Goal: Task Accomplishment & Management: Manage account settings

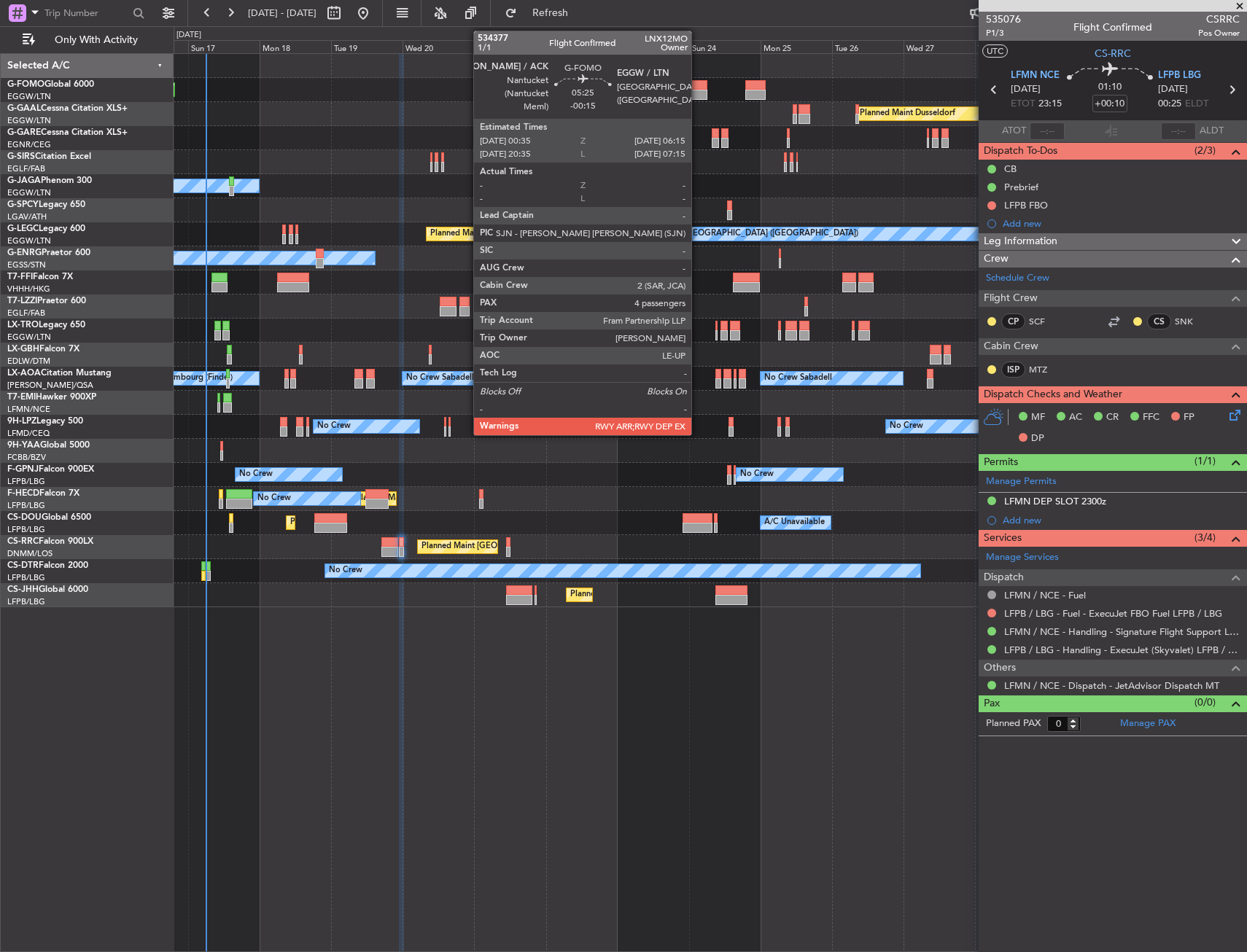
click at [698, 94] on div at bounding box center [699, 94] width 17 height 10
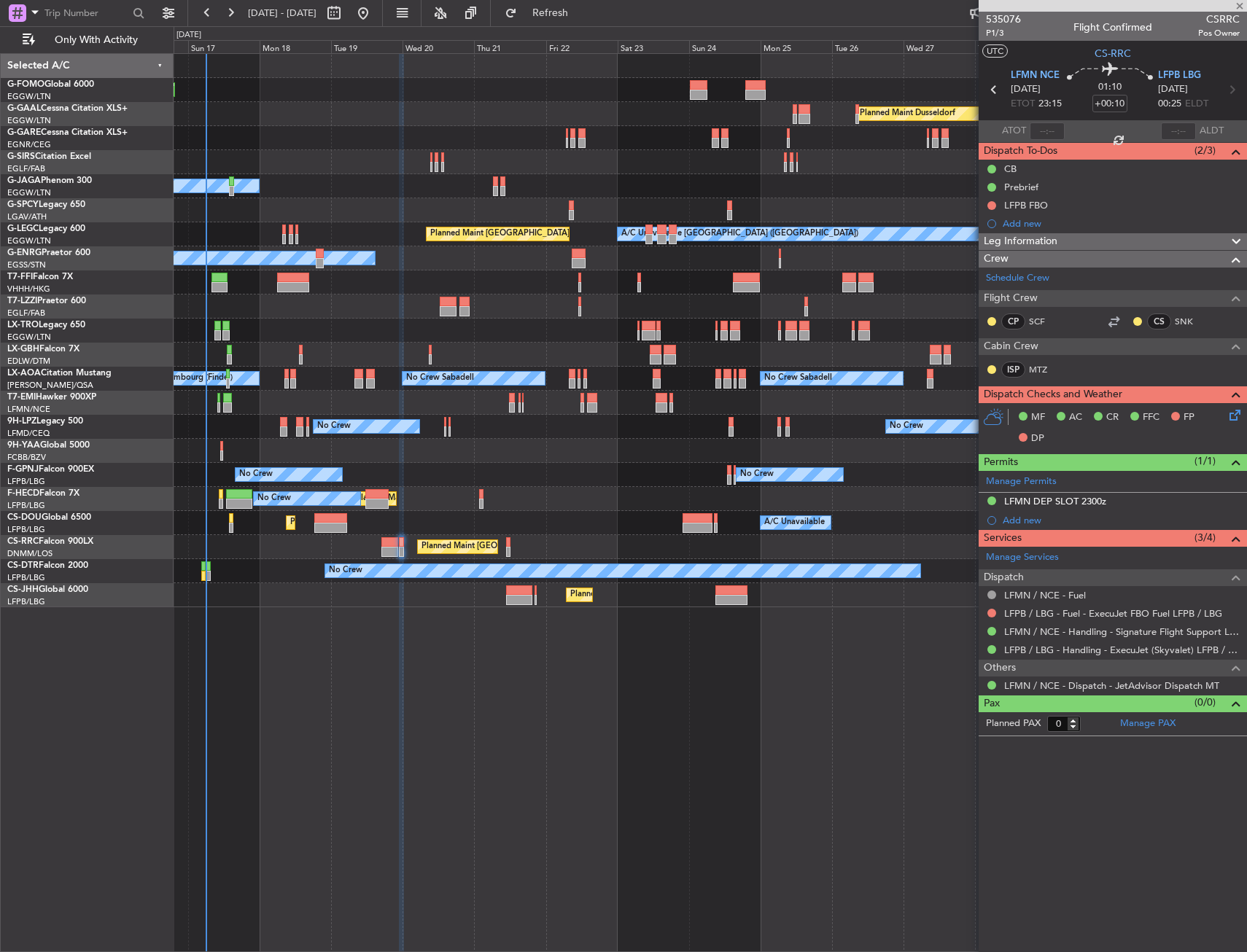
type input "-00:15"
type input "4"
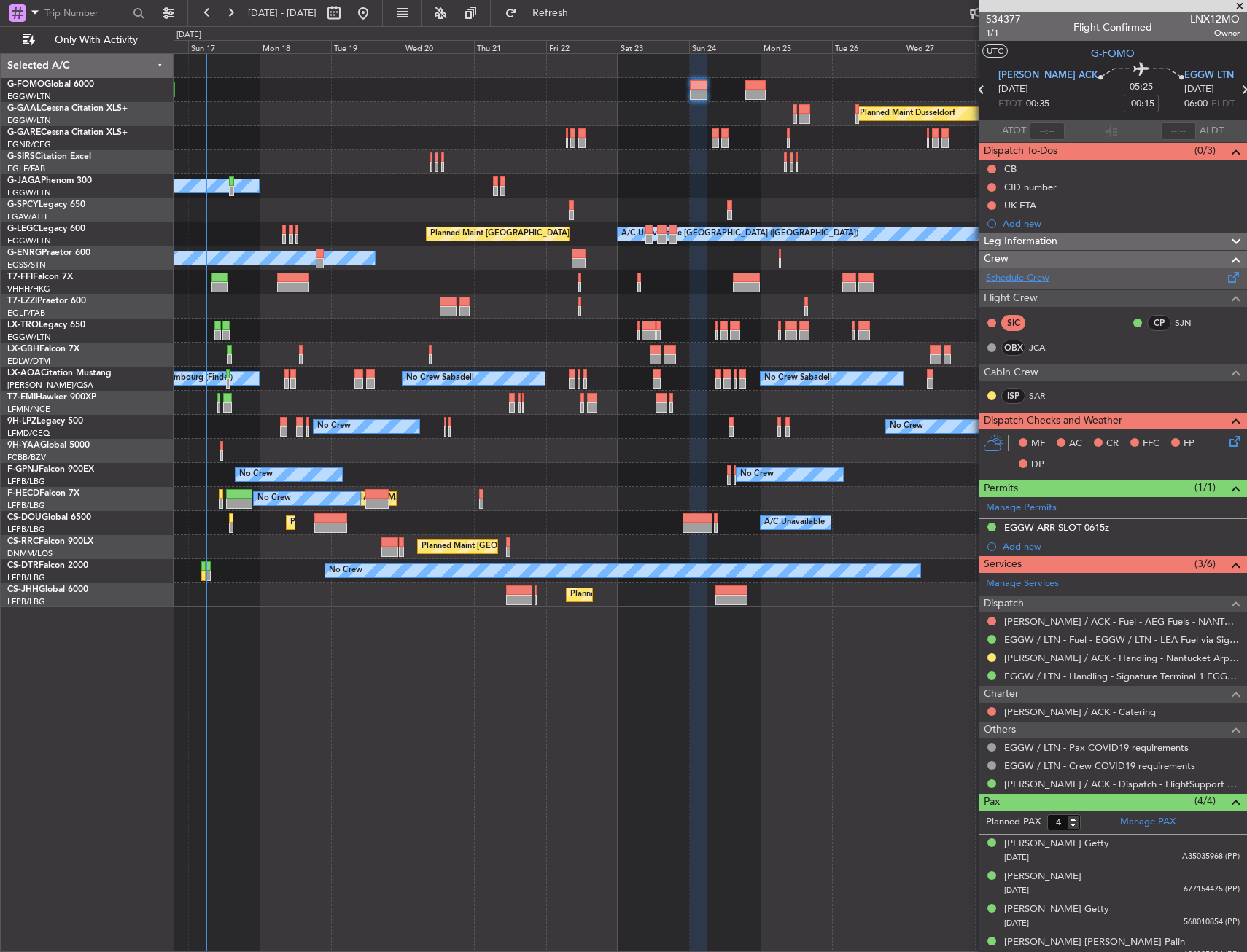
click at [1027, 278] on link "Schedule Crew" at bounding box center [1017, 279] width 63 height 15
click at [1045, 347] on link "JCA" at bounding box center [1046, 348] width 33 height 13
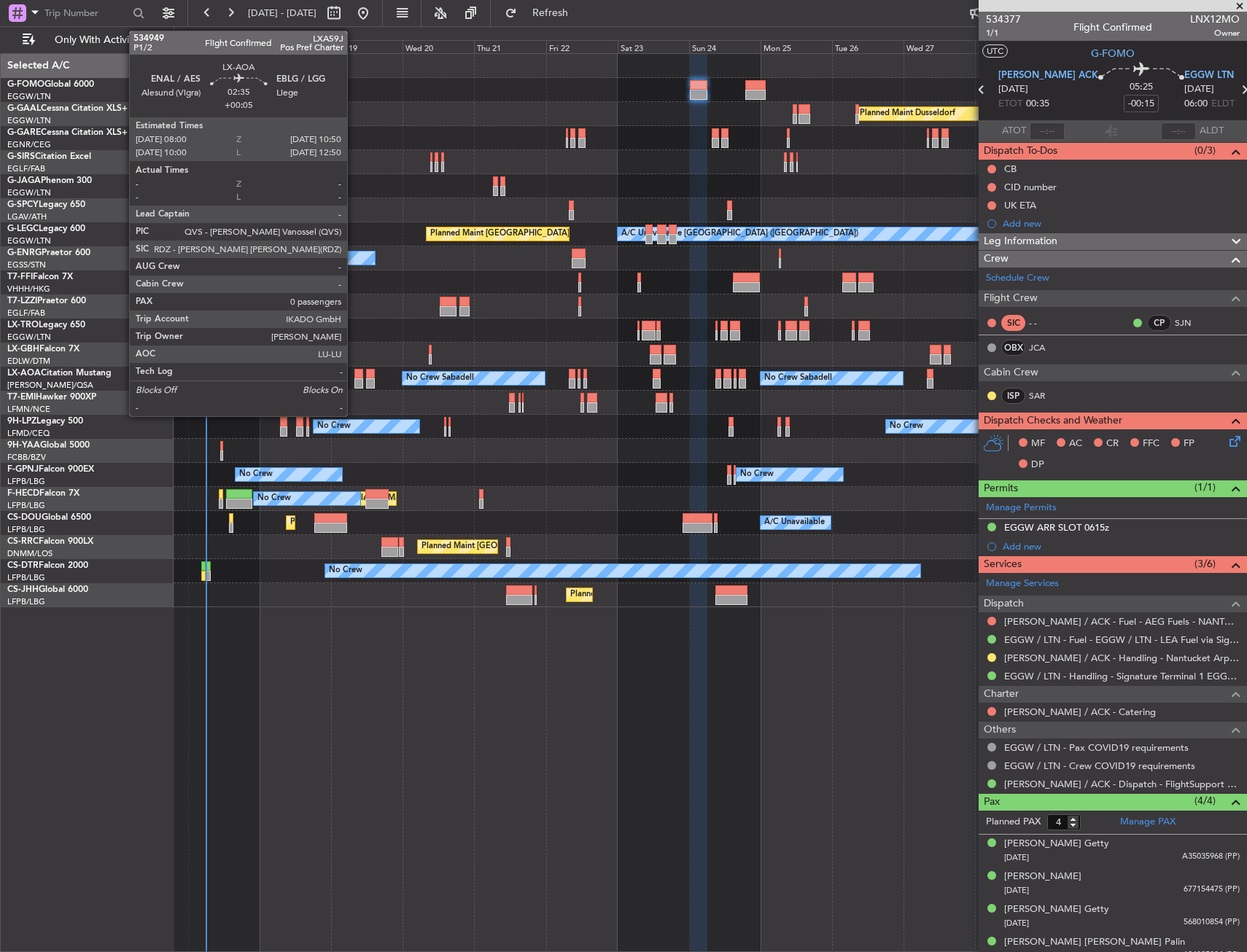
click at [355, 378] on div at bounding box center [359, 374] width 9 height 10
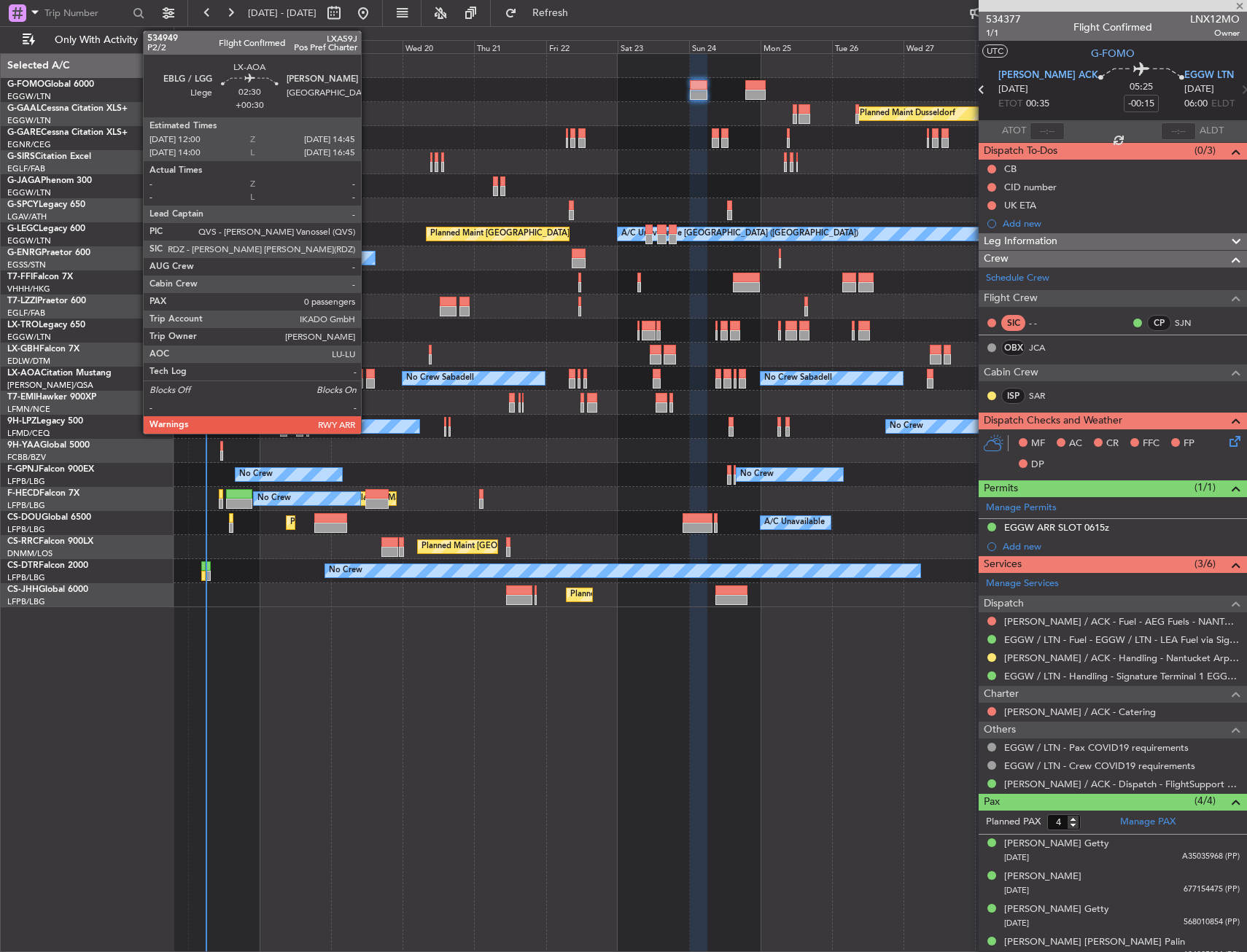
type input "+00:05"
type input "0"
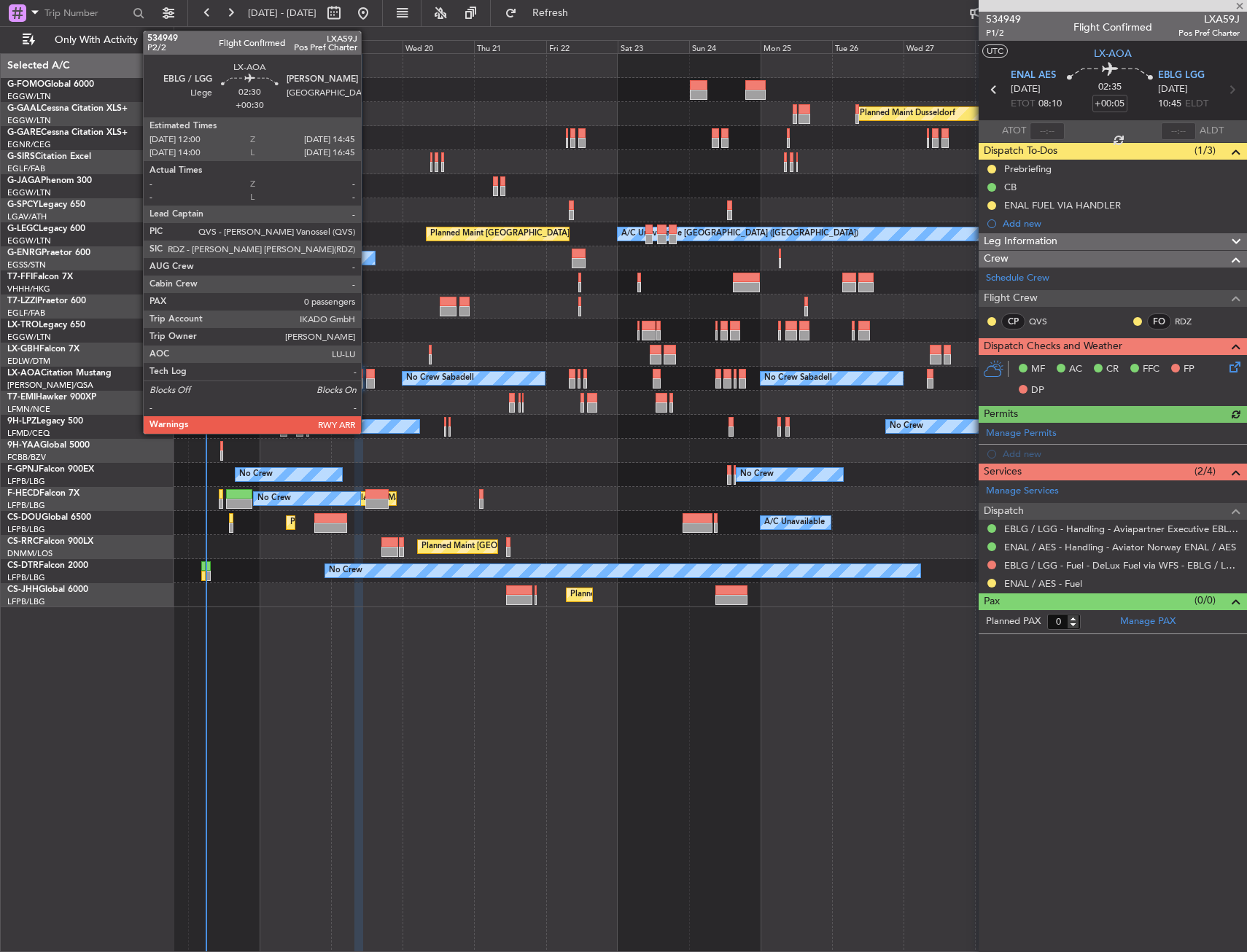
click at [368, 376] on div at bounding box center [370, 374] width 9 height 10
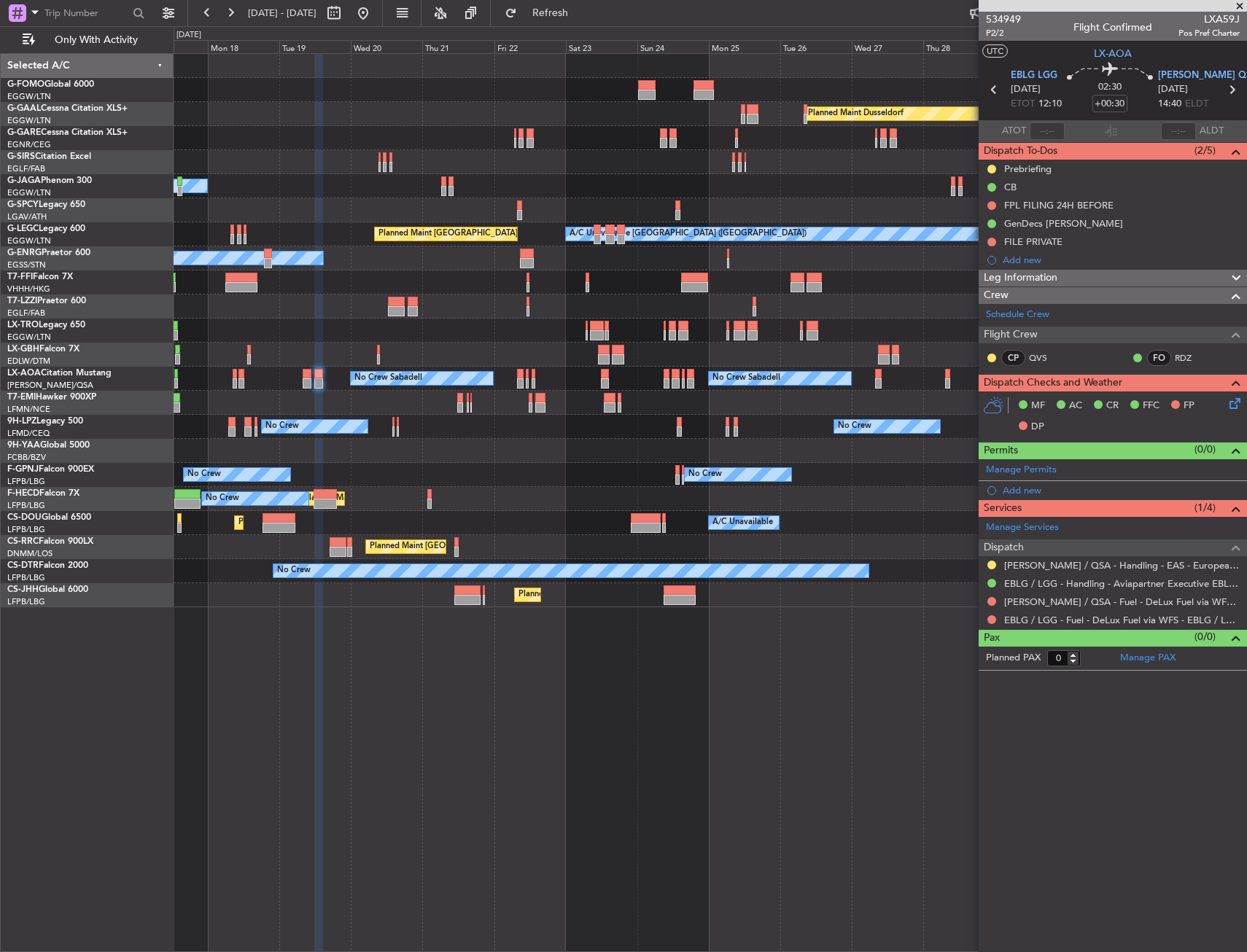
click at [419, 176] on div "Planned Maint Windsor Locks (Bradley Intl) Planned Maint Dusseldorf Planned Mai…" at bounding box center [709, 331] width 1073 height 553
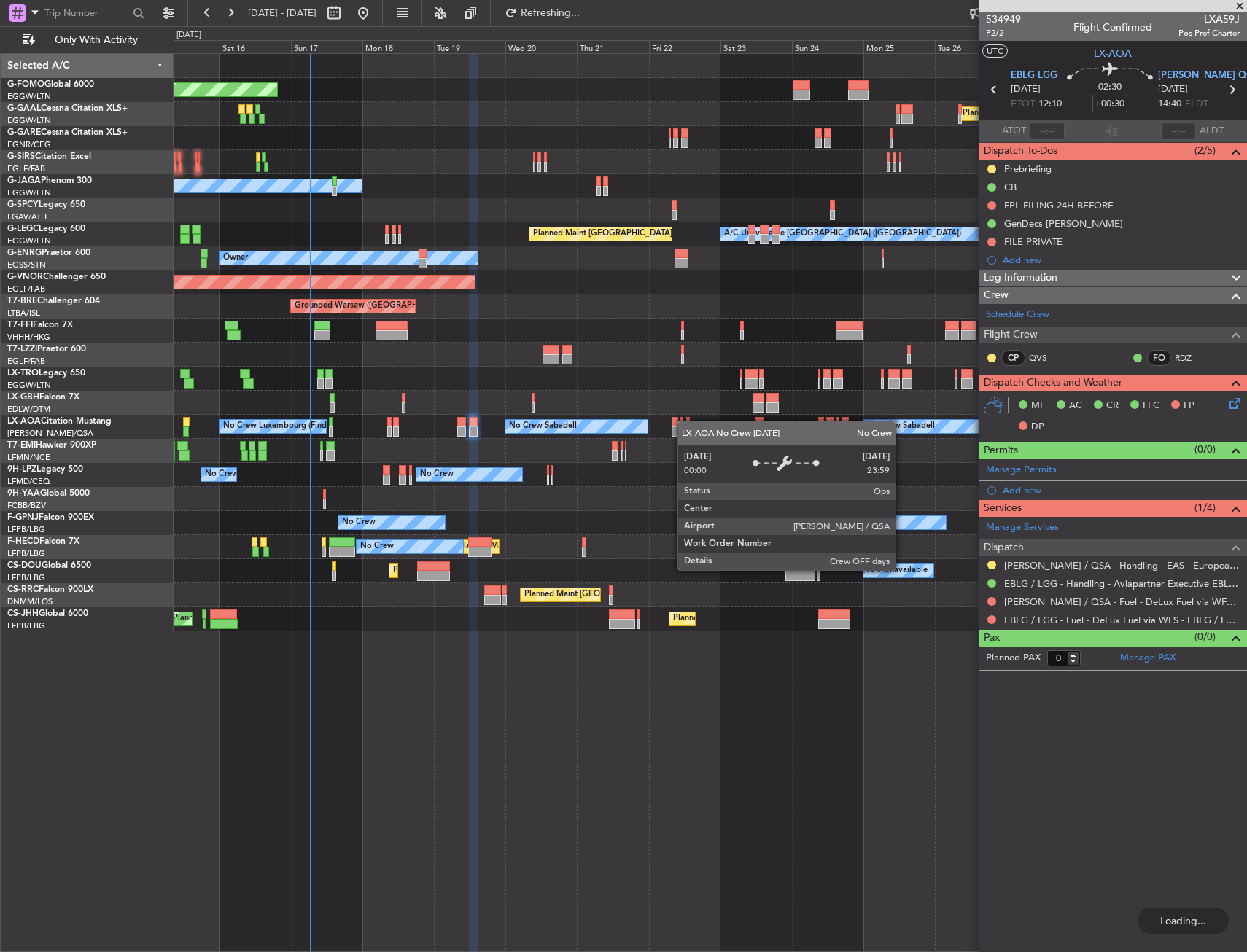
click at [384, 465] on div "Planned Maint Windsor Locks (Bradley Intl) Planned Maint Dusseldorf Planned Mai…" at bounding box center [709, 343] width 1073 height 578
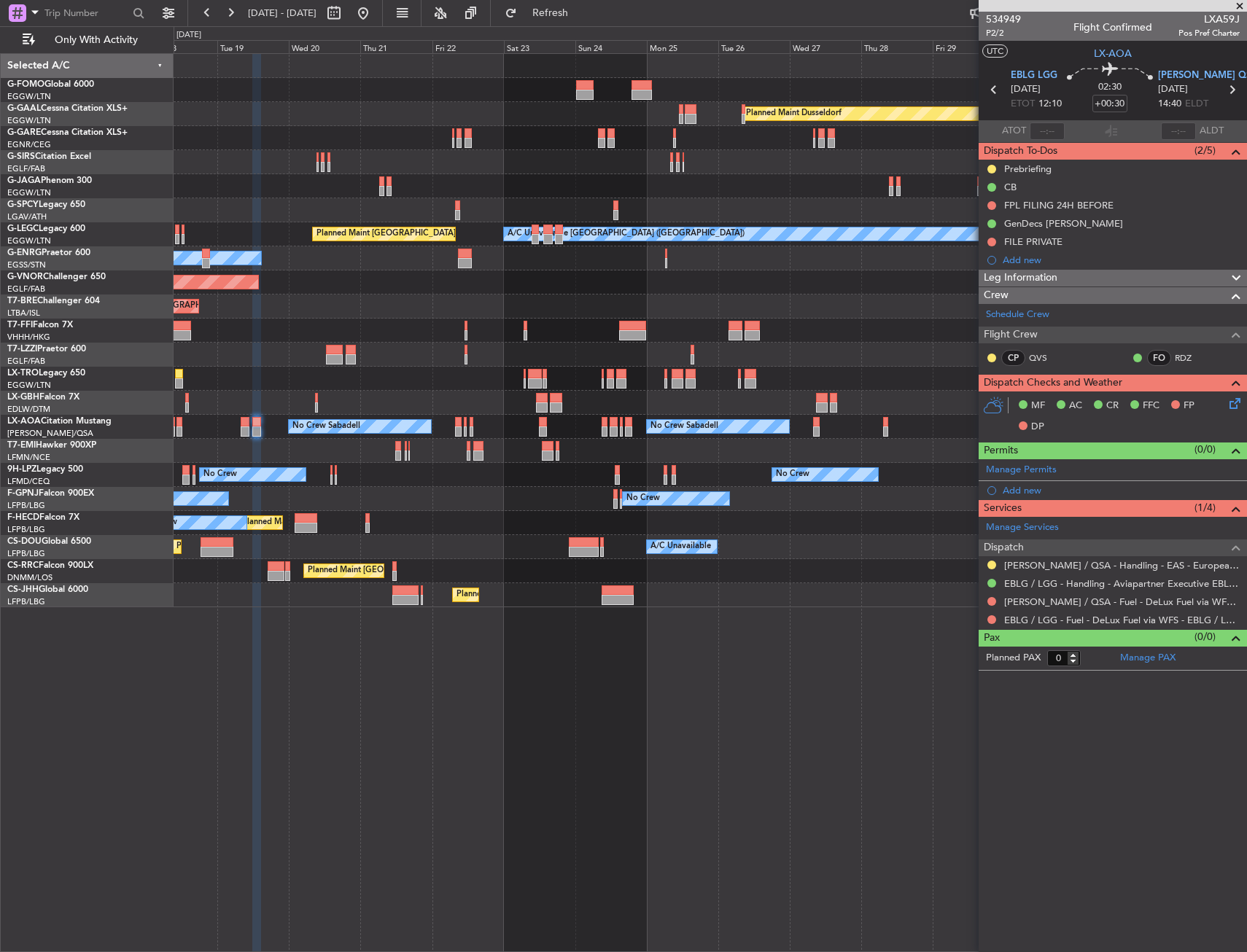
click at [527, 525] on div "Planned Maint Paris (Le Bourget) No Crew Planned Maint Paris (Le Bourget)" at bounding box center [709, 523] width 1073 height 24
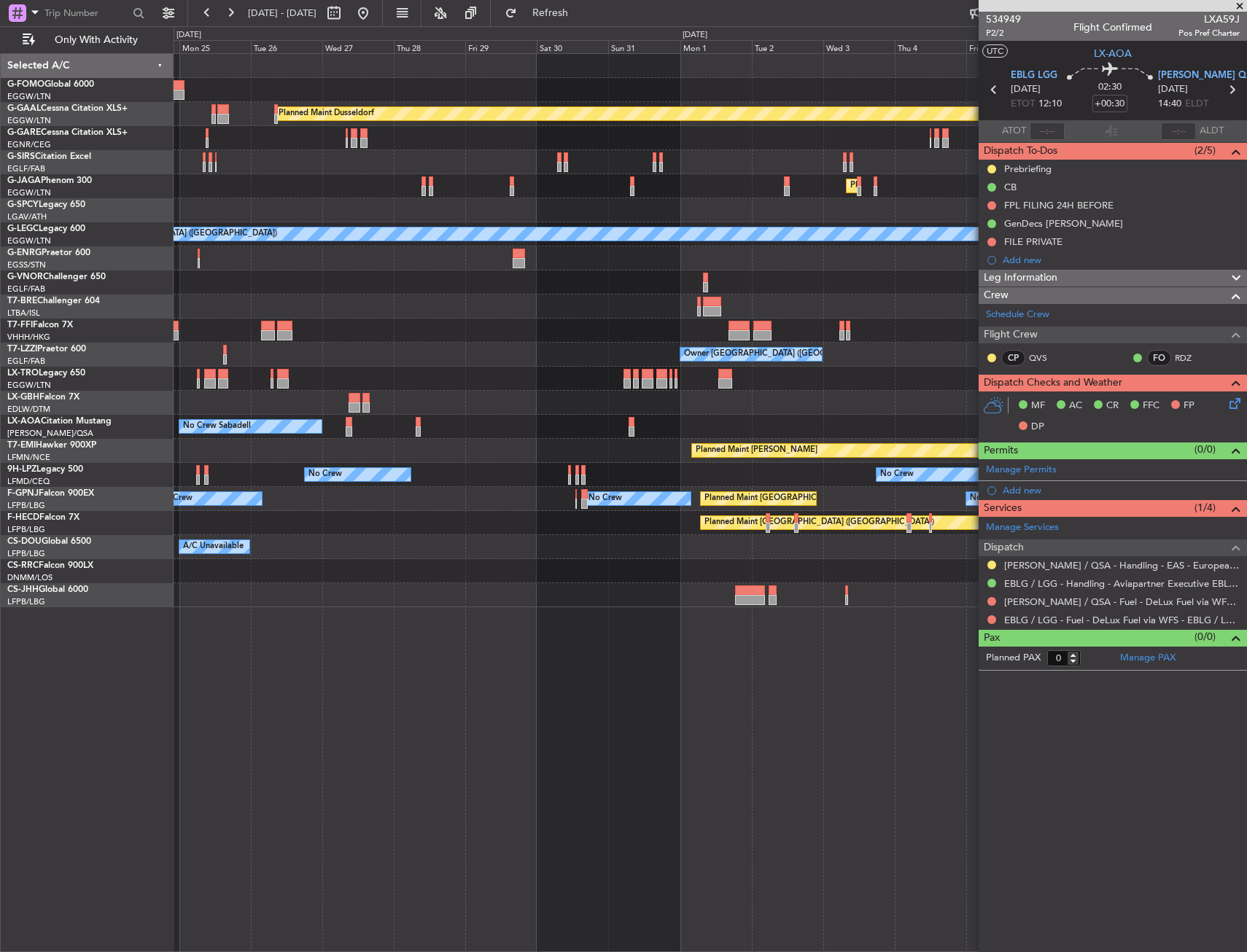
click at [213, 533] on div "Planned Maint [GEOGRAPHIC_DATA] ([GEOGRAPHIC_DATA])" at bounding box center [709, 523] width 1073 height 24
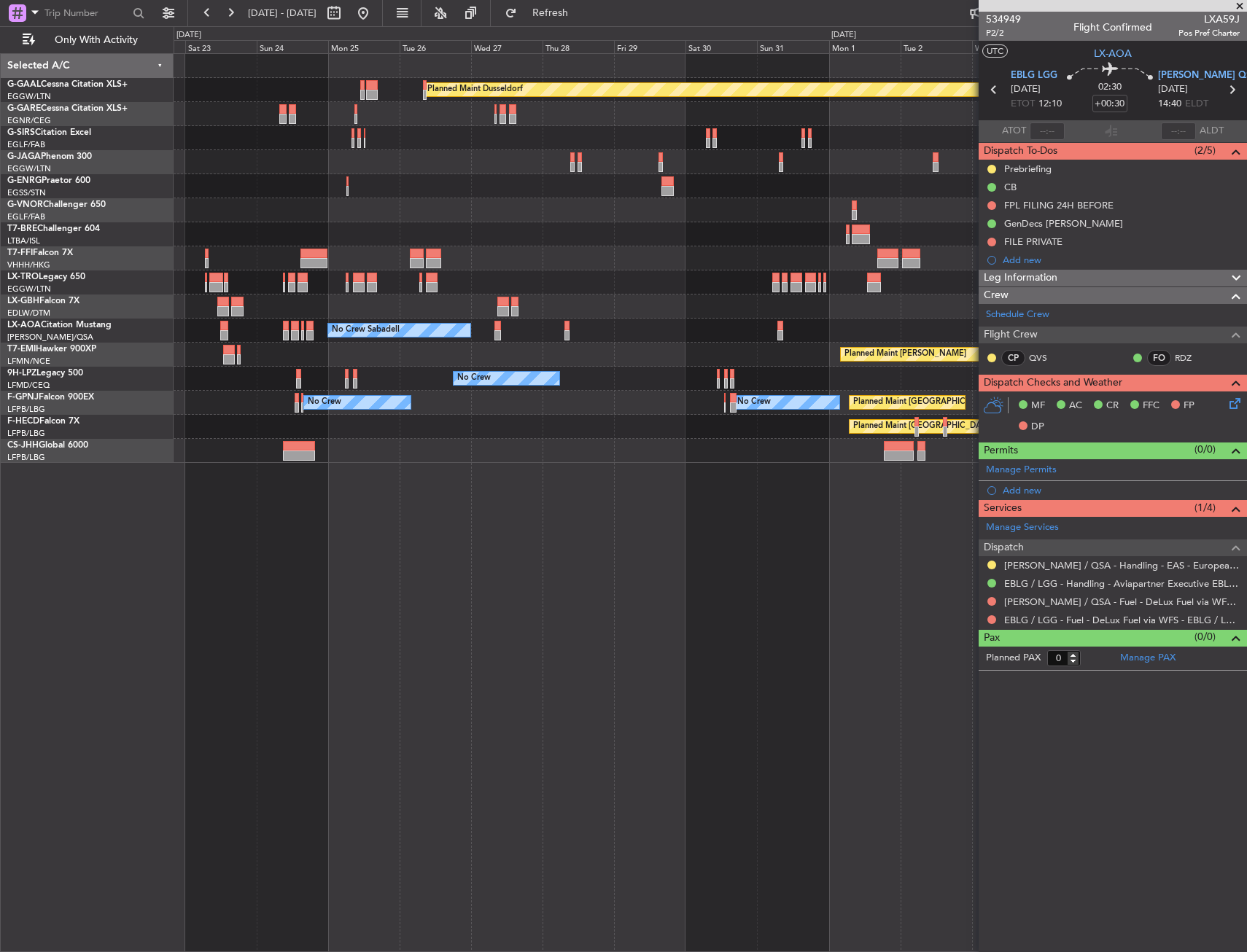
click at [722, 479] on div "Planned Maint Dusseldorf Planned Maint London (Luton) Owner Owner Planned Maint…" at bounding box center [710, 503] width 1074 height 899
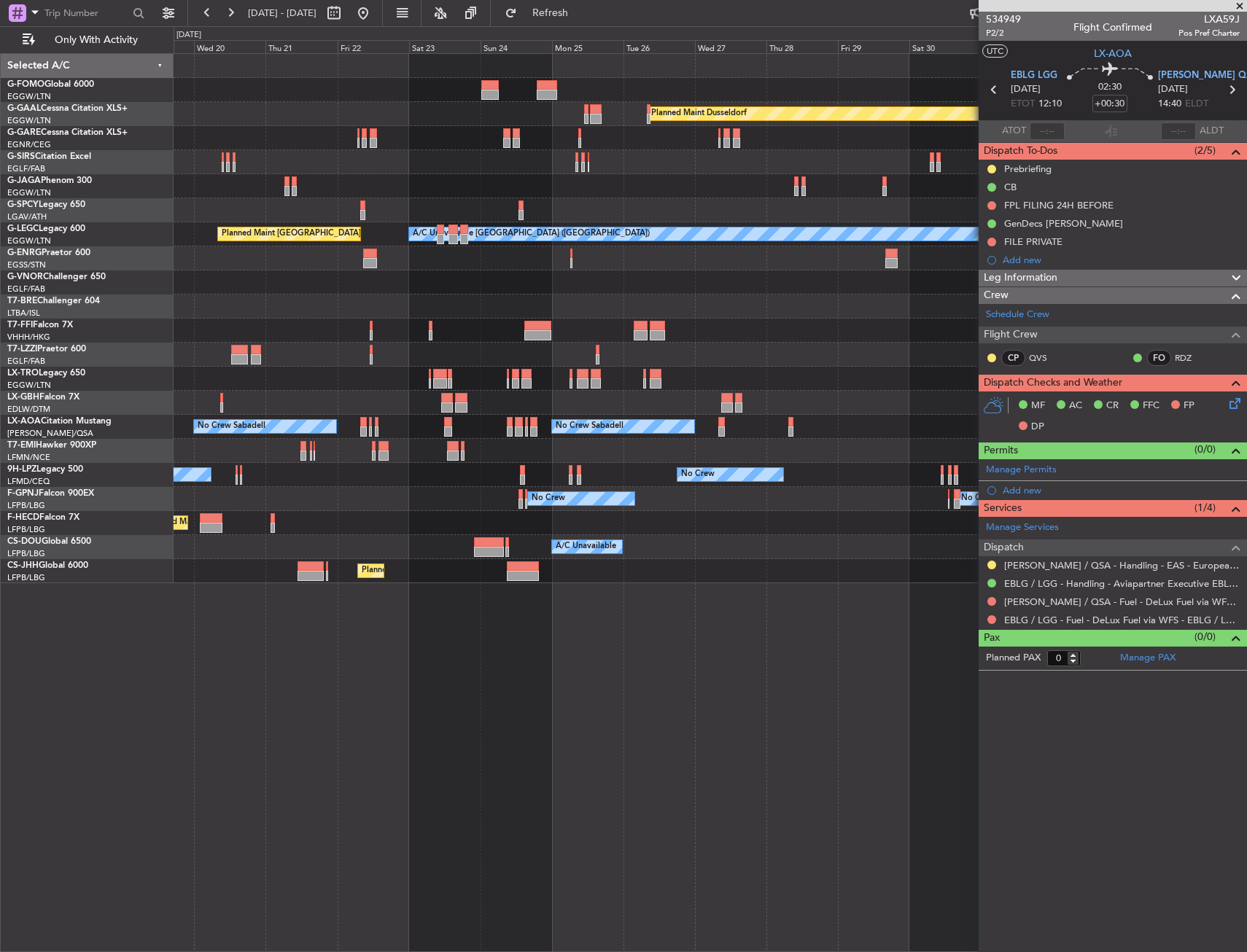
click at [622, 516] on div "Planned Maint Paris (Le Bourget) Planned Maint Paris (Le Bourget) No Crew" at bounding box center [709, 523] width 1073 height 24
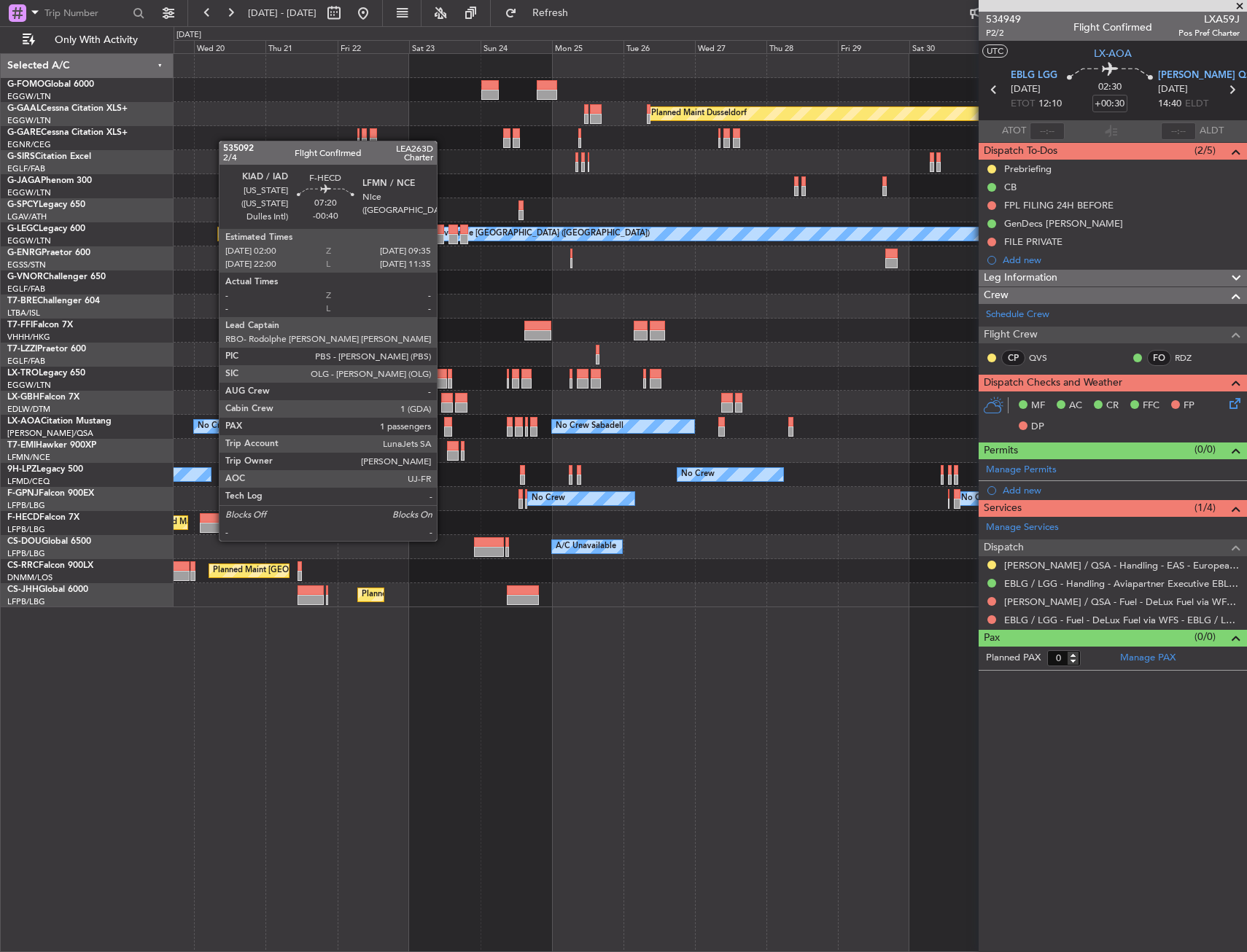
click at [212, 527] on div at bounding box center [211, 528] width 23 height 10
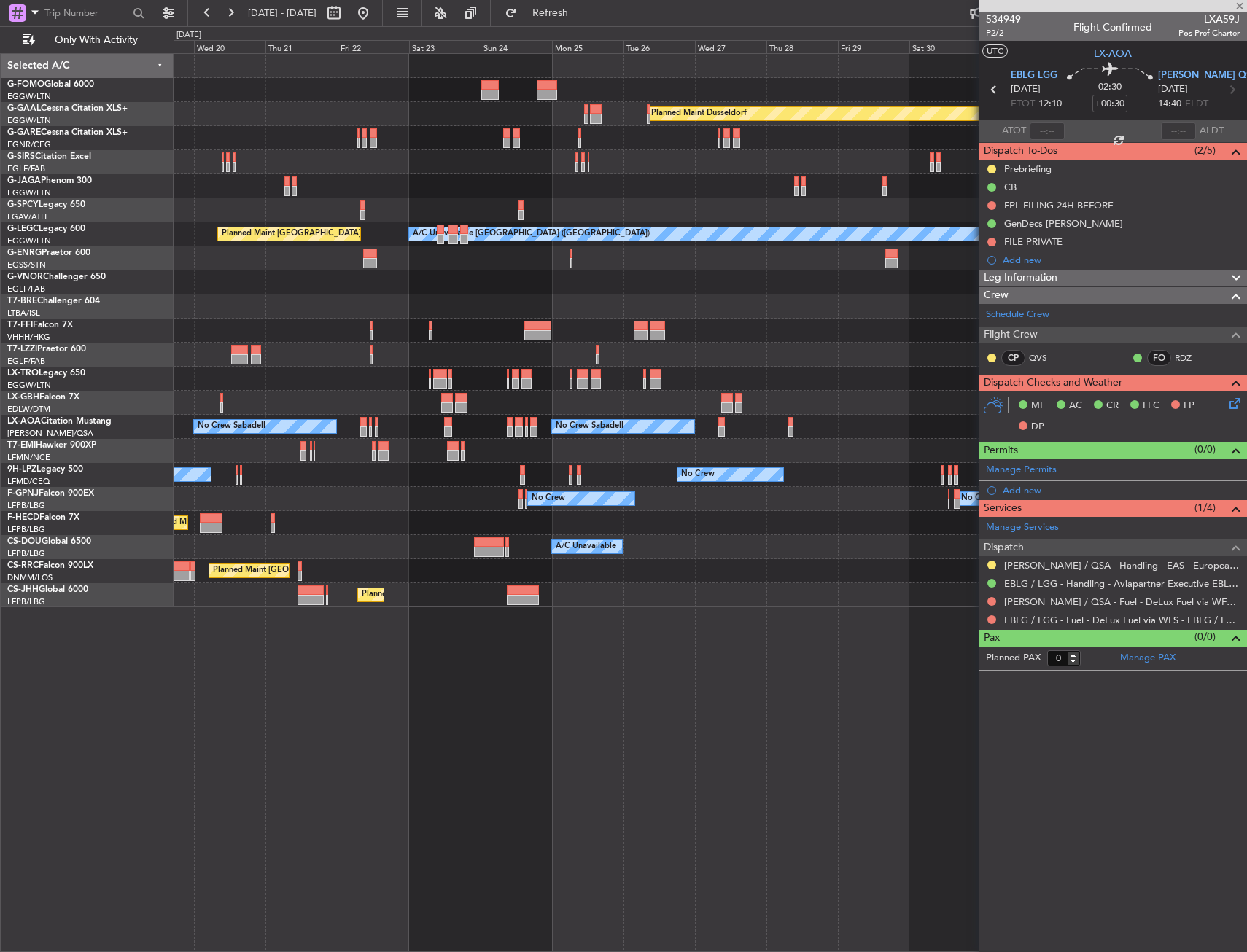
type input "-00:40"
type input "1"
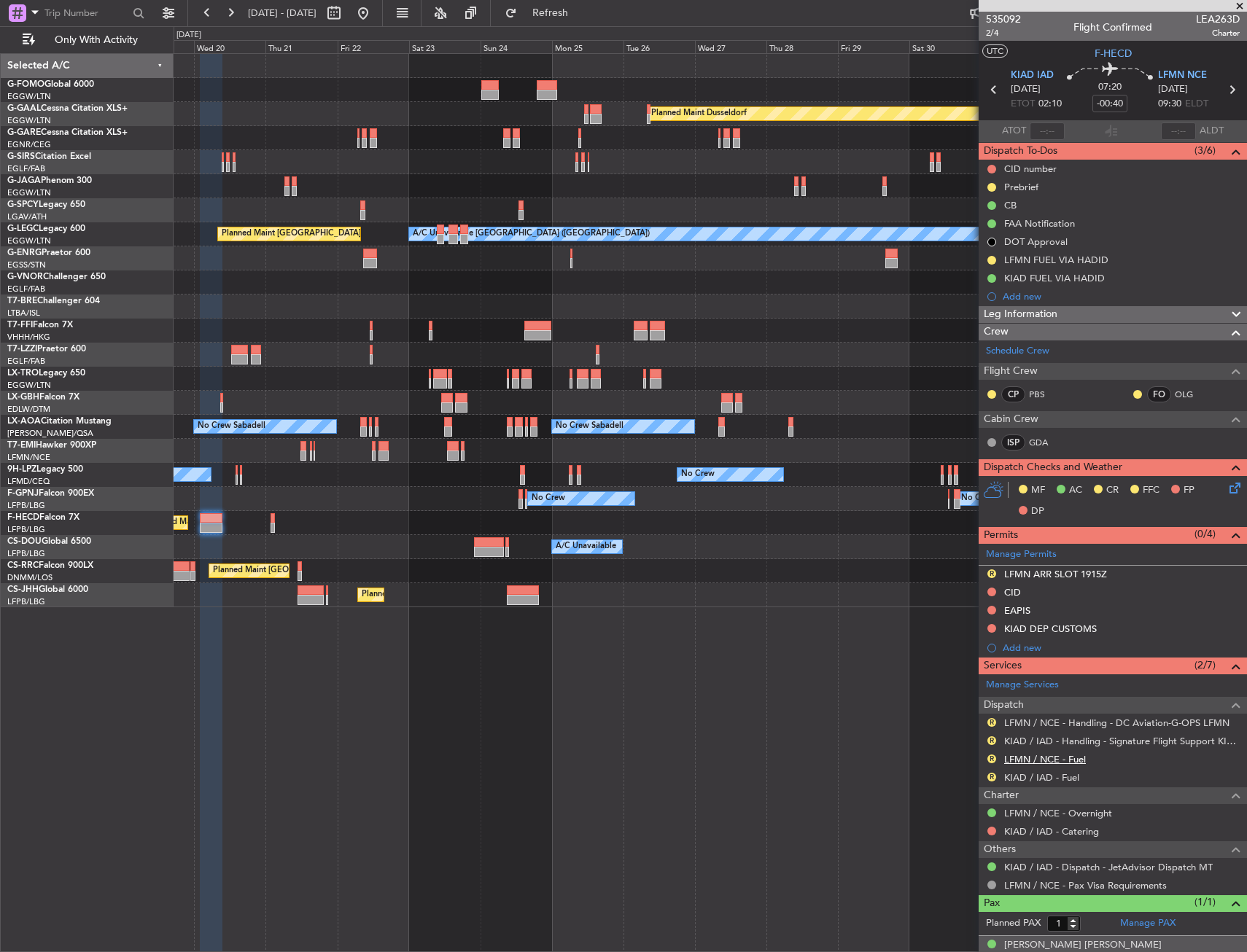
click at [1055, 756] on link "LFMN / NCE - Fuel" at bounding box center [1045, 759] width 82 height 12
click at [994, 739] on button "R" at bounding box center [992, 740] width 9 height 9
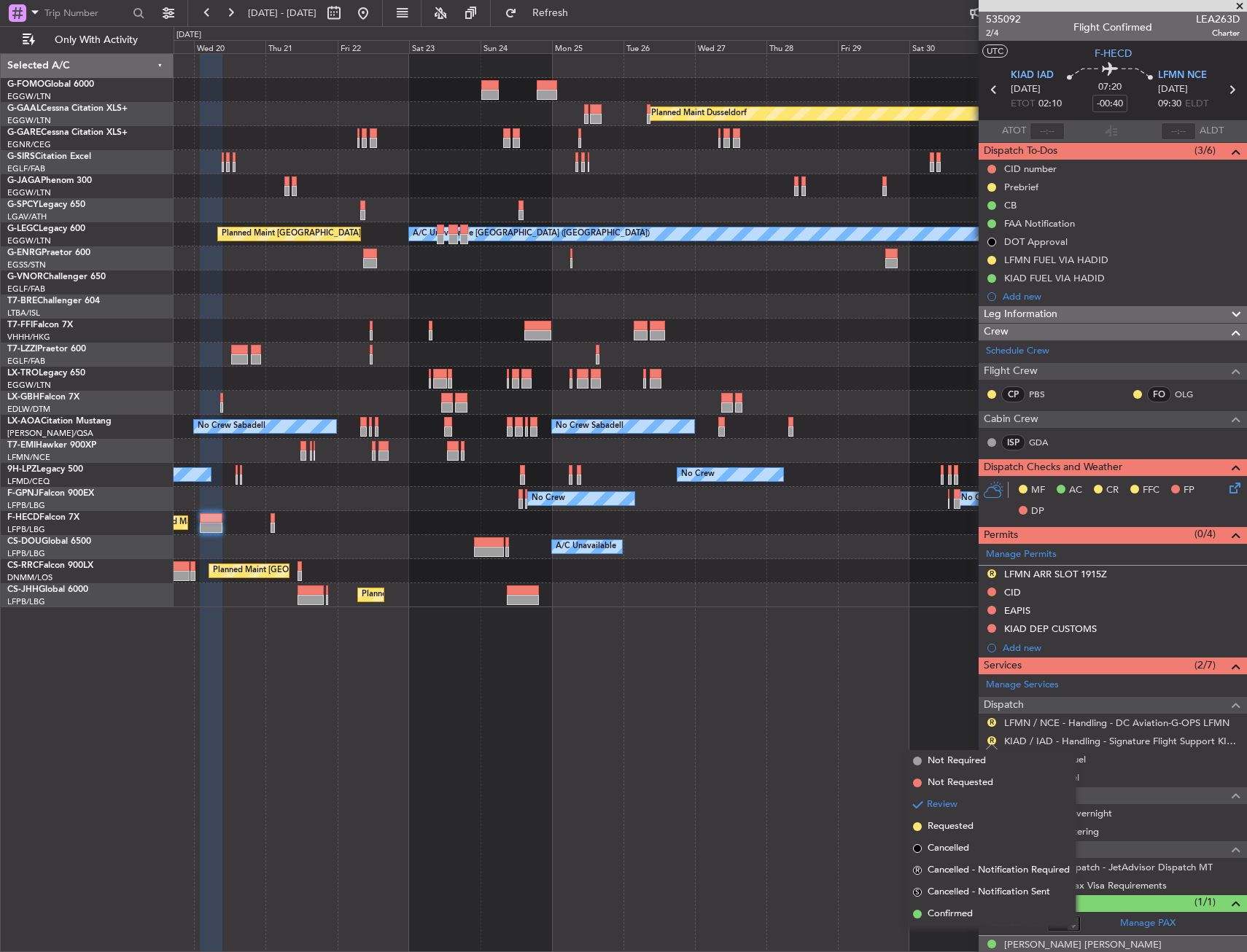
click at [823, 695] on div "Planned Maint Windsor Locks (Bradley Intl) Planned Maint Dusseldorf Planned Mai…" at bounding box center [710, 503] width 1074 height 899
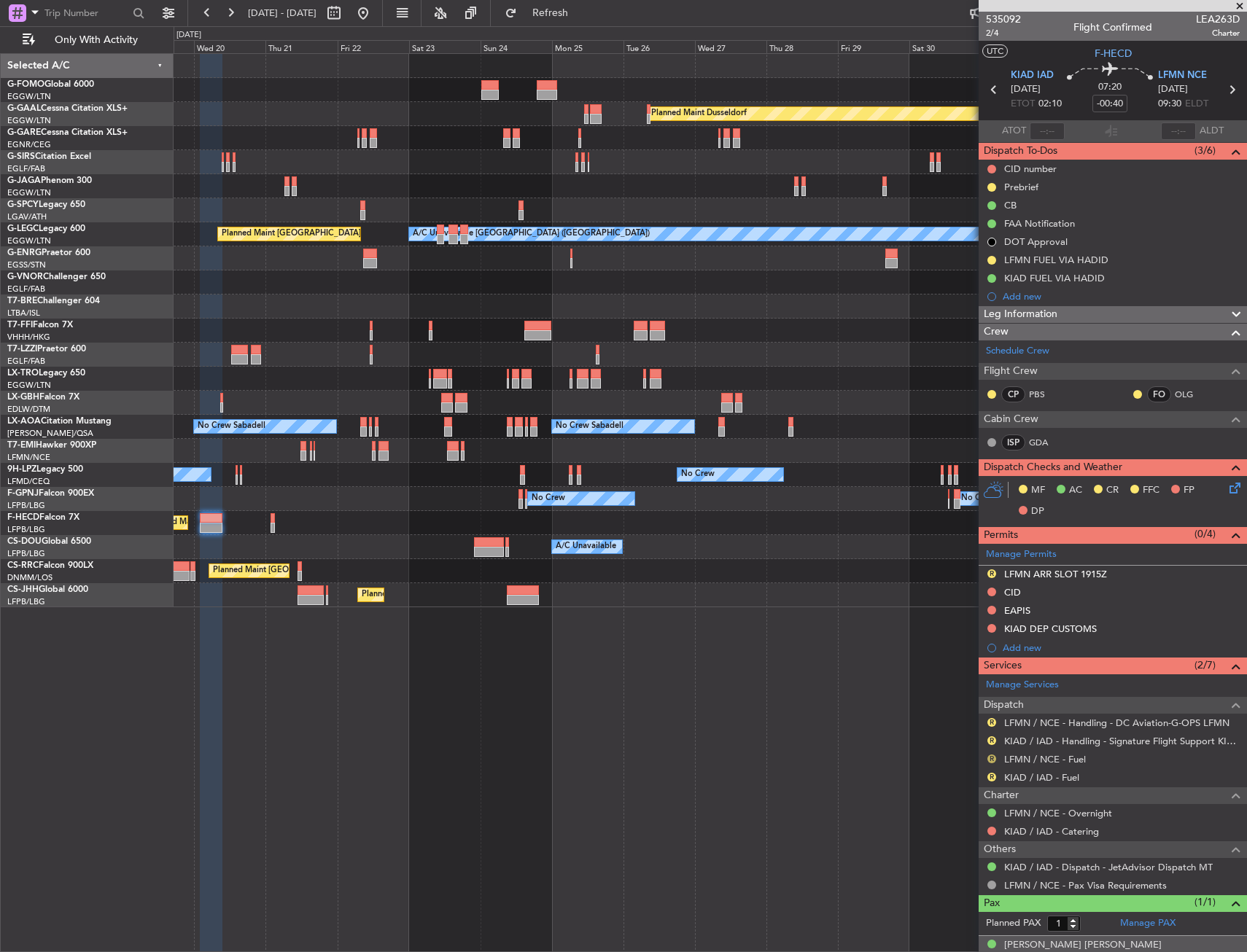
click at [992, 758] on button "R" at bounding box center [992, 759] width 9 height 9
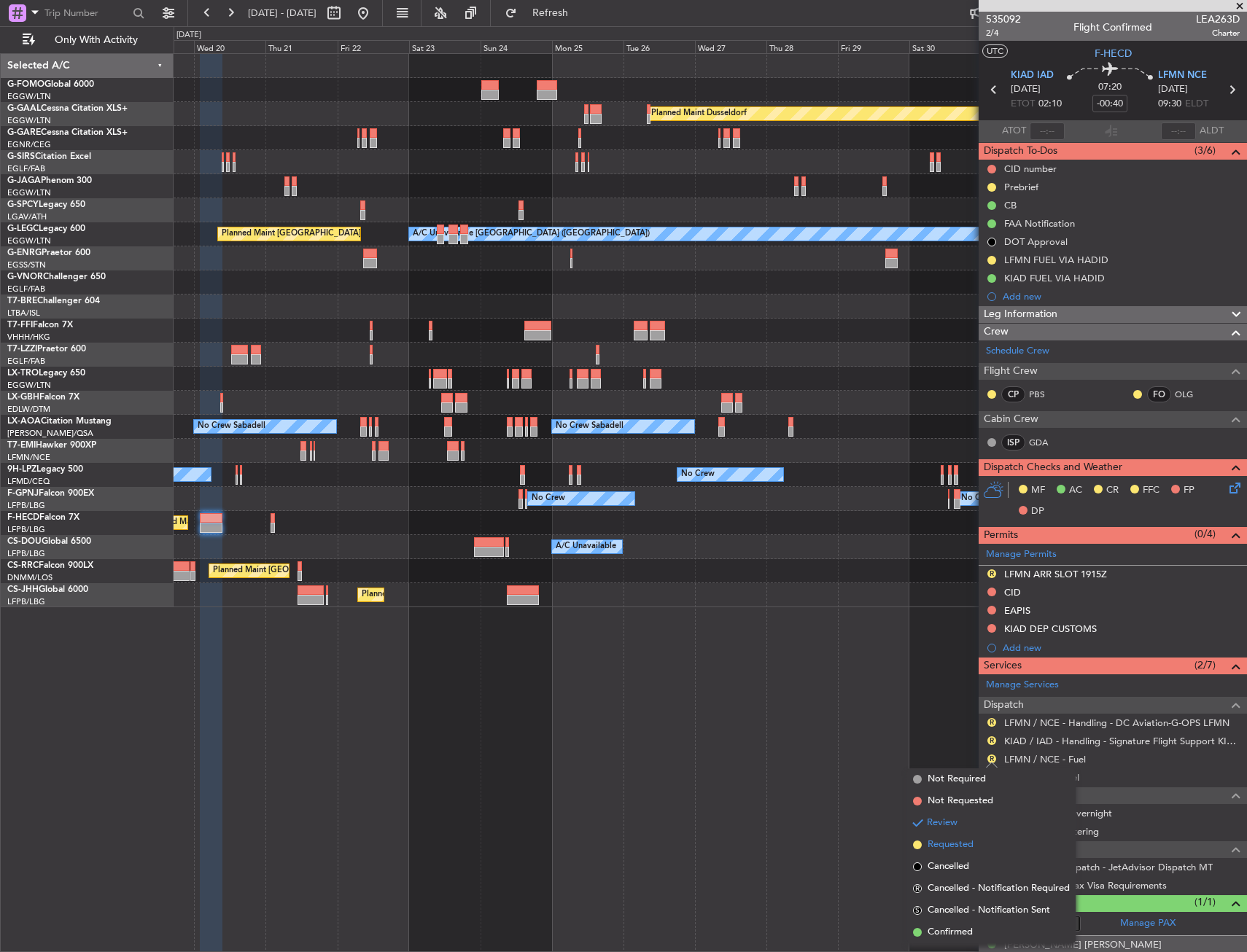
click at [960, 845] on span "Requested" at bounding box center [951, 845] width 46 height 15
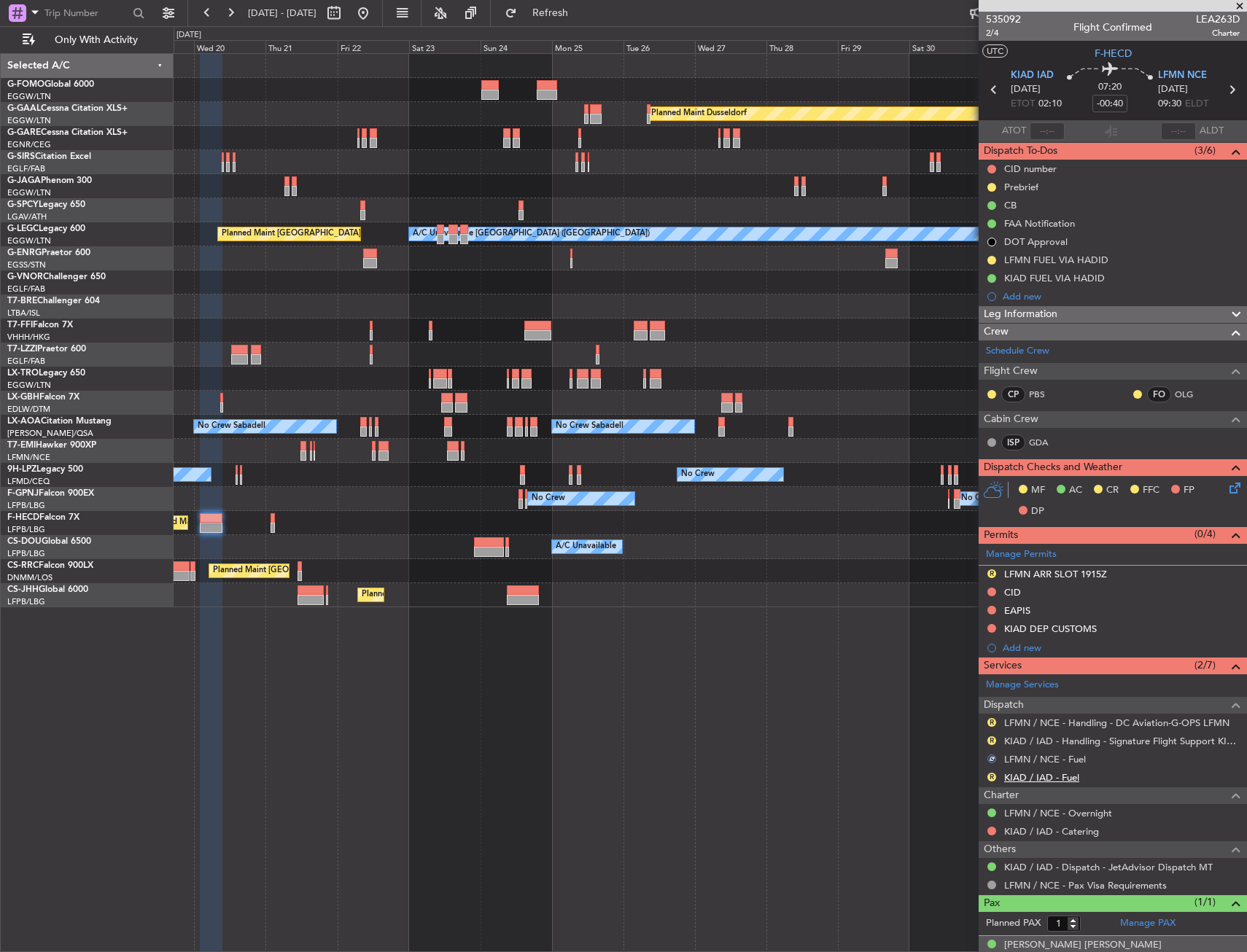
click at [1030, 776] on link "KIAD / IAD - Fuel" at bounding box center [1042, 777] width 76 height 12
click at [992, 775] on button "R" at bounding box center [992, 777] width 9 height 9
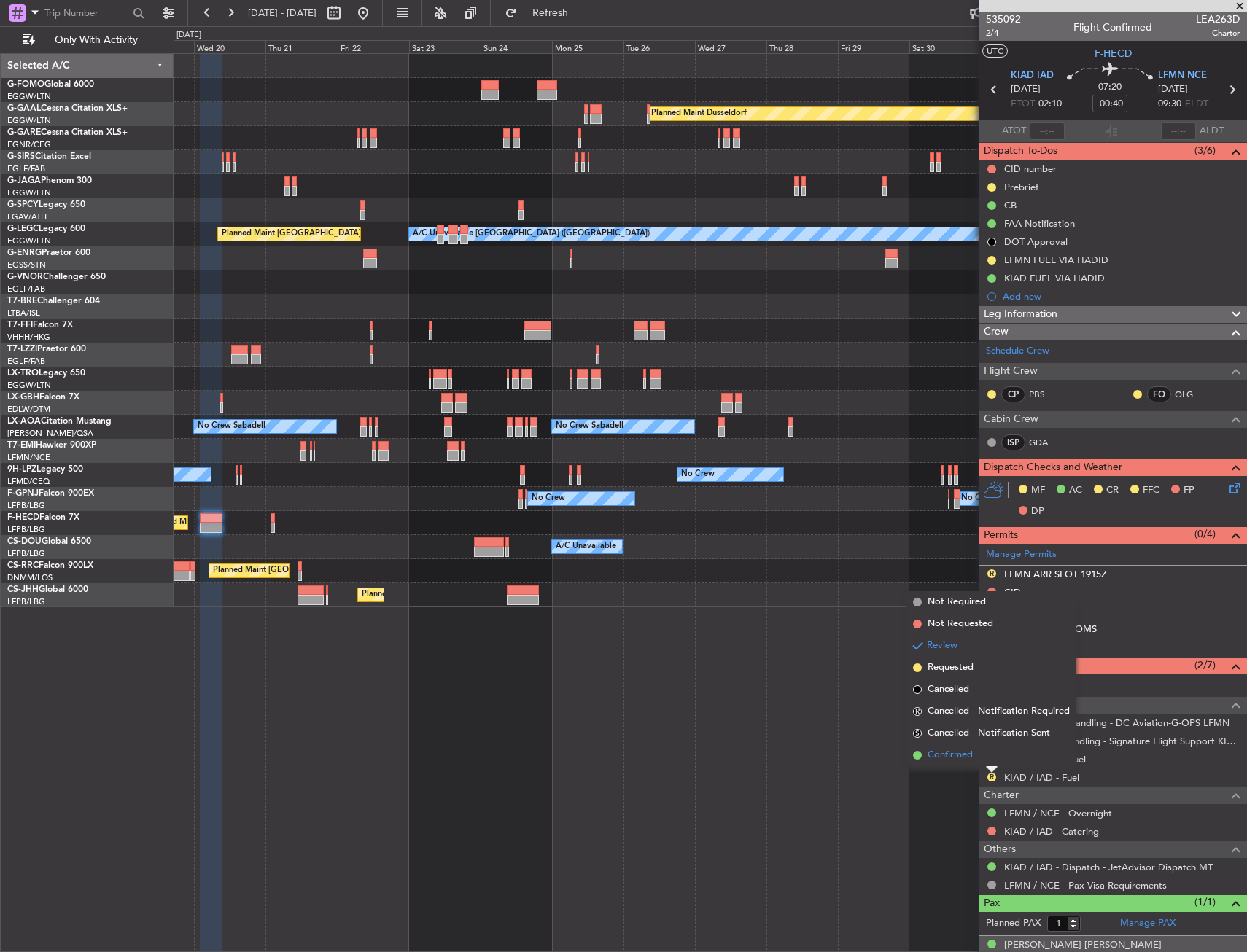
click at [977, 756] on li "Confirmed" at bounding box center [991, 755] width 168 height 22
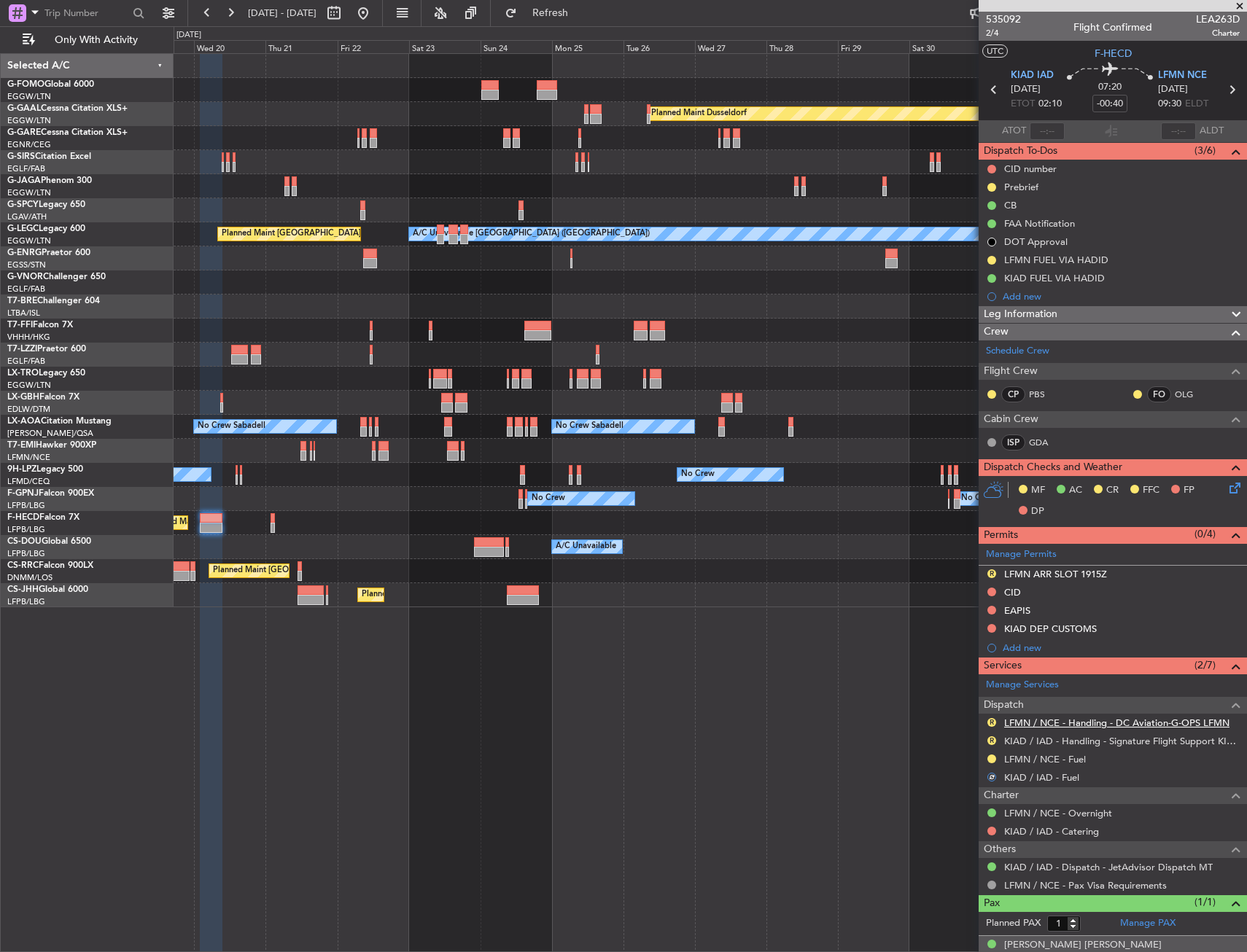
click at [1061, 721] on link "LFMN / NCE - Handling - DC Aviation-G-OPS LFMN" at bounding box center [1116, 722] width 226 height 12
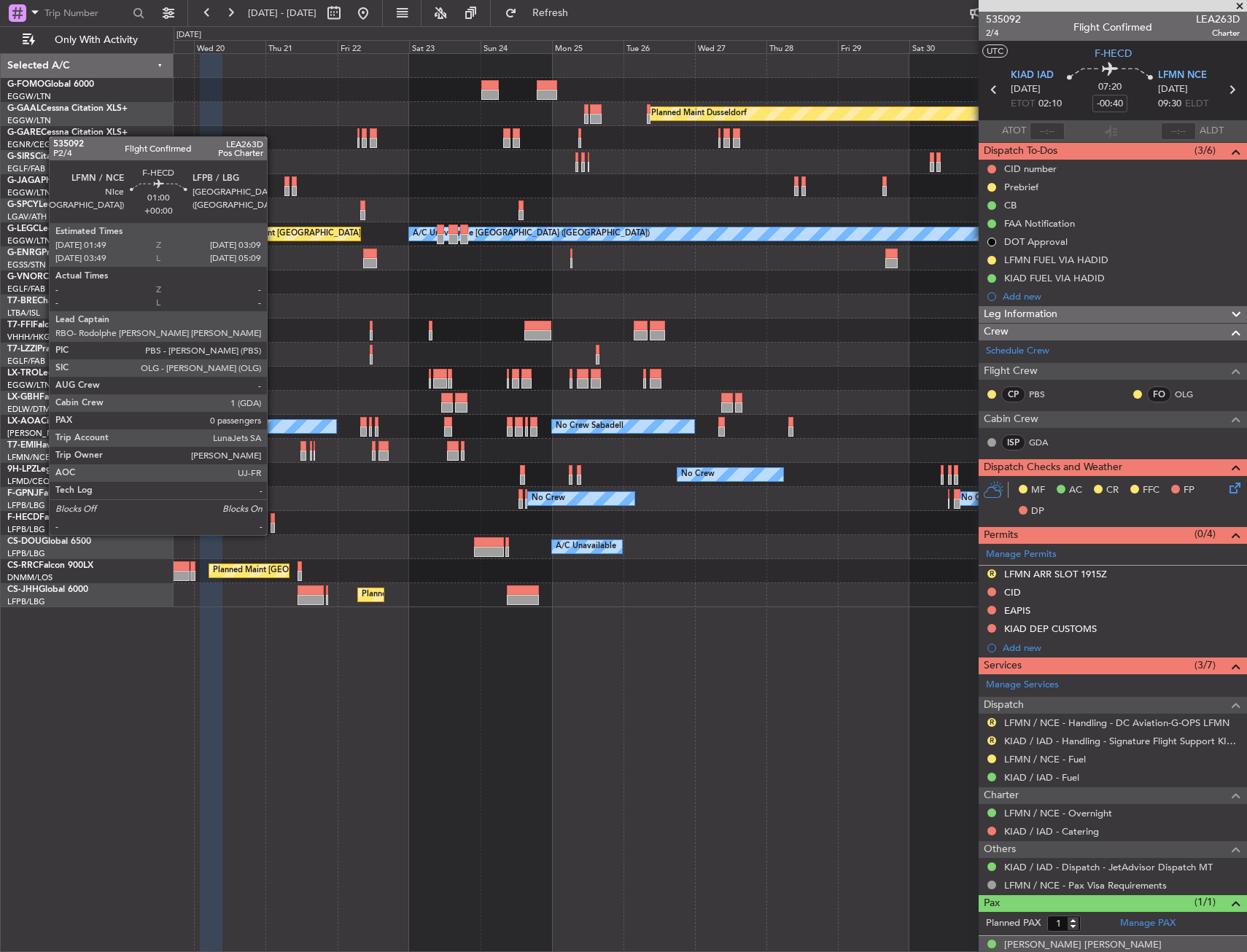
click at [273, 520] on div at bounding box center [273, 519] width 4 height 10
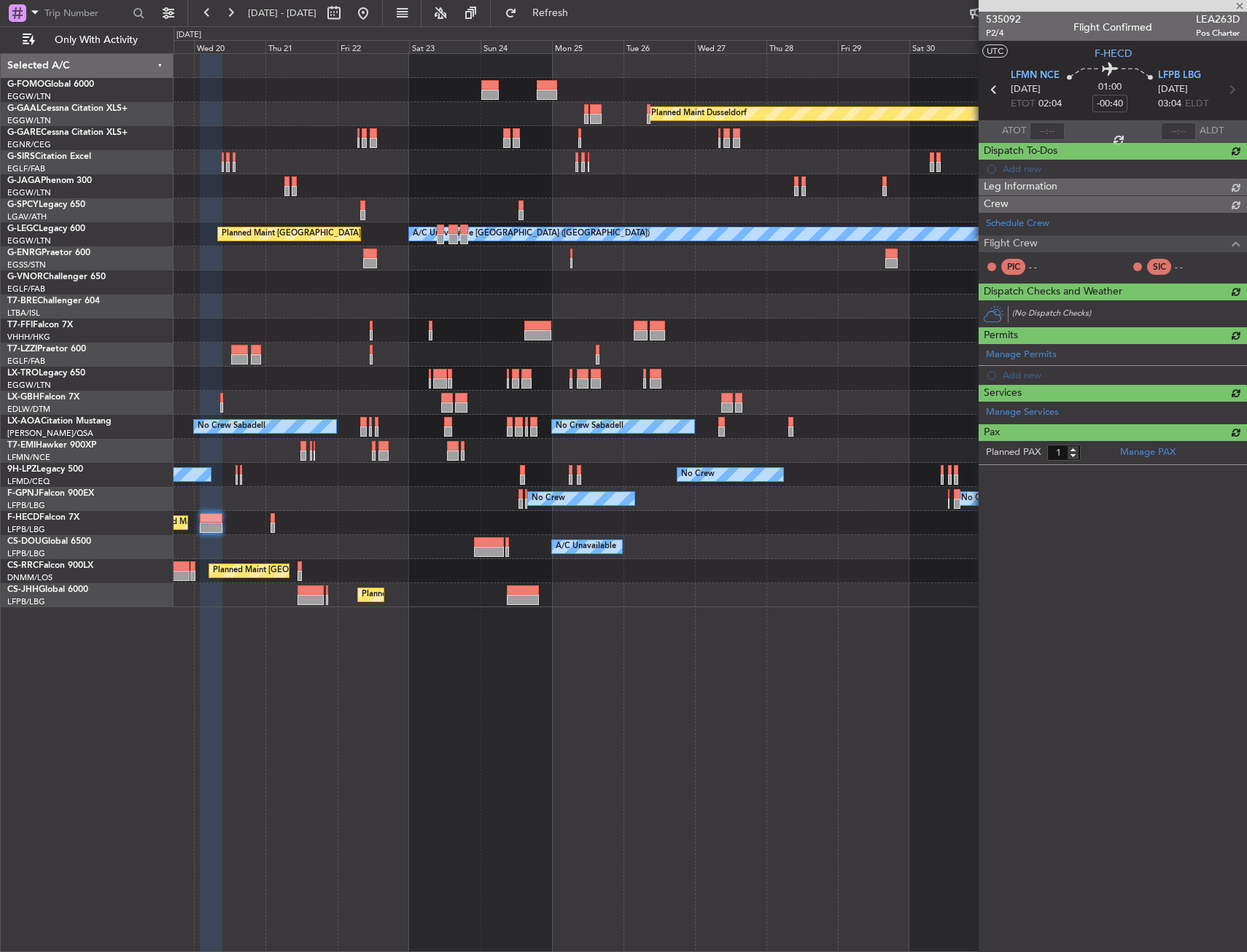
type input "0"
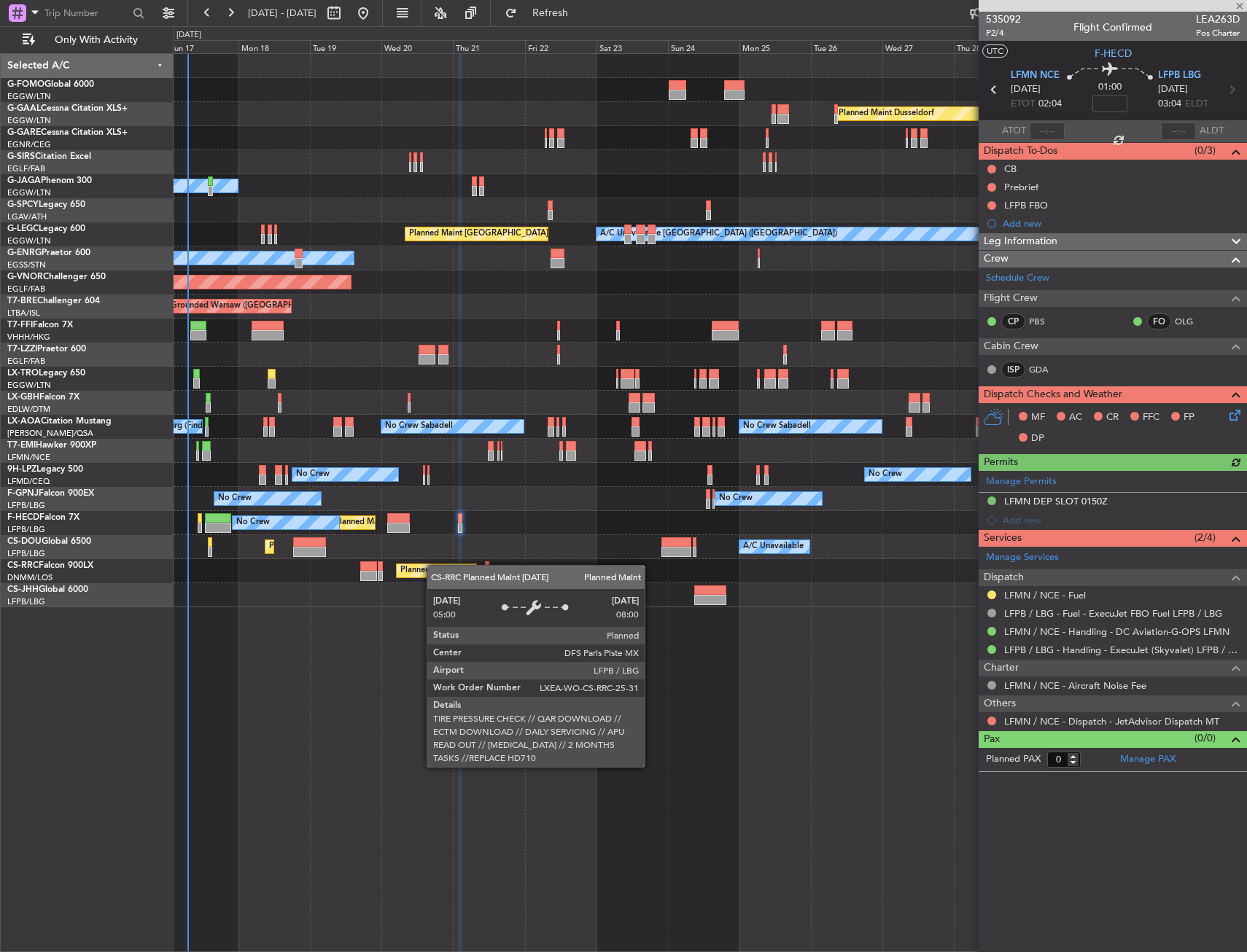
click at [435, 565] on div "Planned Maint Windsor Locks (Bradley Intl) Planned Maint Dusseldorf Planned Mai…" at bounding box center [709, 331] width 1073 height 553
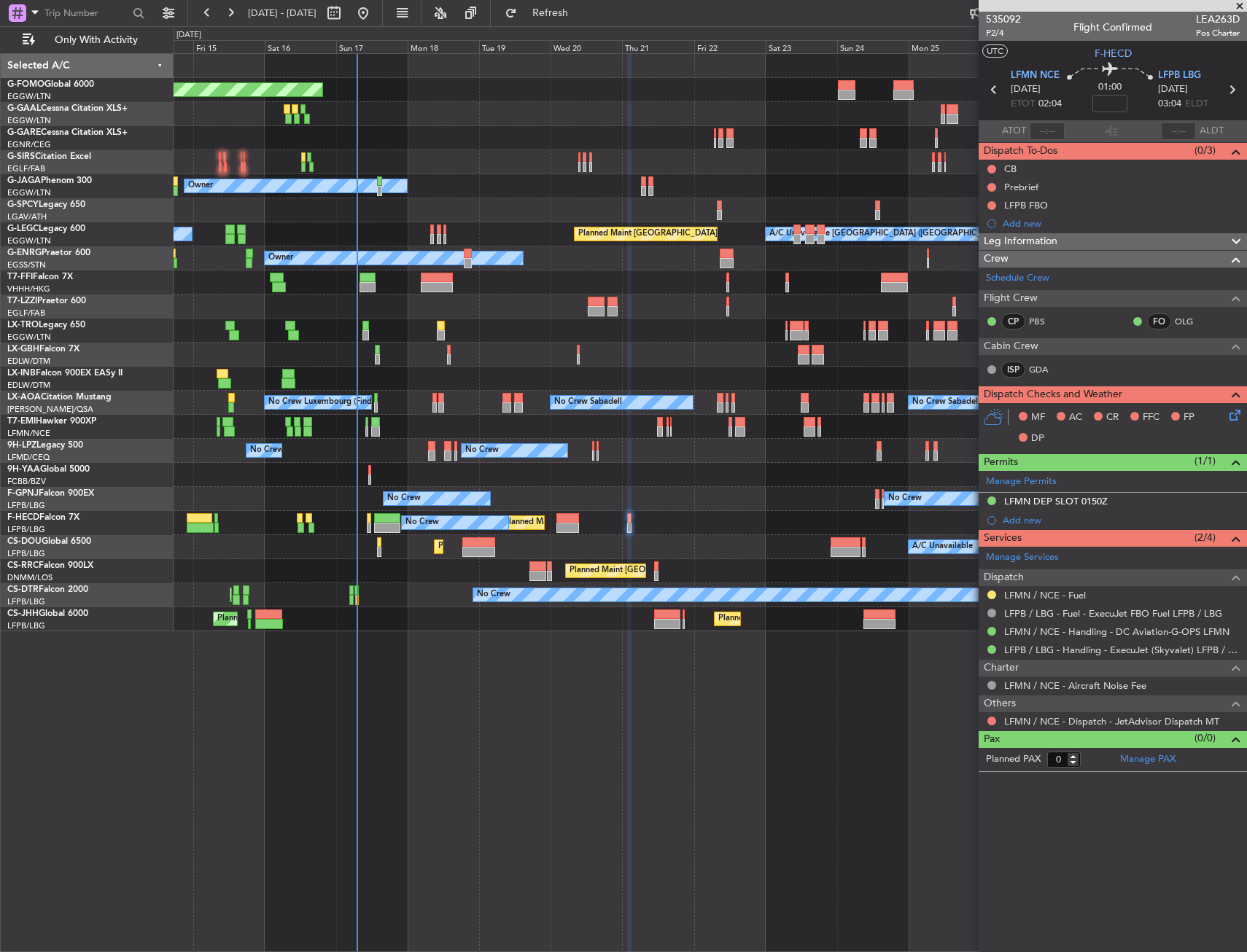
click at [527, 503] on div "No Crew No Crew No Crew Planned Maint Paris (Le Bourget) No Crew" at bounding box center [709, 499] width 1073 height 24
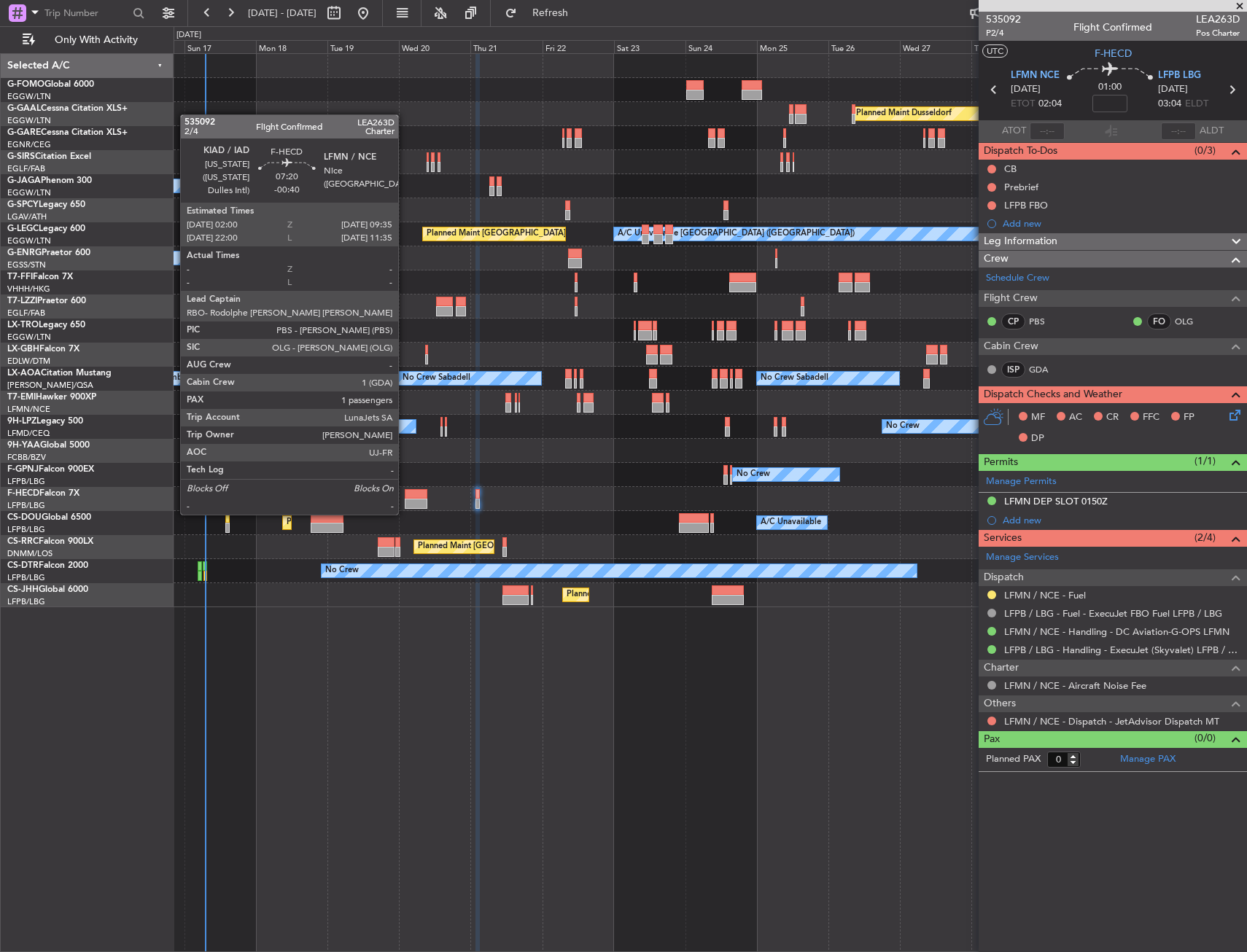
click at [405, 501] on div at bounding box center [416, 504] width 23 height 10
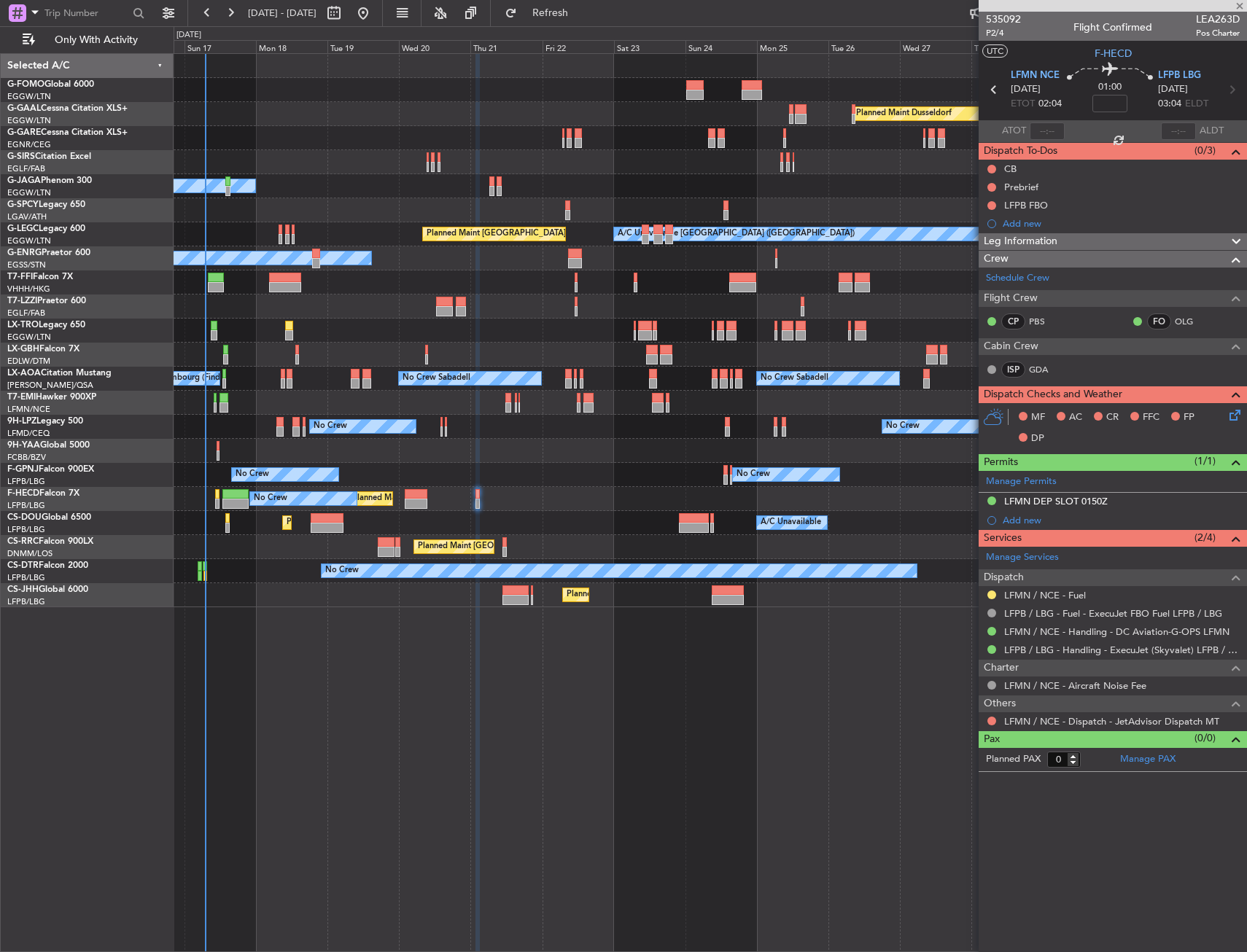
type input "-00:40"
type input "1"
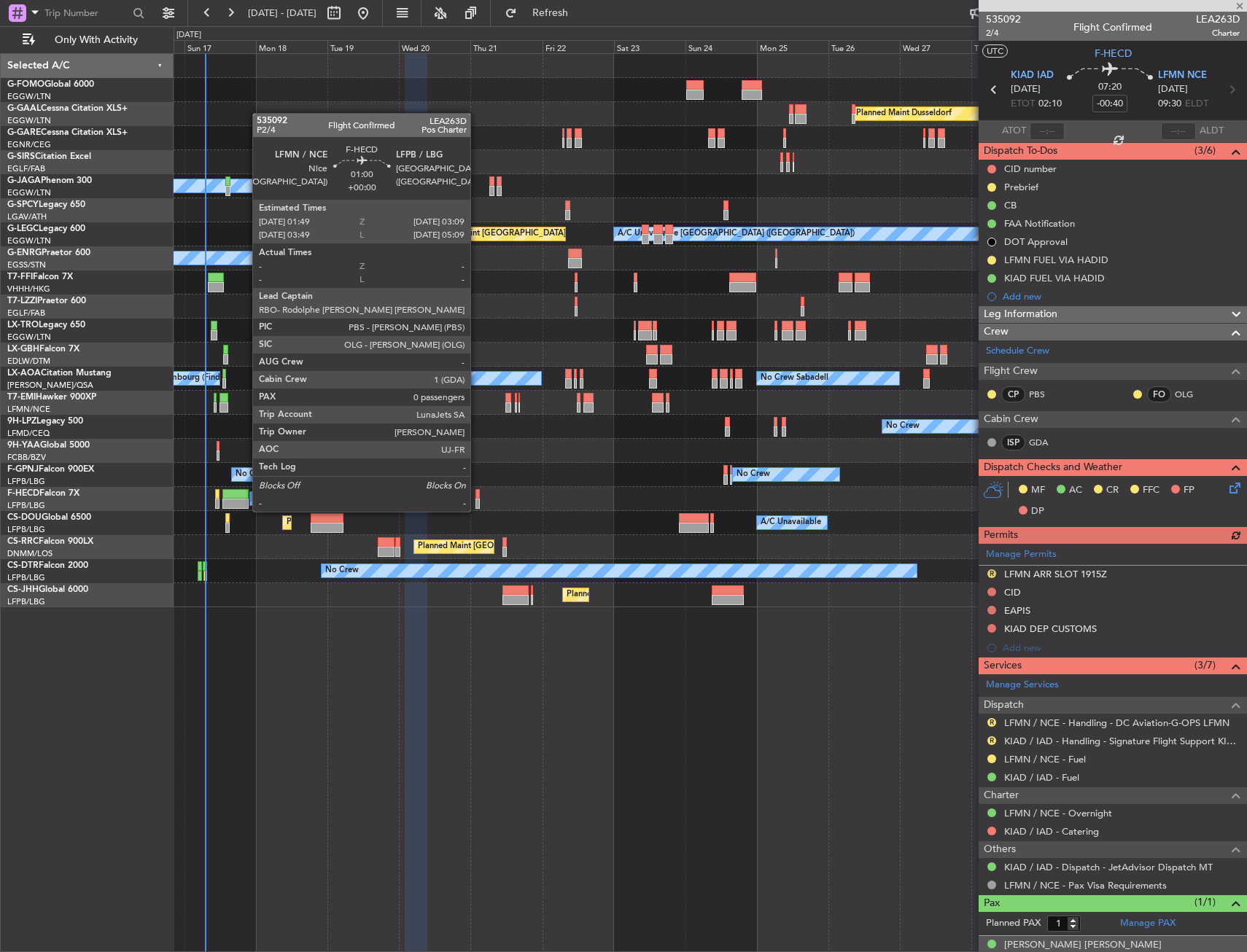
click at [477, 497] on div at bounding box center [477, 494] width 4 height 10
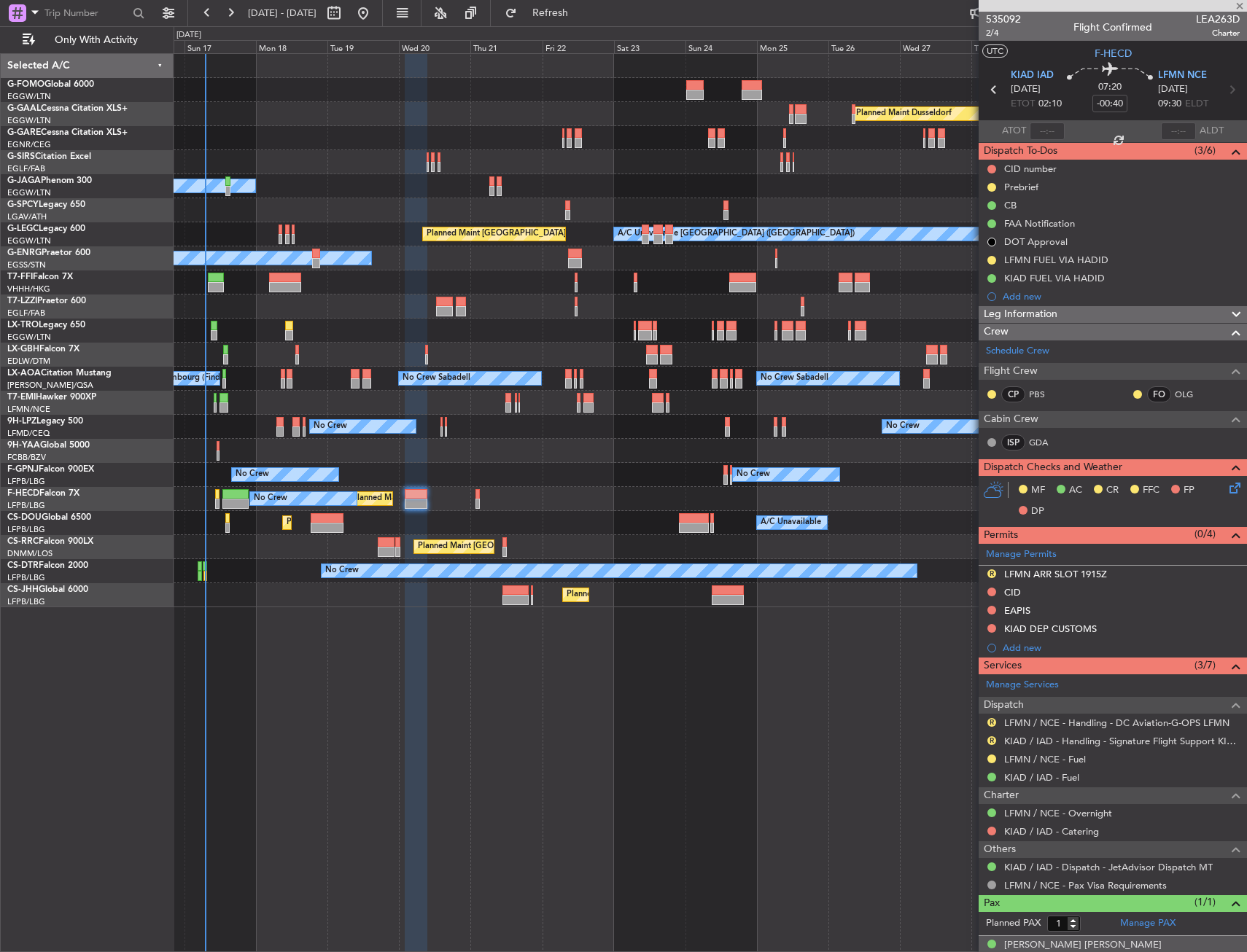
type input "0"
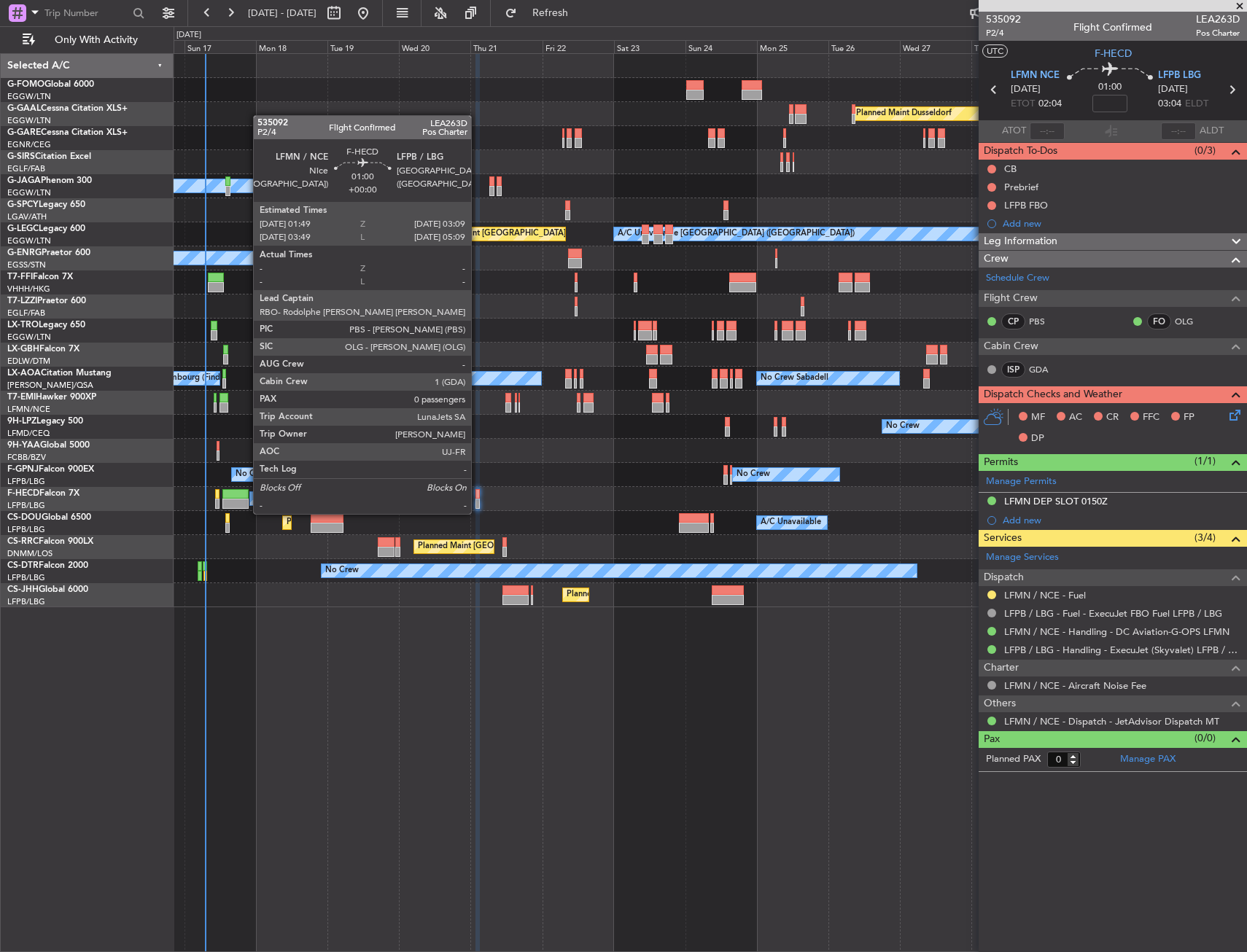
click at [478, 500] on div at bounding box center [477, 504] width 4 height 10
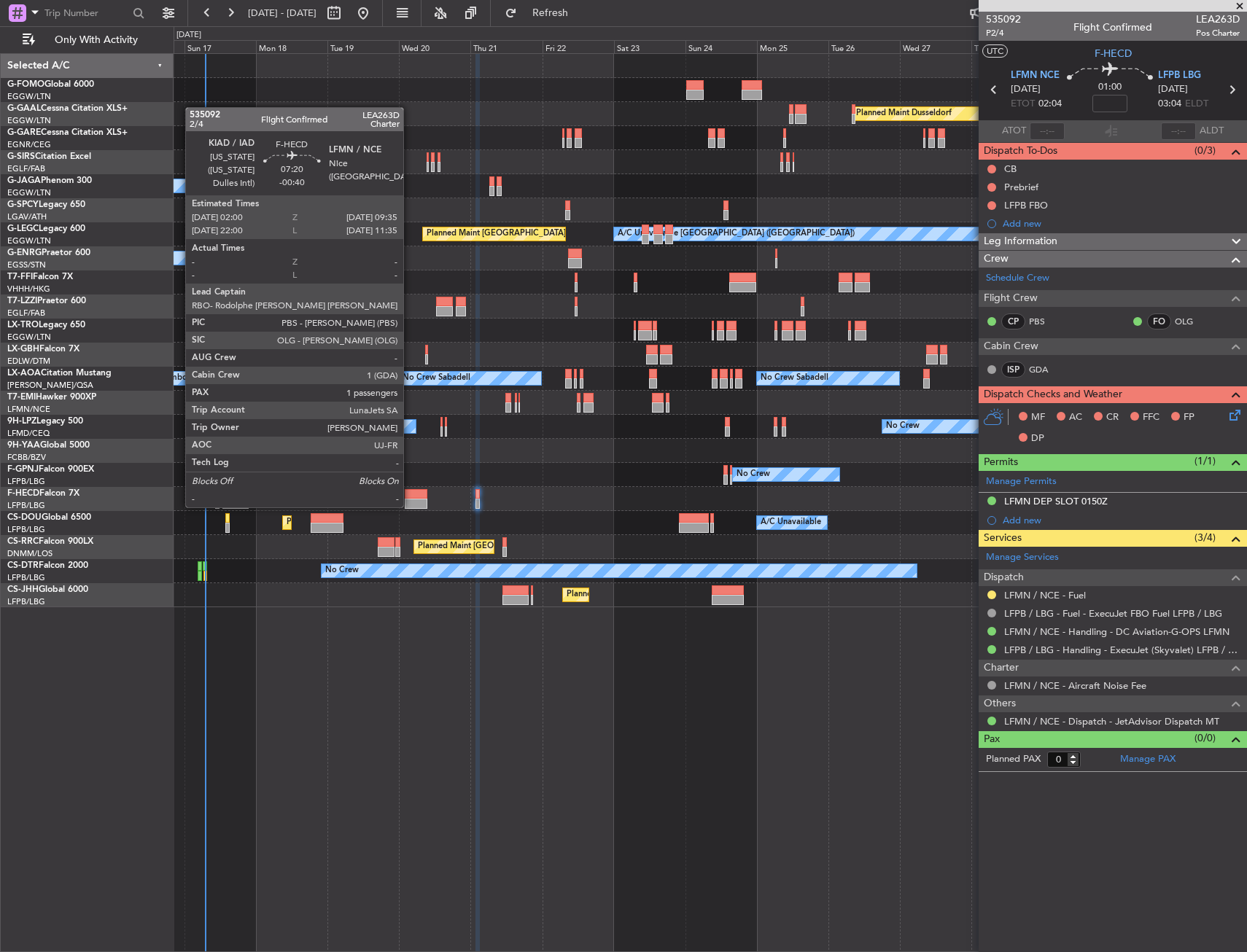
click at [410, 493] on div at bounding box center [416, 494] width 23 height 10
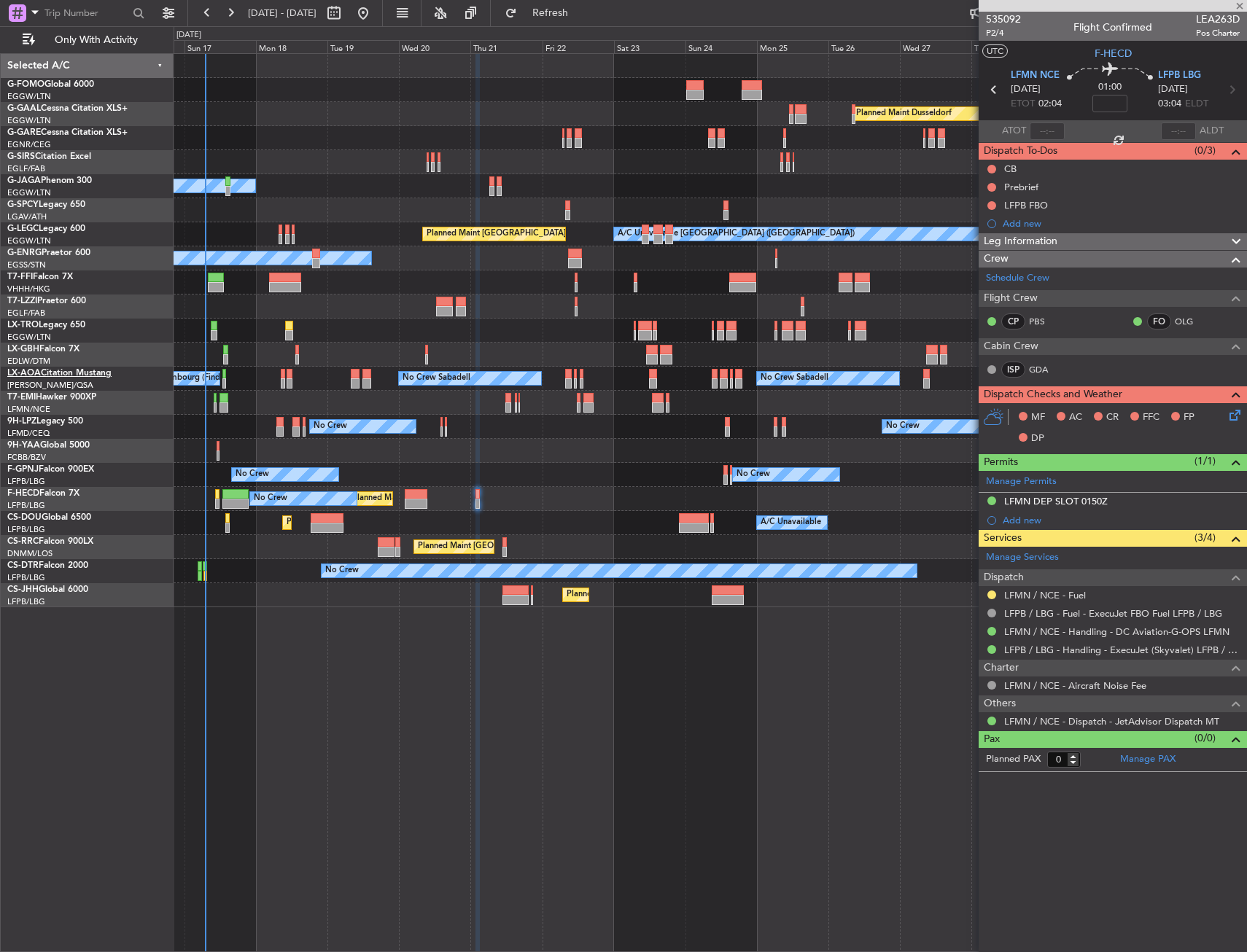
type input "-00:40"
type input "1"
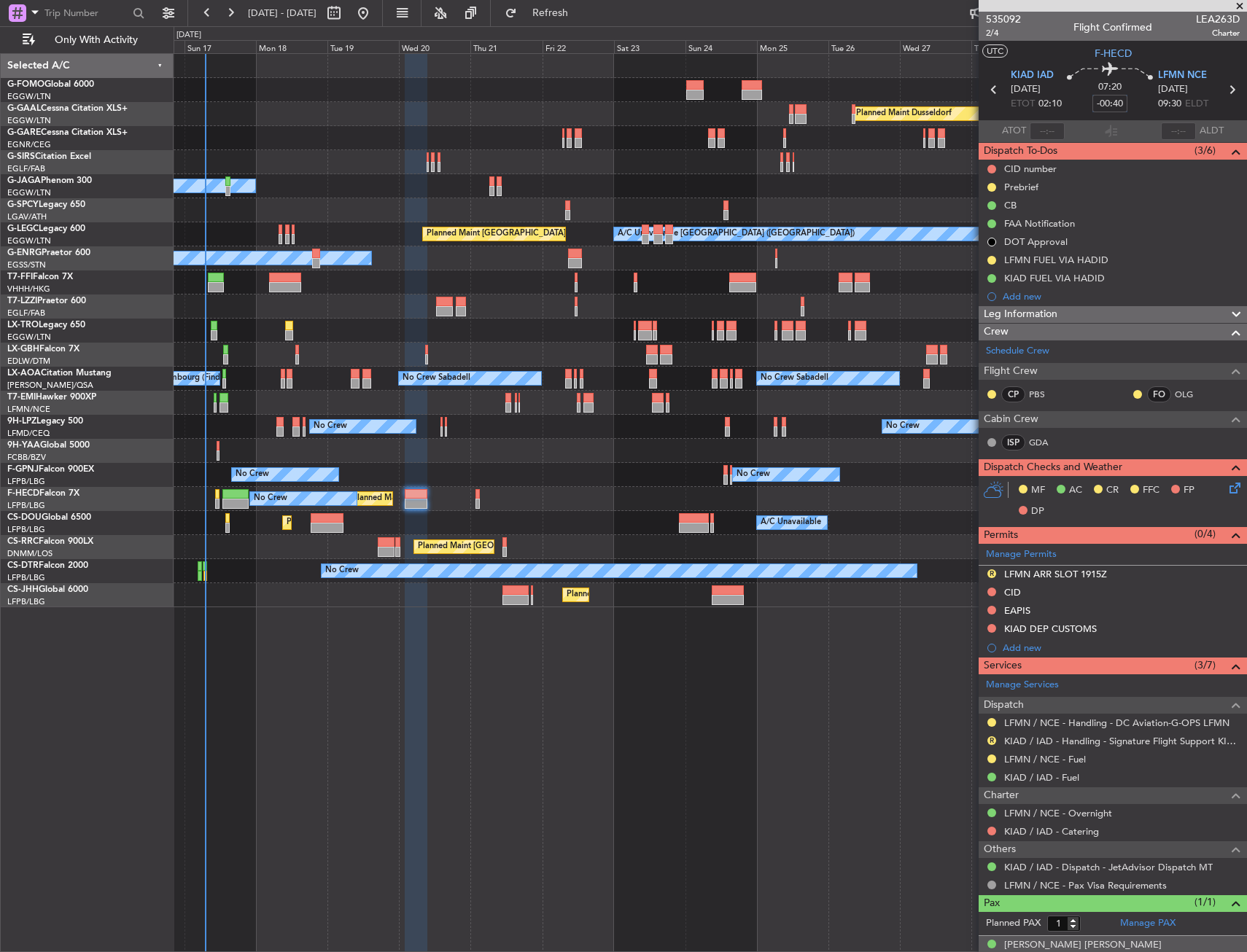
click at [1113, 106] on input "-00:40" at bounding box center [1110, 103] width 35 height 17
click at [1135, 94] on div "07:20 -45" at bounding box center [1110, 89] width 96 height 54
type input "-00:45"
click at [988, 572] on div "R" at bounding box center [992, 574] width 11 height 11
drag, startPoint x: 991, startPoint y: 571, endPoint x: 1002, endPoint y: 608, distance: 38.6
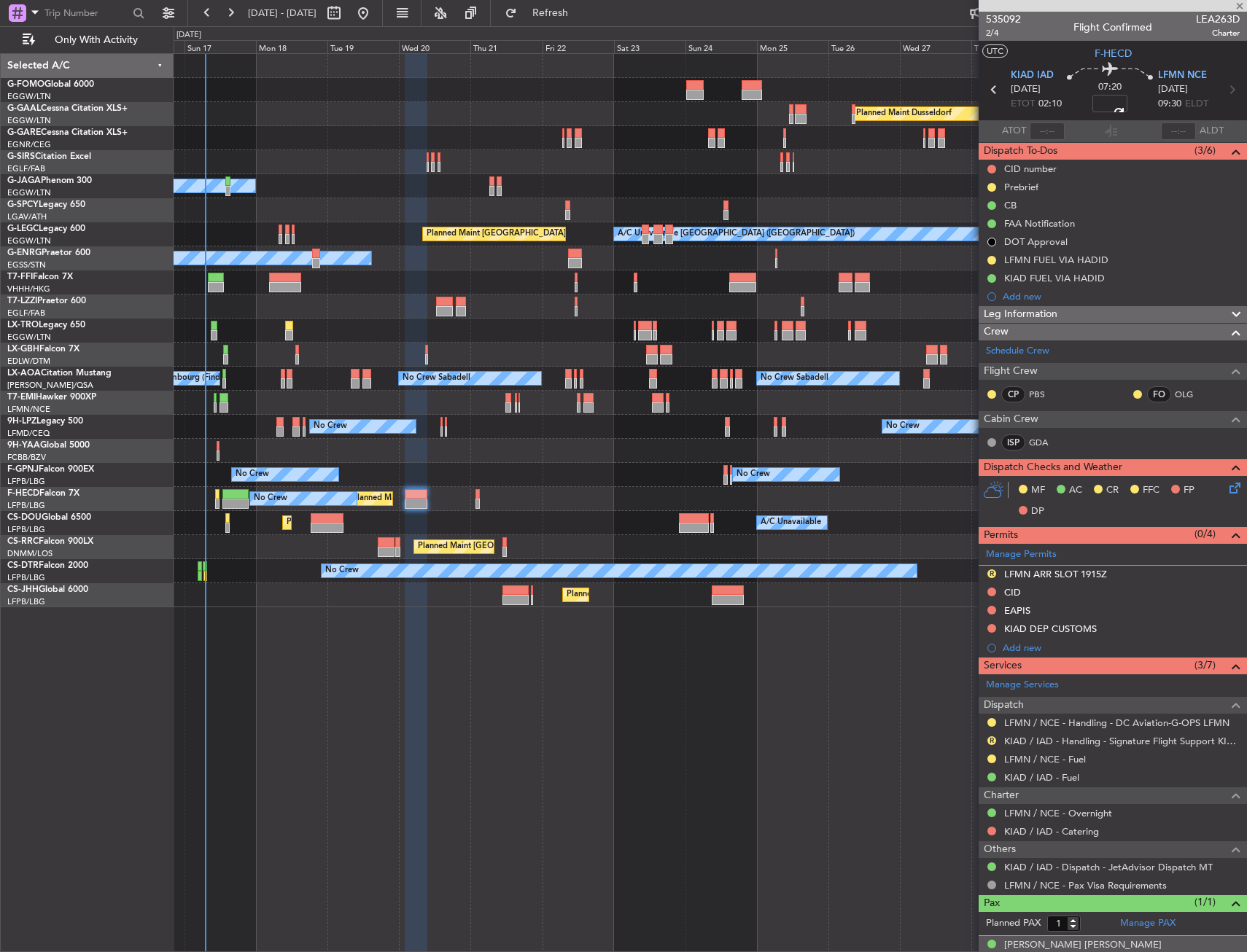
click at [990, 571] on button "R" at bounding box center [992, 574] width 9 height 9
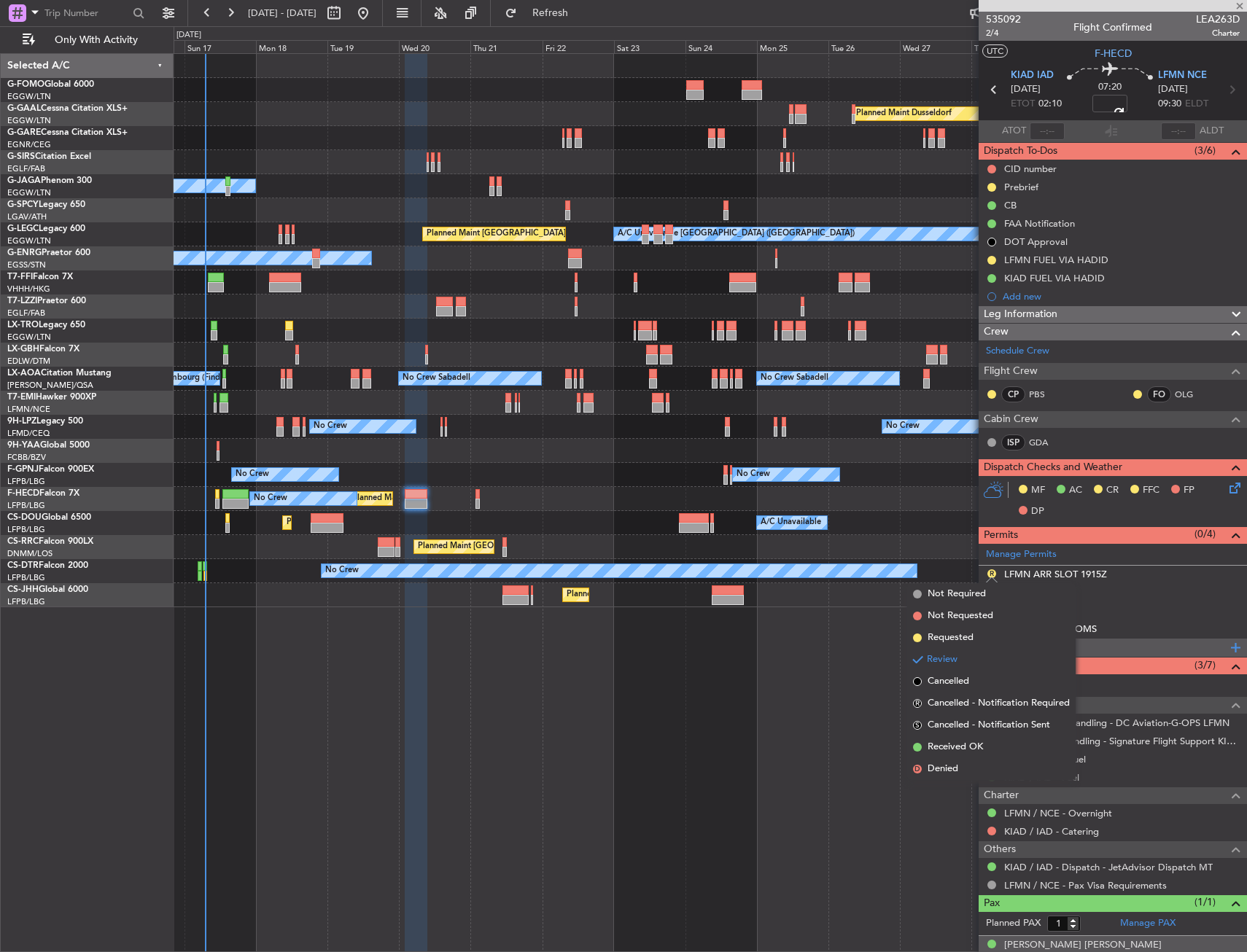
click at [993, 643] on li "Requested" at bounding box center [991, 638] width 168 height 22
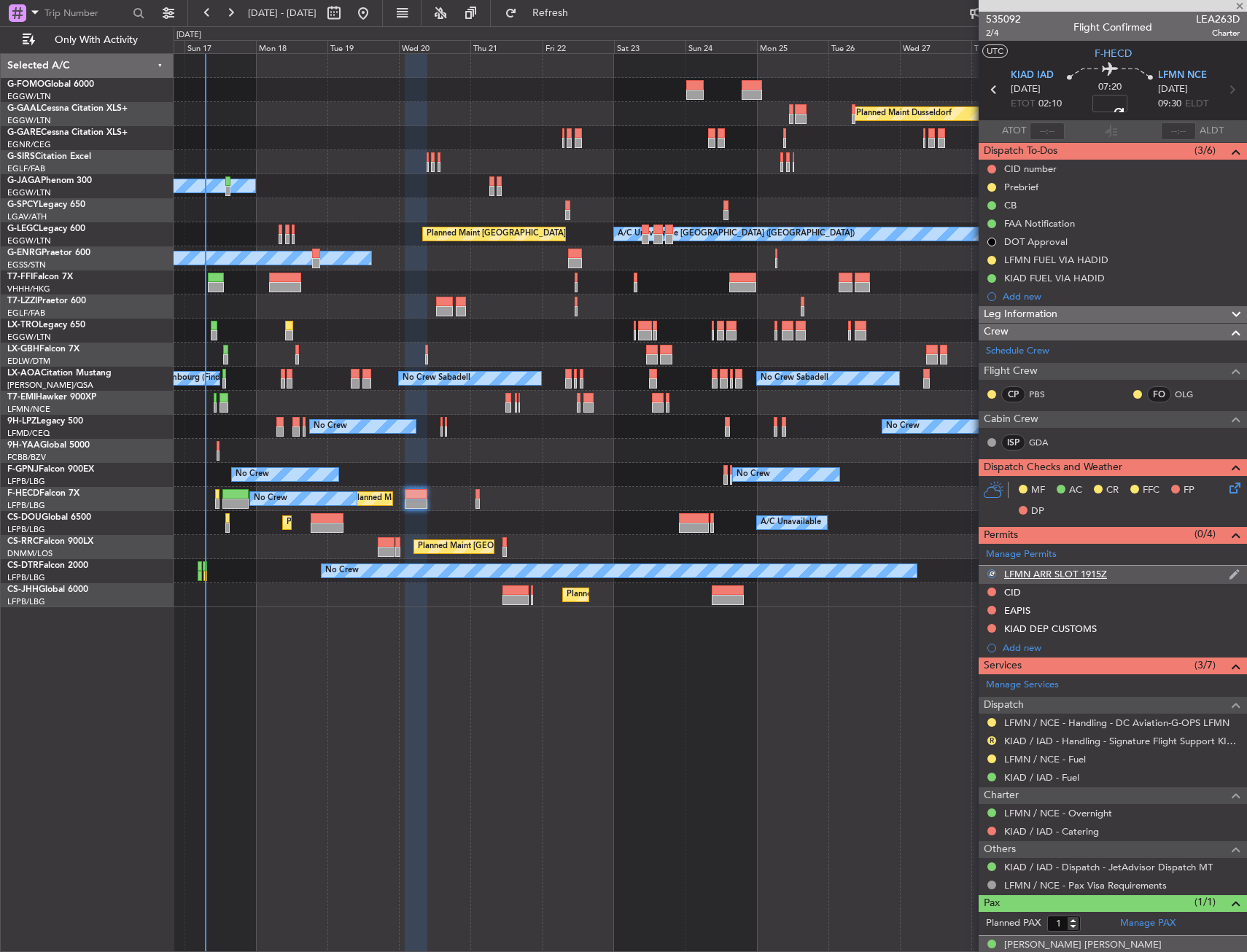
click at [1122, 569] on div "LFMN ARR SLOT 1915Z" at bounding box center [1112, 574] width 268 height 18
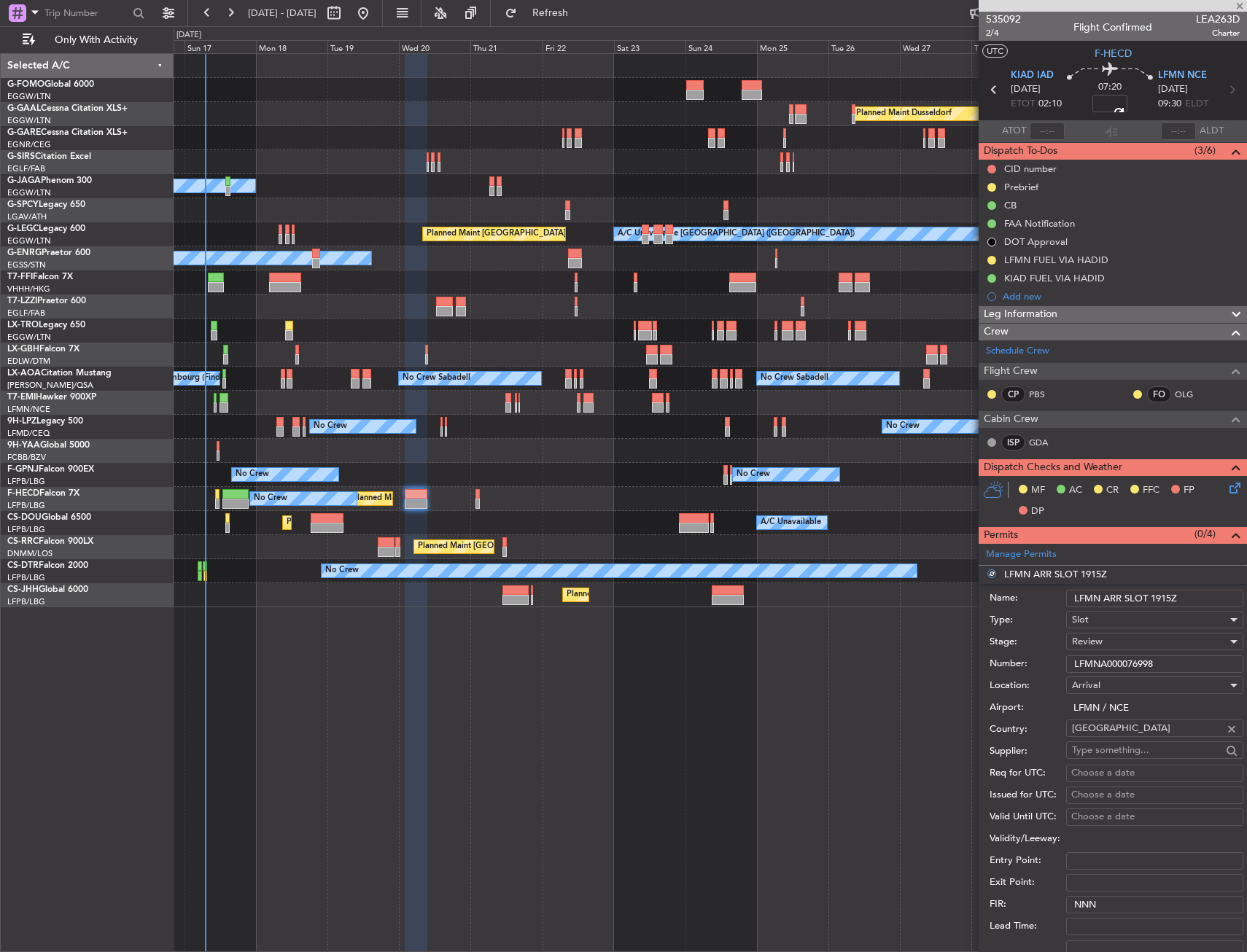
click at [1178, 597] on input "LFMN ARR SLOT 1915Z" at bounding box center [1155, 598] width 177 height 17
click at [1173, 598] on input "LFMN ARR SLOT 1915Z" at bounding box center [1155, 598] width 177 height 17
click at [1167, 598] on input "LFMN ARR SLOT 1915Z" at bounding box center [1155, 598] width 177 height 17
click at [1167, 599] on input "LFMN ARR SLOT 1915Z" at bounding box center [1155, 598] width 177 height 17
type input "LFMN ARR SLOT 0930z"
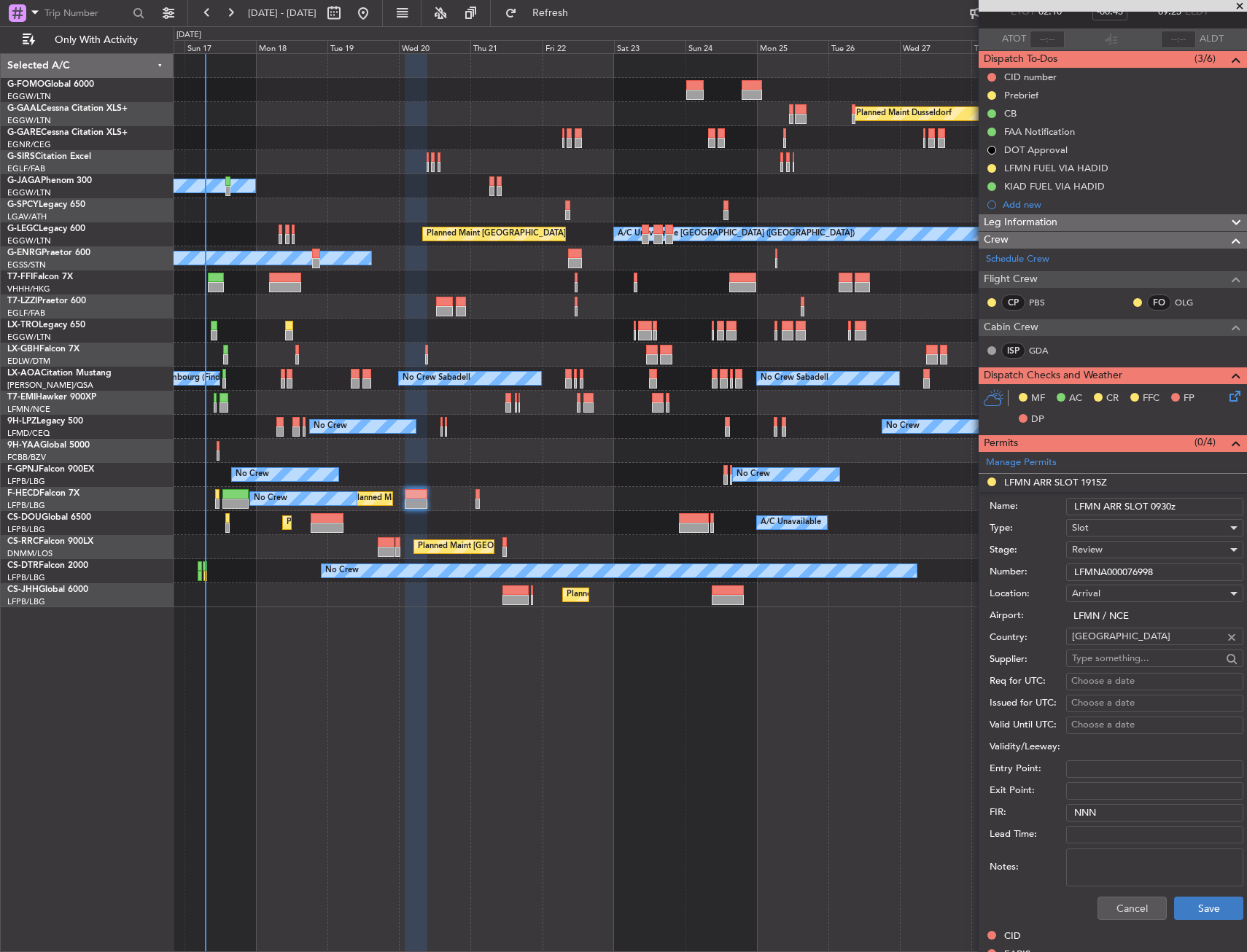
scroll to position [146, 0]
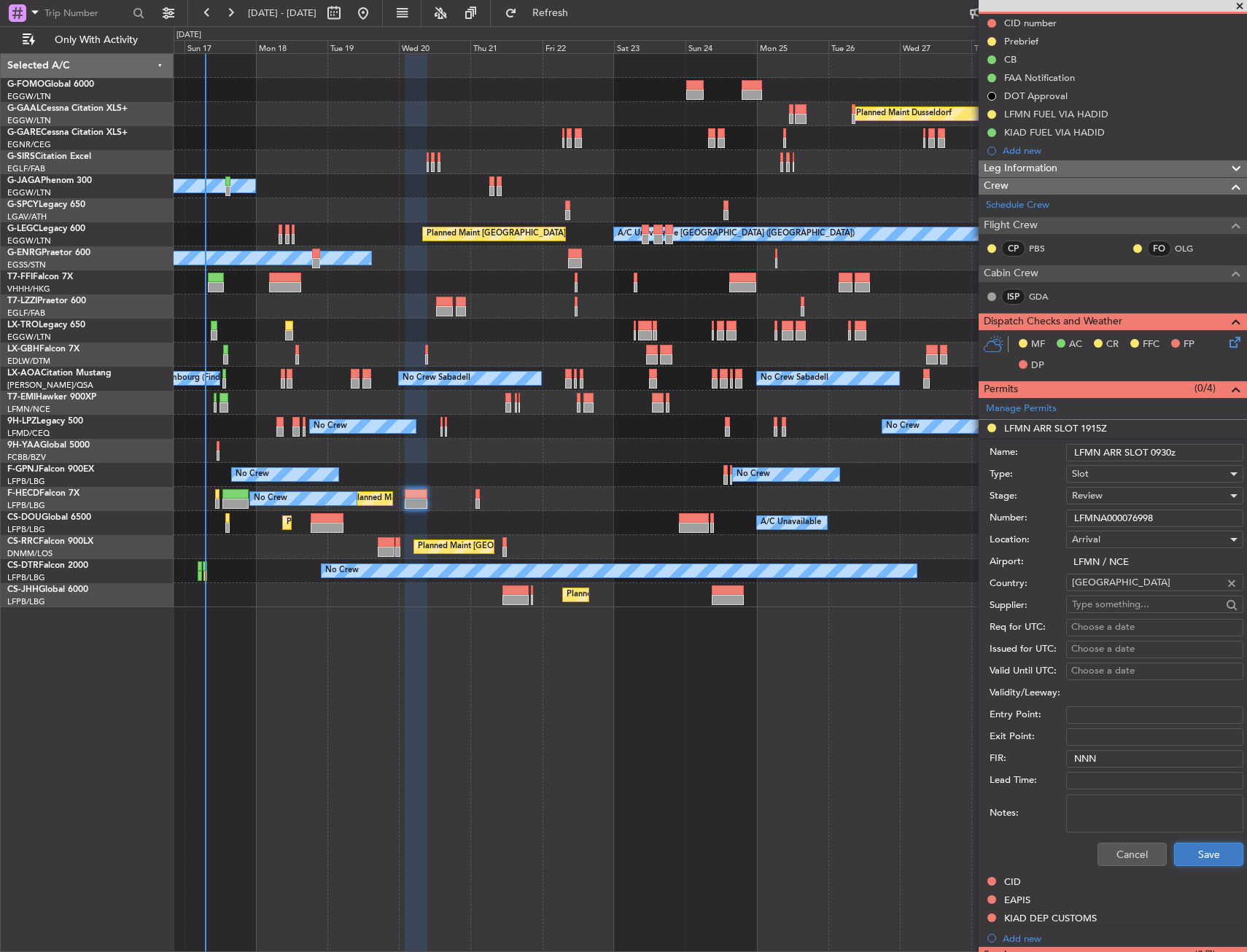
click at [1185, 849] on button "Save" at bounding box center [1209, 854] width 69 height 23
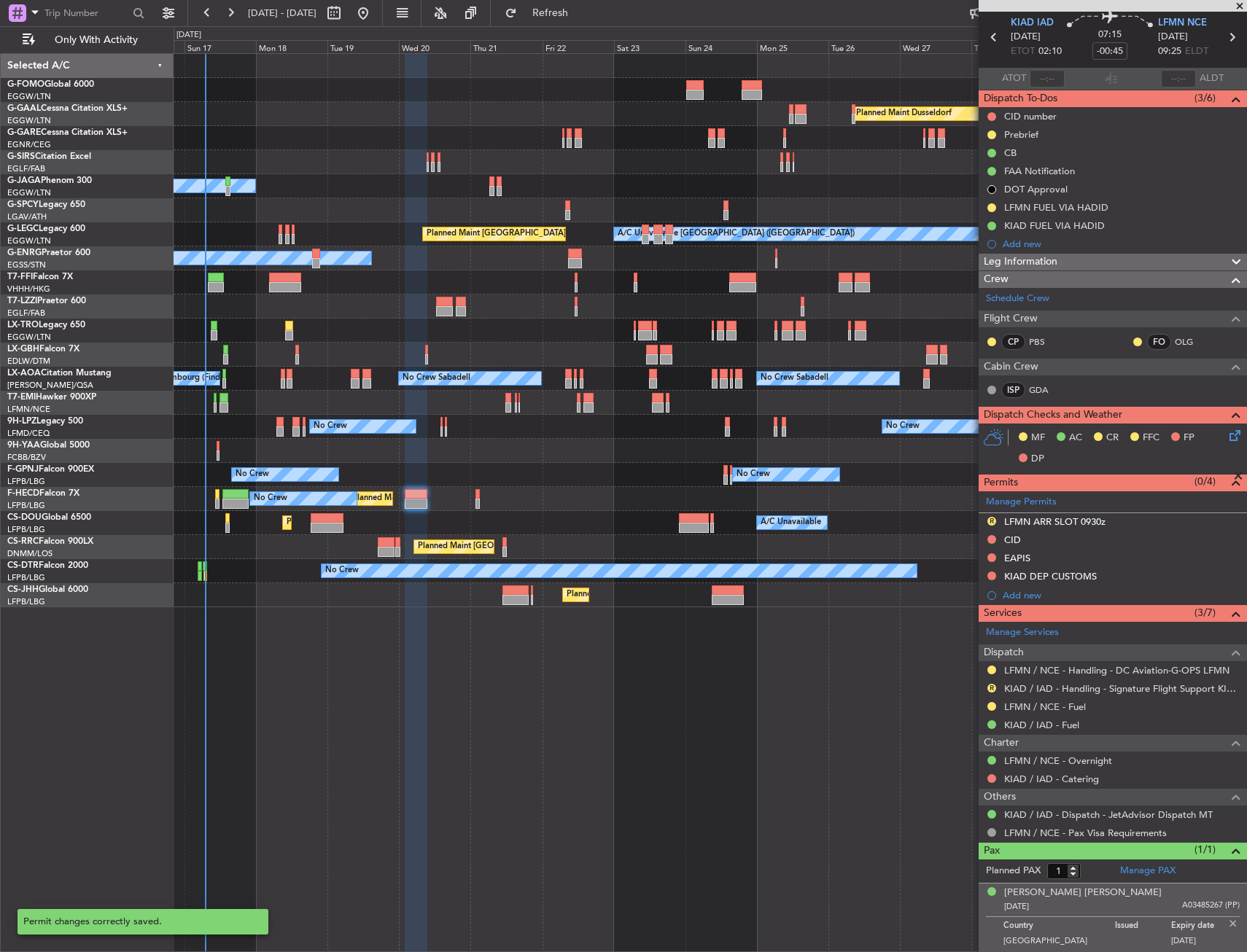
scroll to position [52, 0]
click at [581, 10] on span "Refresh" at bounding box center [551, 13] width 62 height 10
click at [1089, 688] on link "KIAD / IAD - Handling - Signature Flight Support KIAD / IAD" at bounding box center [1121, 689] width 236 height 12
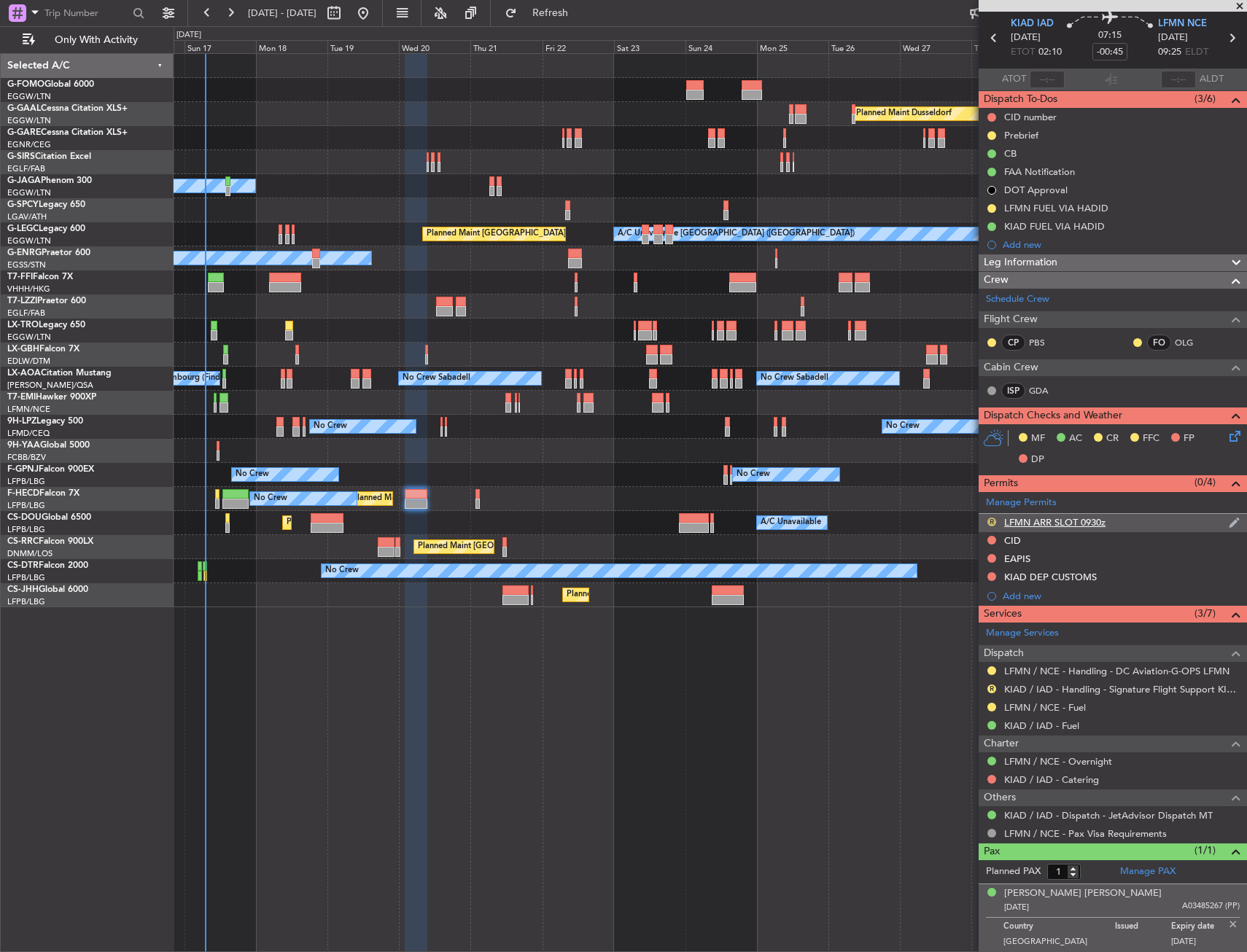
click at [995, 518] on button "R" at bounding box center [992, 522] width 9 height 9
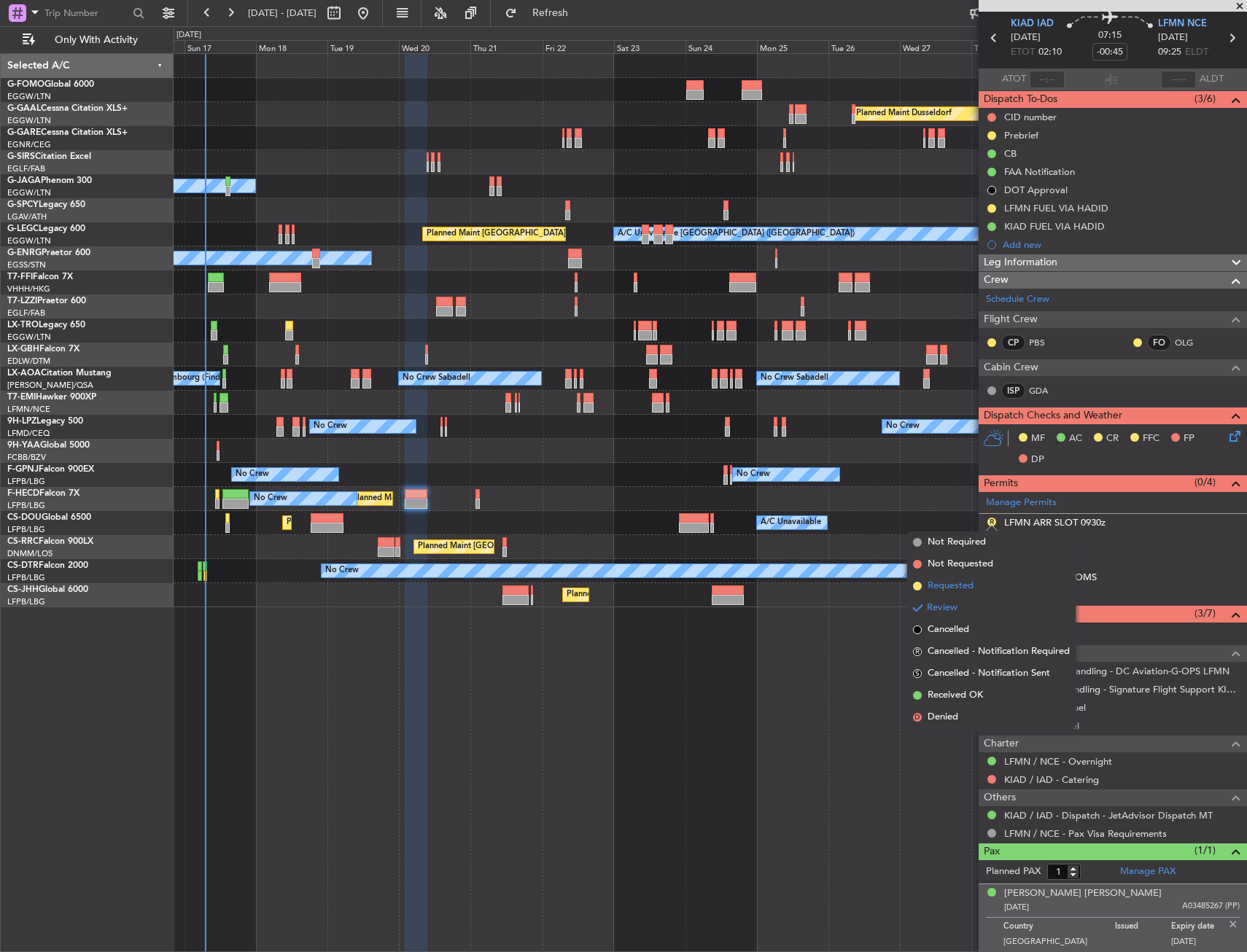
click at [979, 586] on li "Requested" at bounding box center [991, 586] width 168 height 22
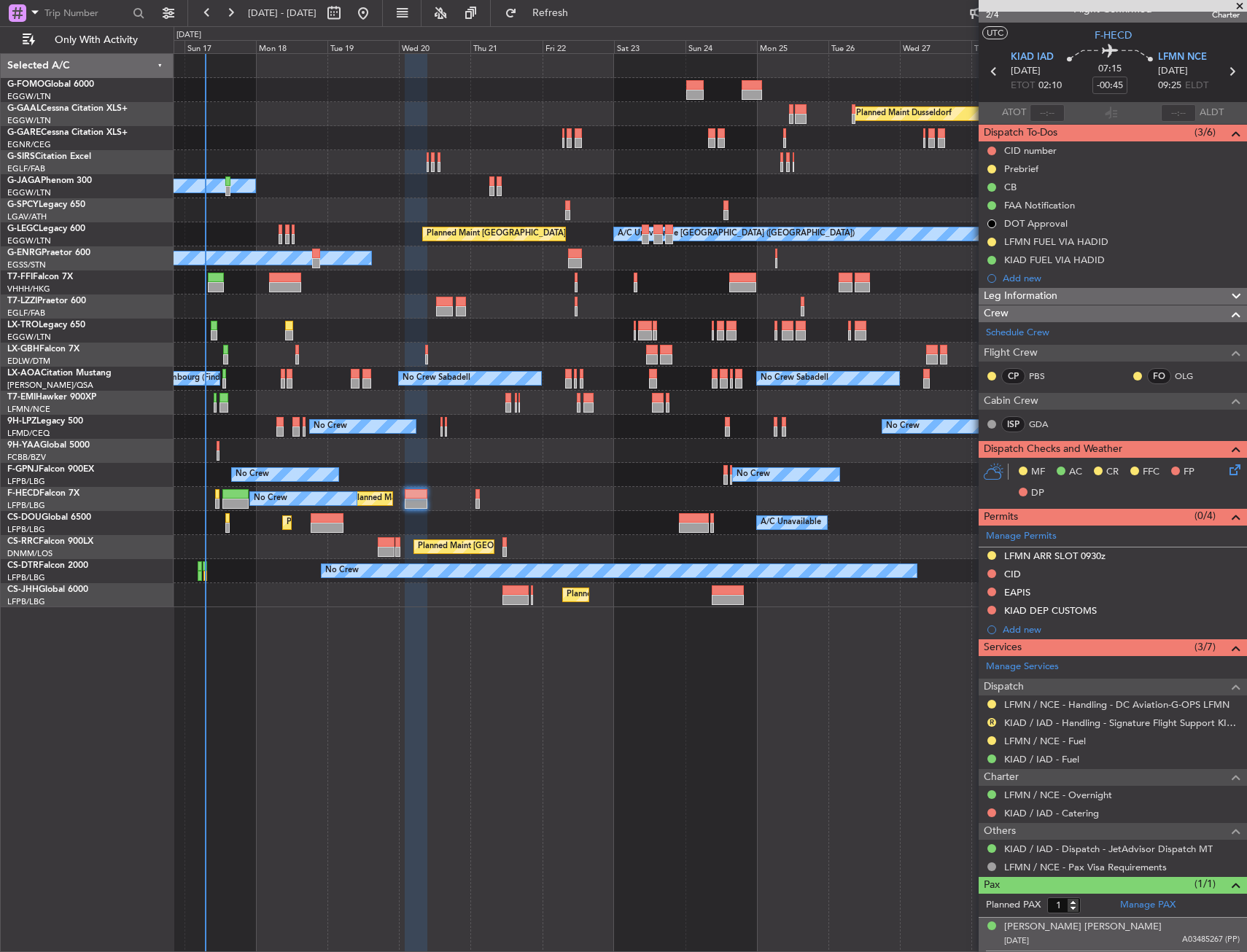
scroll to position [0, 0]
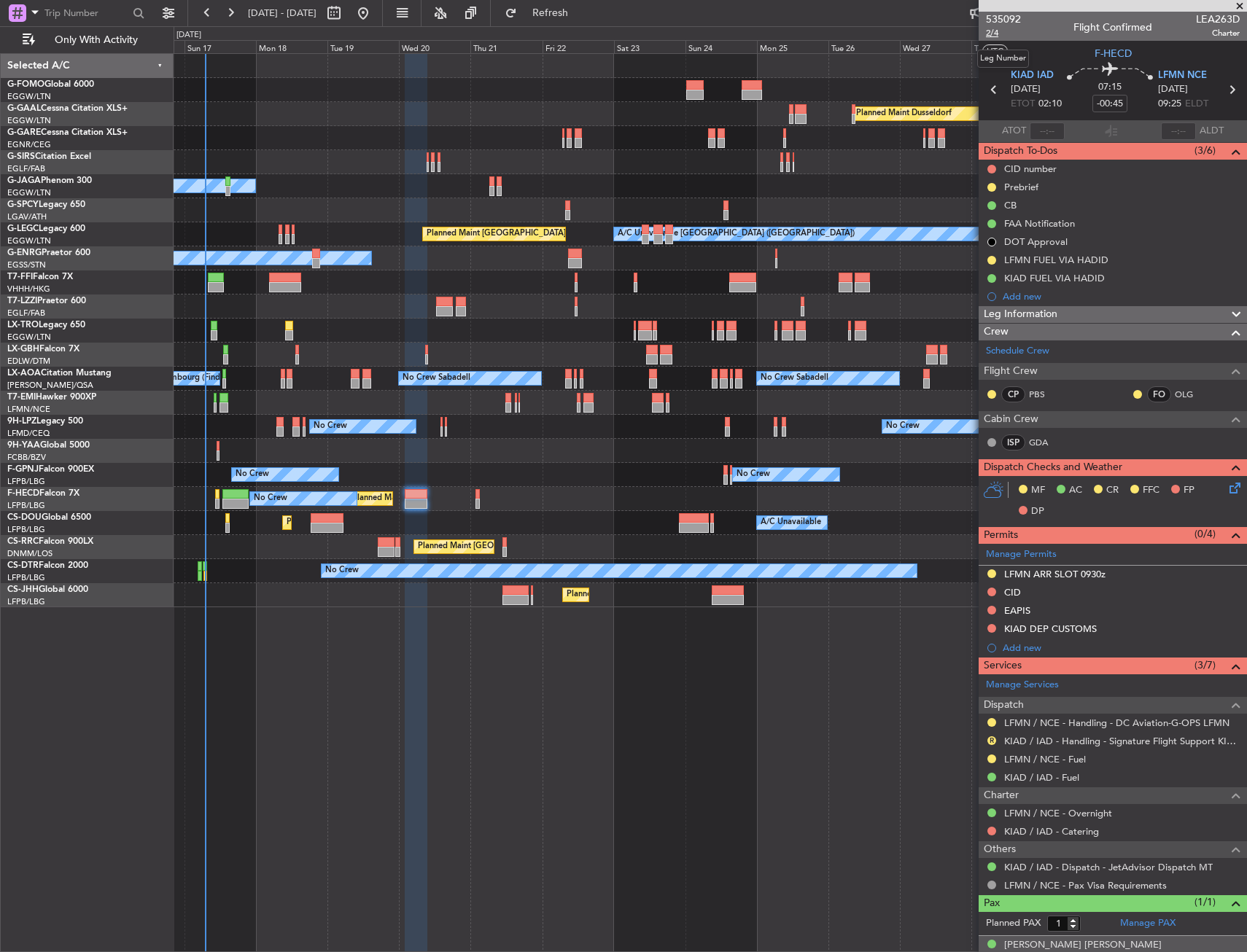
click at [998, 32] on span "2/4" at bounding box center [1003, 33] width 35 height 12
click at [1231, 480] on icon at bounding box center [1232, 486] width 11 height 11
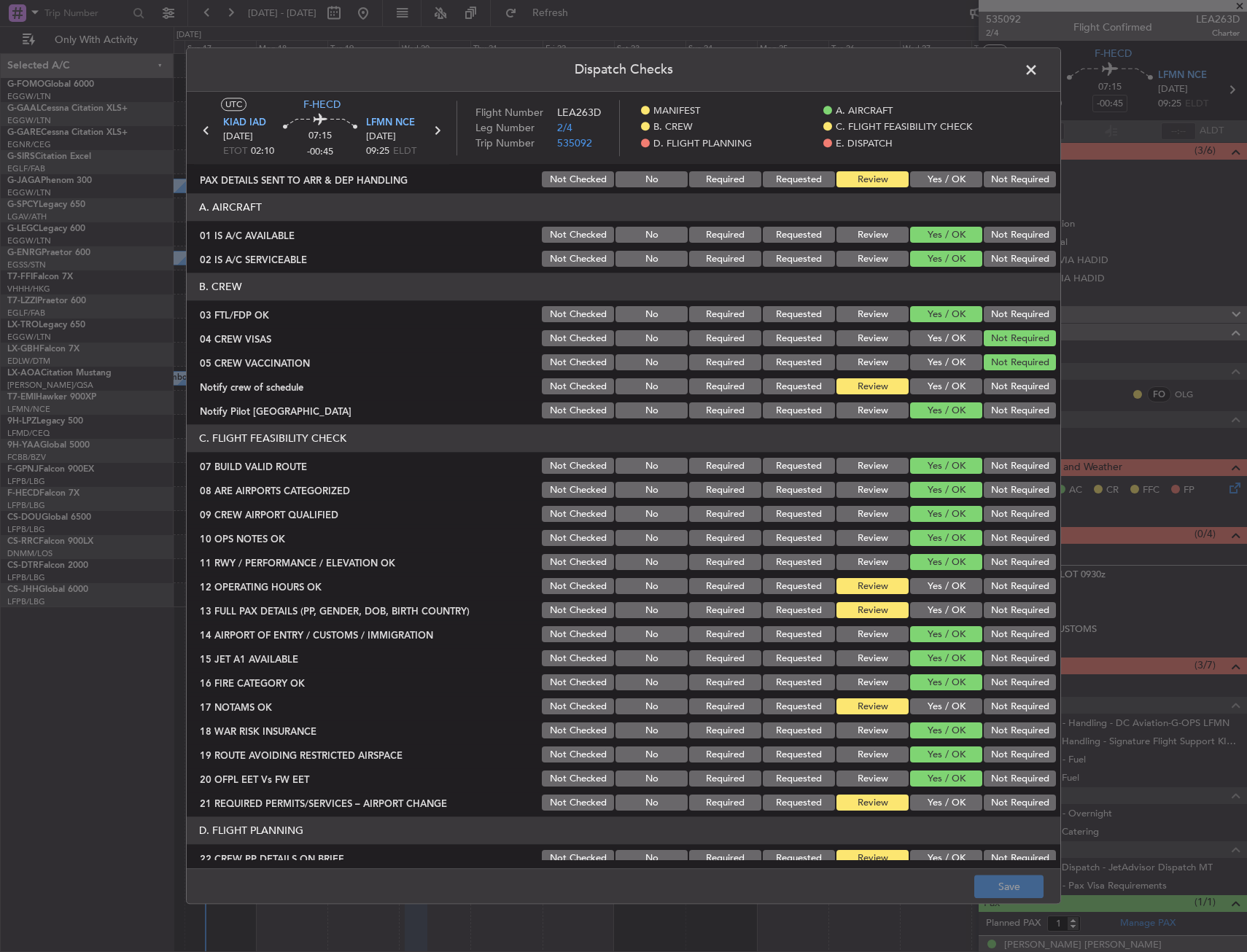
scroll to position [73, 0]
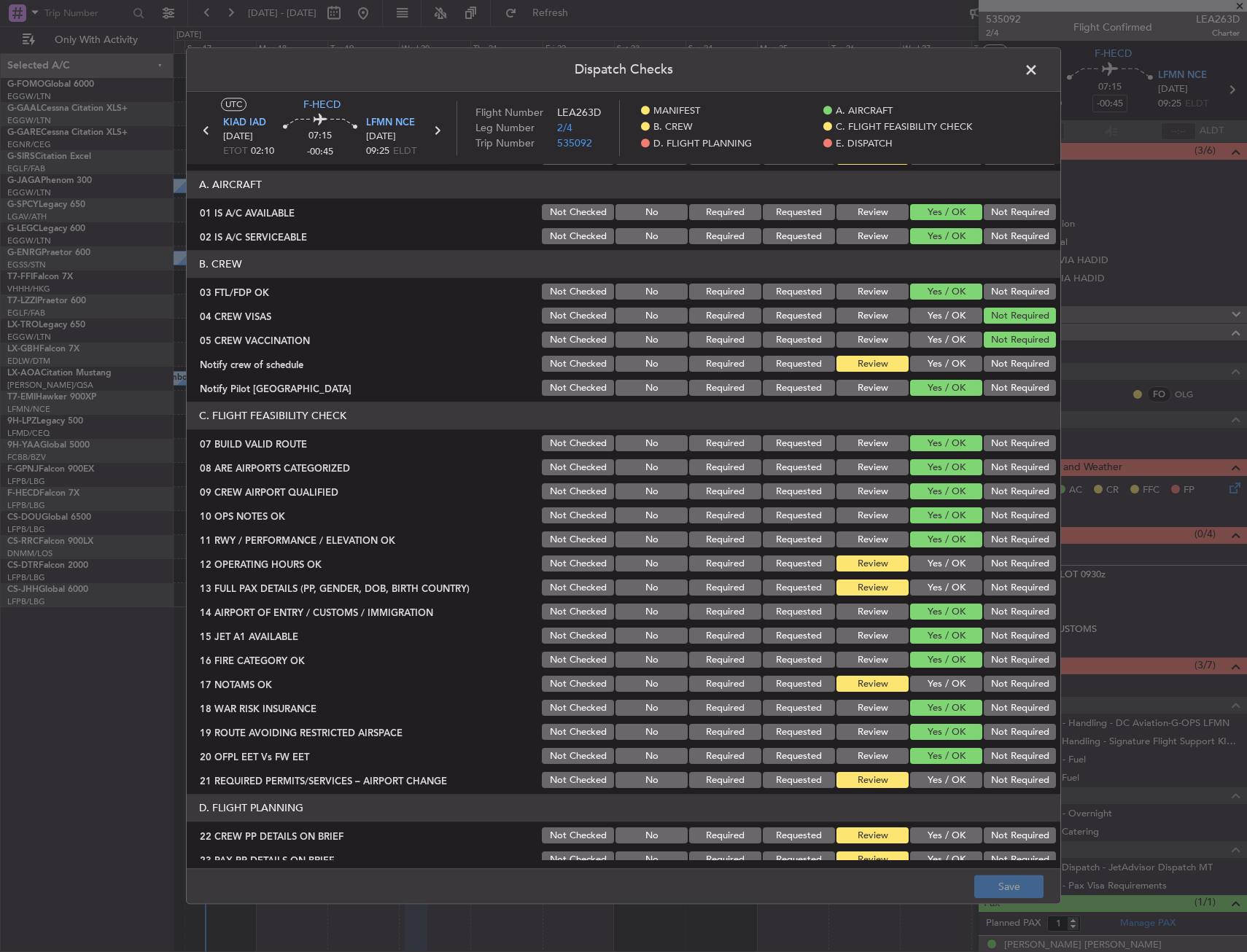
drag, startPoint x: 916, startPoint y: 552, endPoint x: 918, endPoint y: 572, distance: 20.1
click at [916, 553] on section "C. FLIGHT FEASIBILITY CHECK 07 BUILD VALID ROUTE Not Checked No Required Reques…" at bounding box center [623, 597] width 873 height 389
click at [918, 572] on button "Yes / OK" at bounding box center [947, 565] width 72 height 16
click at [919, 586] on button "Yes / OK" at bounding box center [947, 588] width 72 height 16
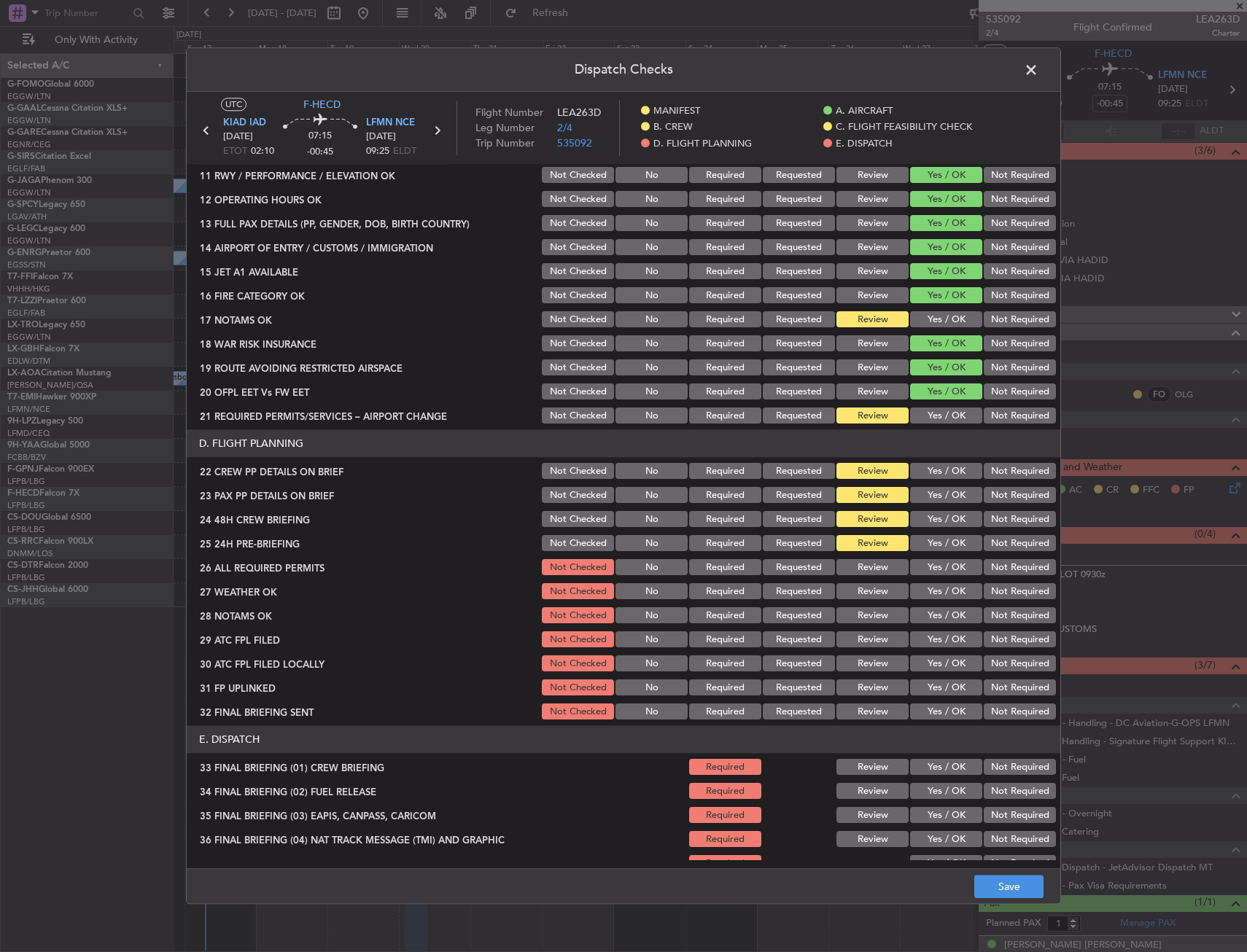
click at [929, 319] on button "Yes / OK" at bounding box center [947, 320] width 72 height 16
click at [951, 409] on button "Yes / OK" at bounding box center [947, 417] width 72 height 16
click at [998, 343] on button "Not Required" at bounding box center [1020, 345] width 72 height 16
drag, startPoint x: 935, startPoint y: 518, endPoint x: 934, endPoint y: 490, distance: 28.0
click at [935, 517] on button "Yes / OK" at bounding box center [947, 520] width 72 height 16
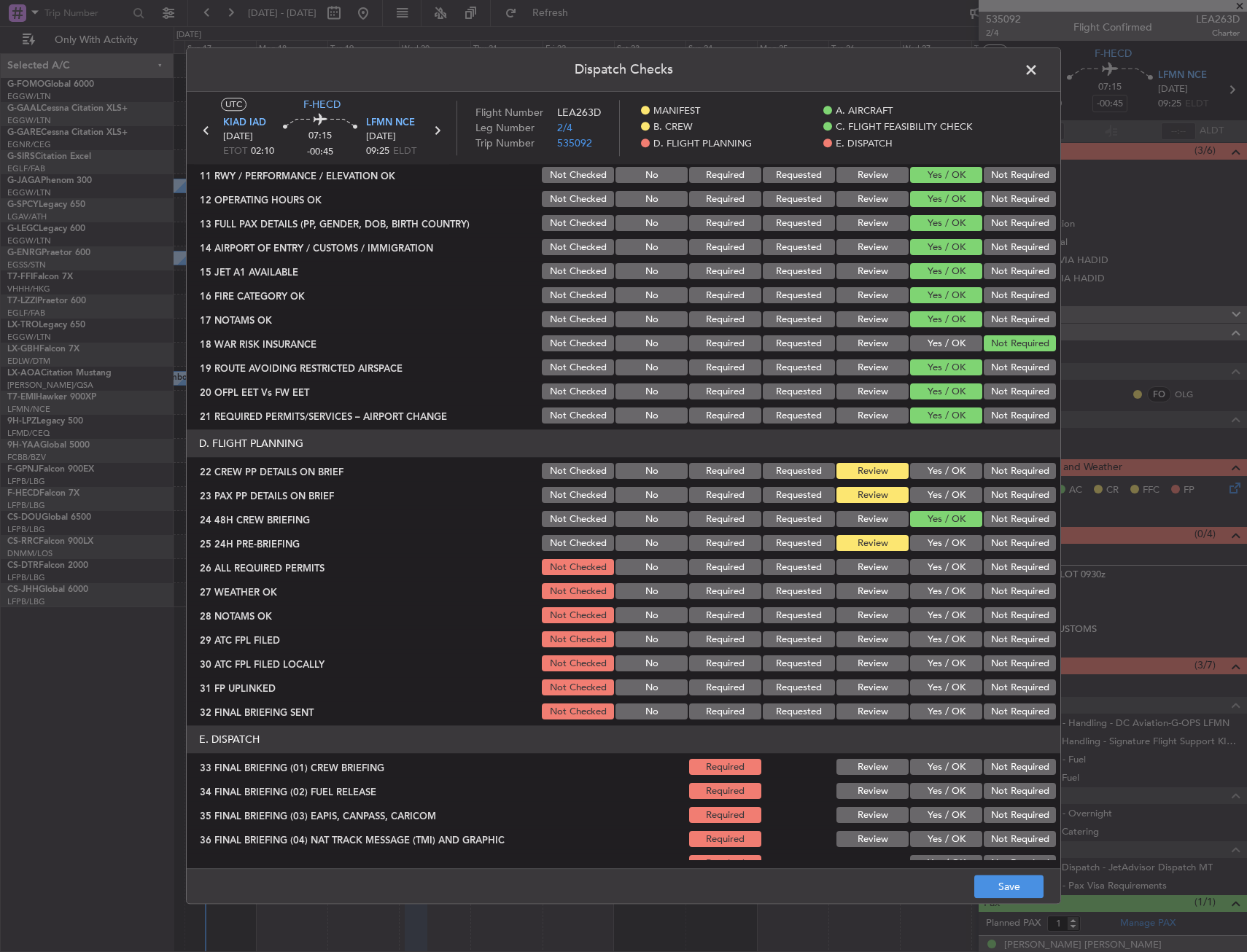
drag, startPoint x: 934, startPoint y: 490, endPoint x: 938, endPoint y: 469, distance: 21.4
click at [934, 489] on button "Yes / OK" at bounding box center [947, 496] width 72 height 16
click at [938, 466] on button "Yes / OK" at bounding box center [947, 472] width 72 height 16
click at [1022, 543] on button "Not Required" at bounding box center [1020, 544] width 72 height 16
click at [1017, 889] on button "Save" at bounding box center [1009, 887] width 69 height 23
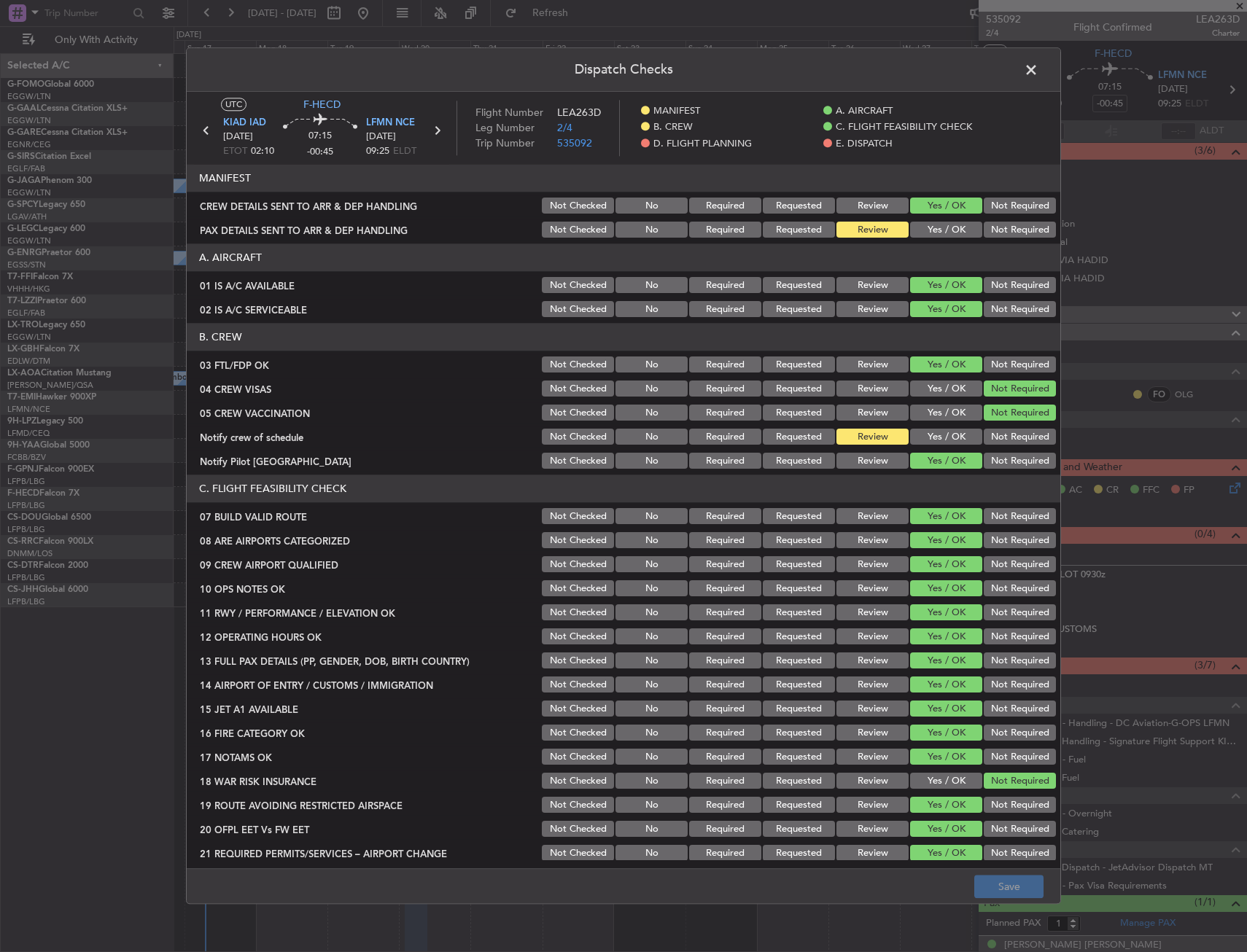
scroll to position [437, 0]
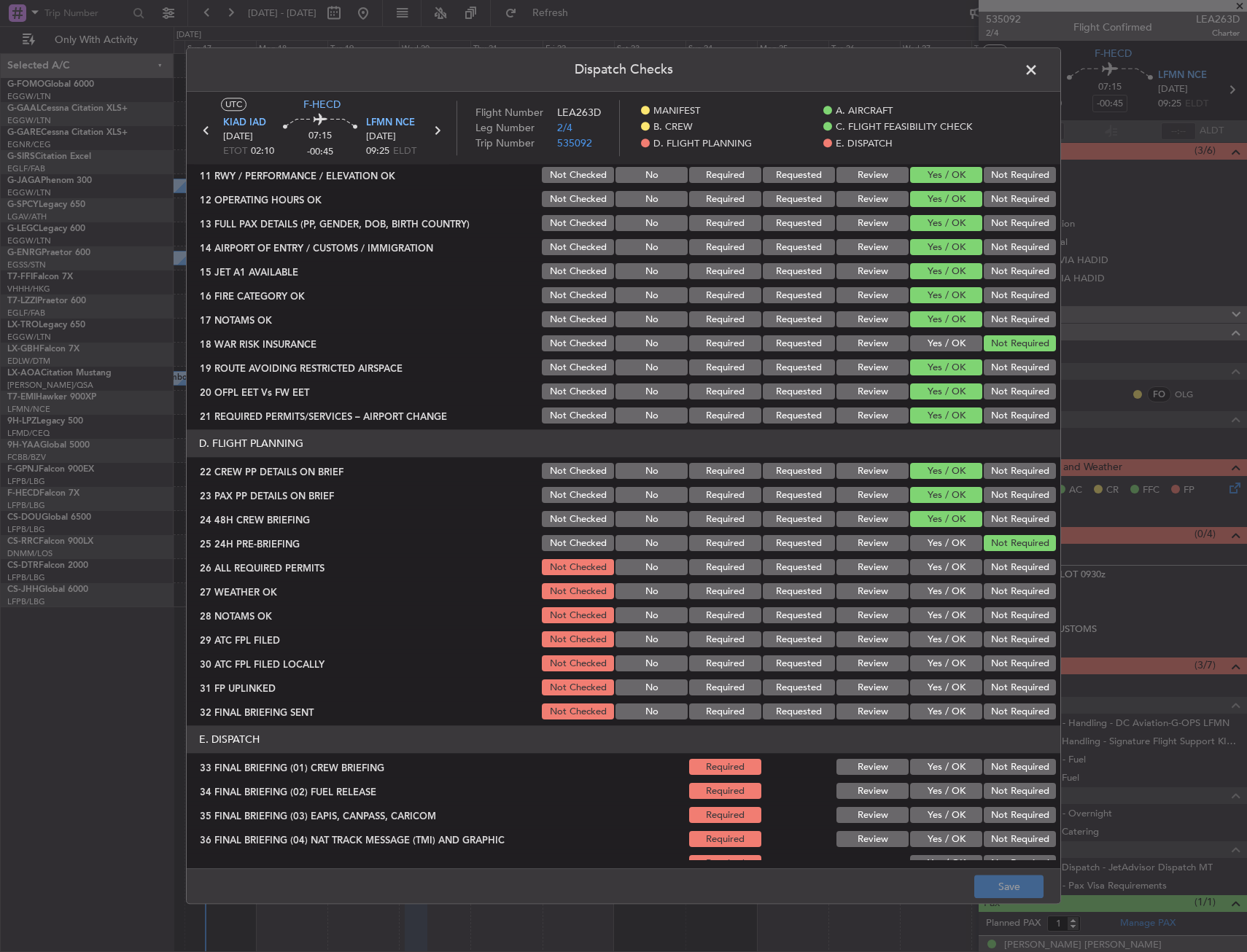
click at [1038, 71] on span at bounding box center [1038, 74] width 0 height 30
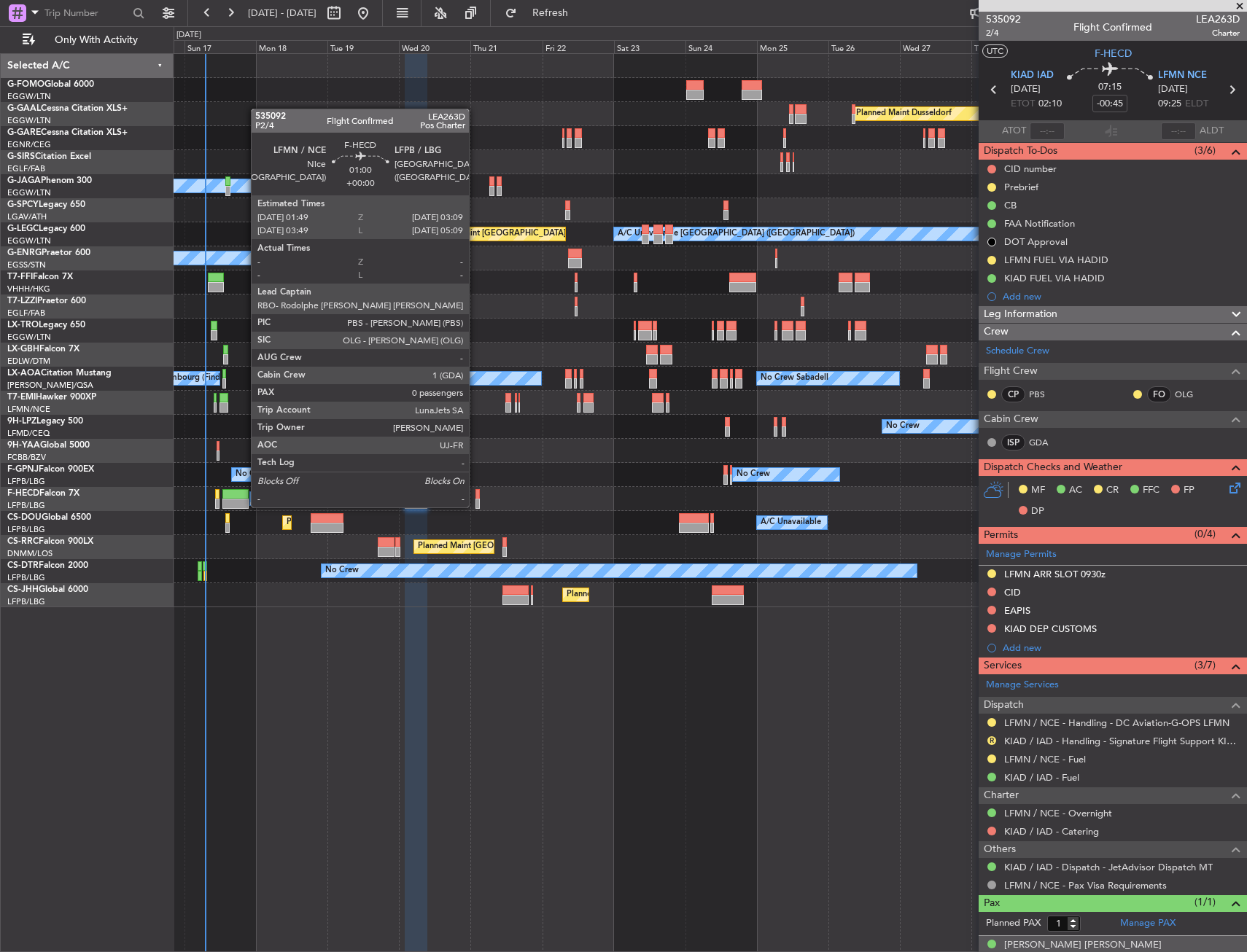
click at [475, 493] on div at bounding box center [477, 494] width 4 height 10
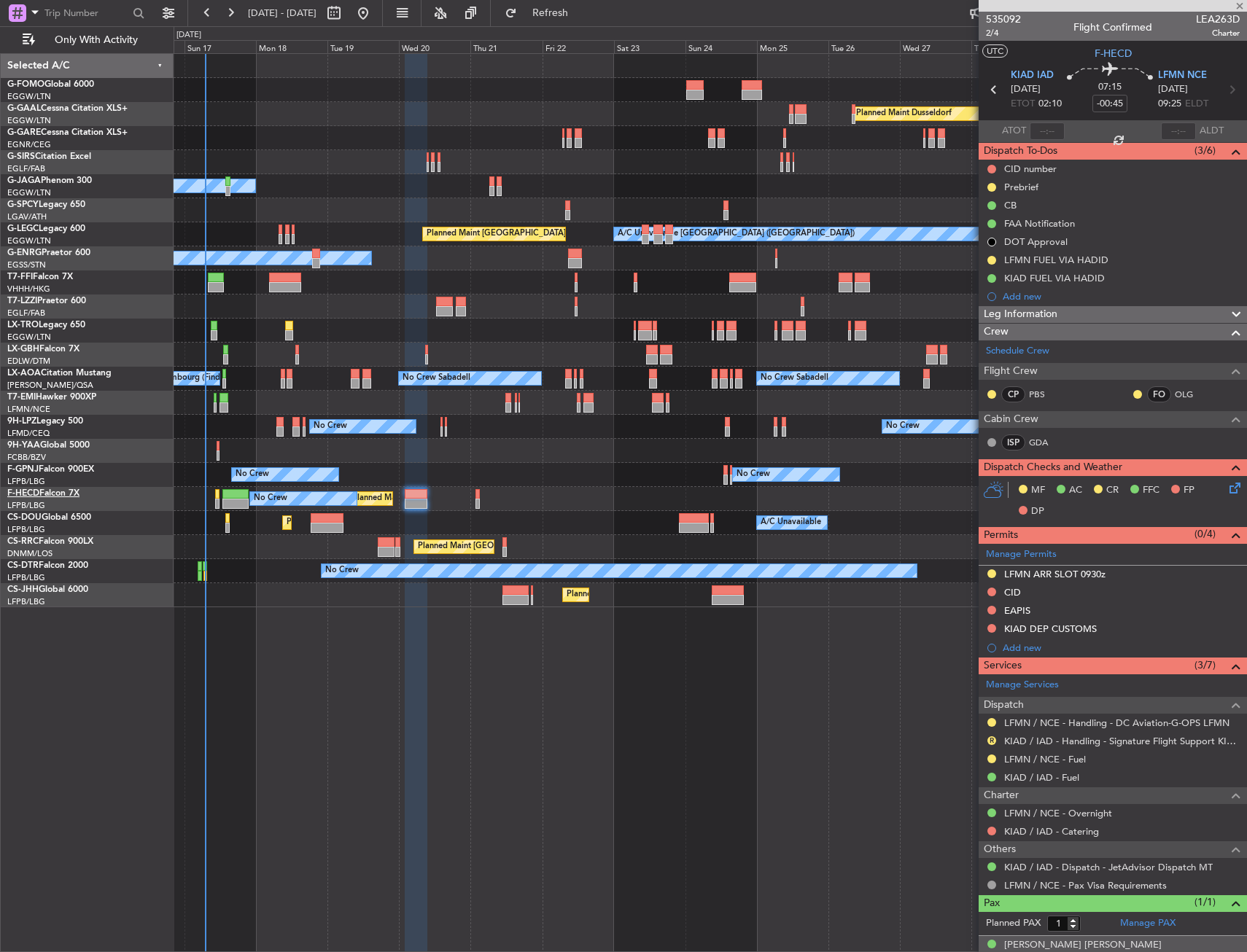
type input "0"
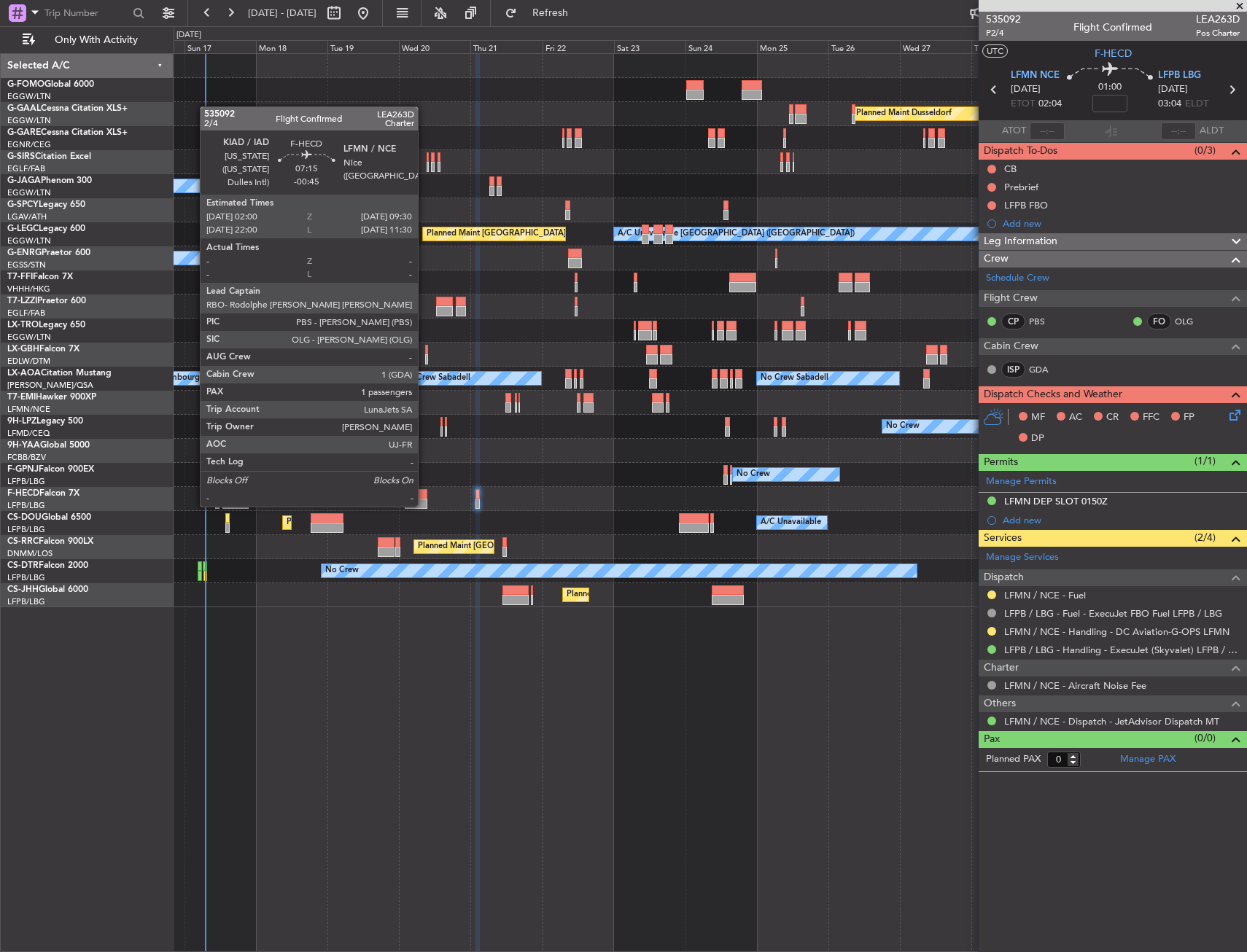
click at [424, 493] on div at bounding box center [416, 494] width 23 height 10
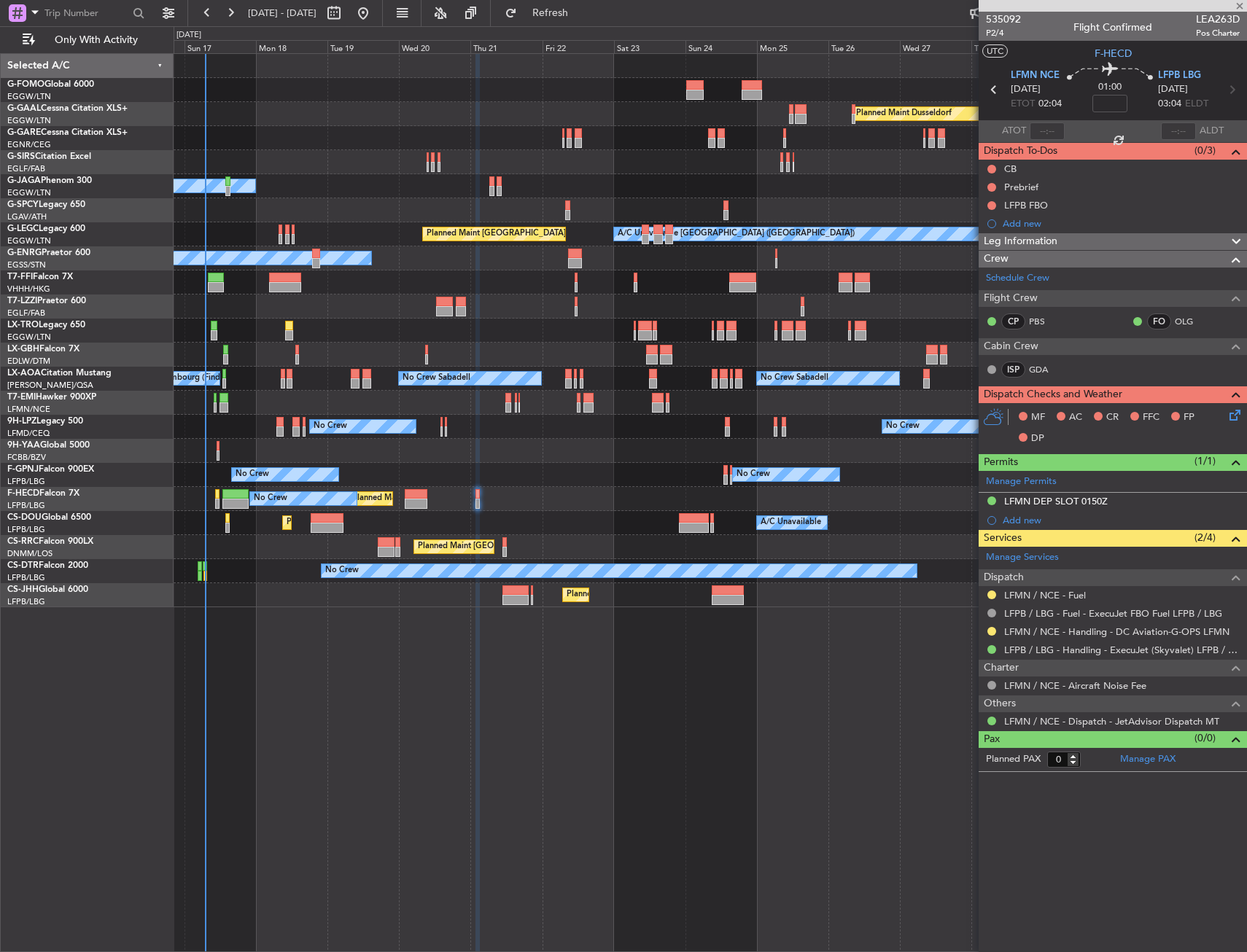
type input "-00:45"
type input "1"
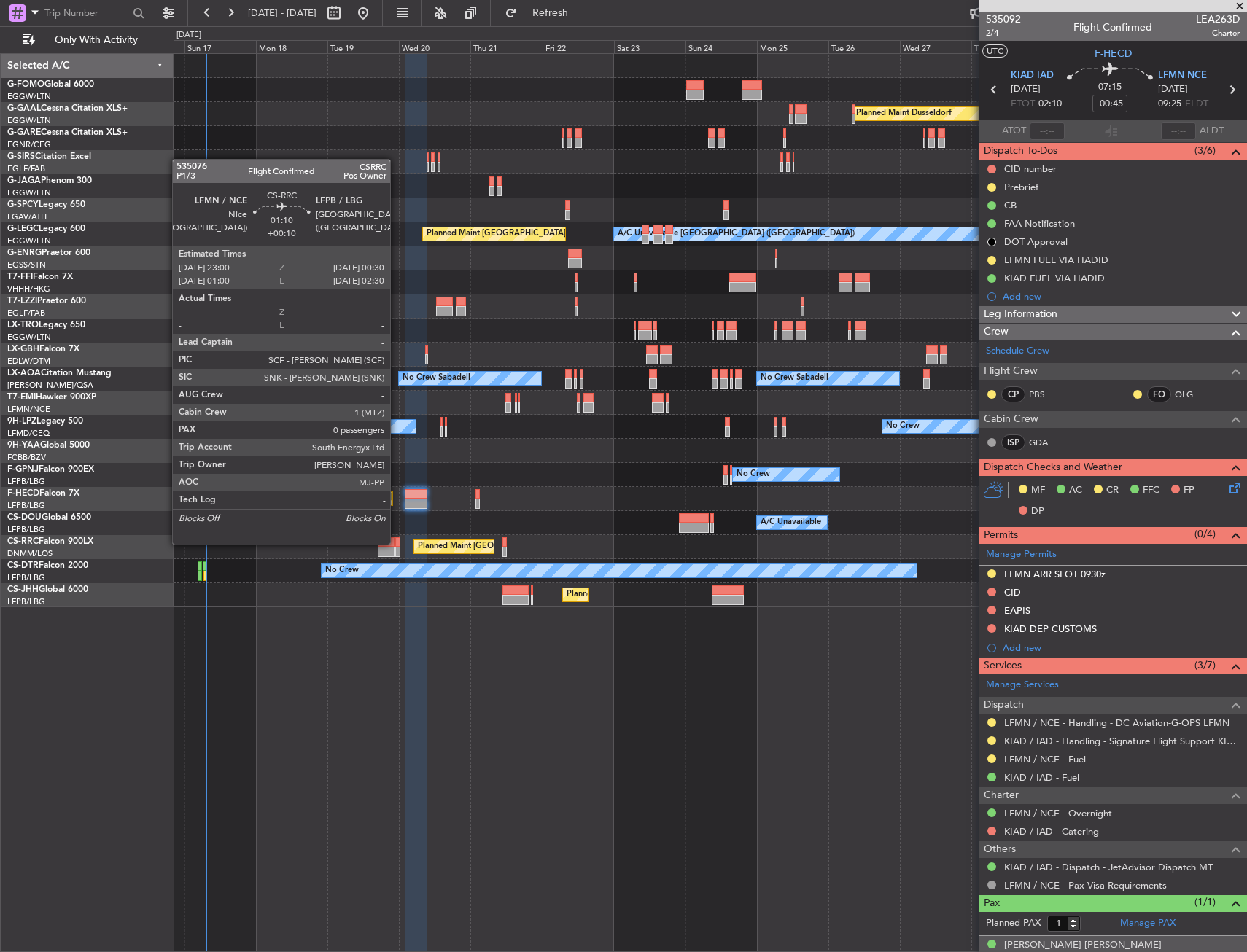
click at [397, 543] on div at bounding box center [398, 542] width 5 height 10
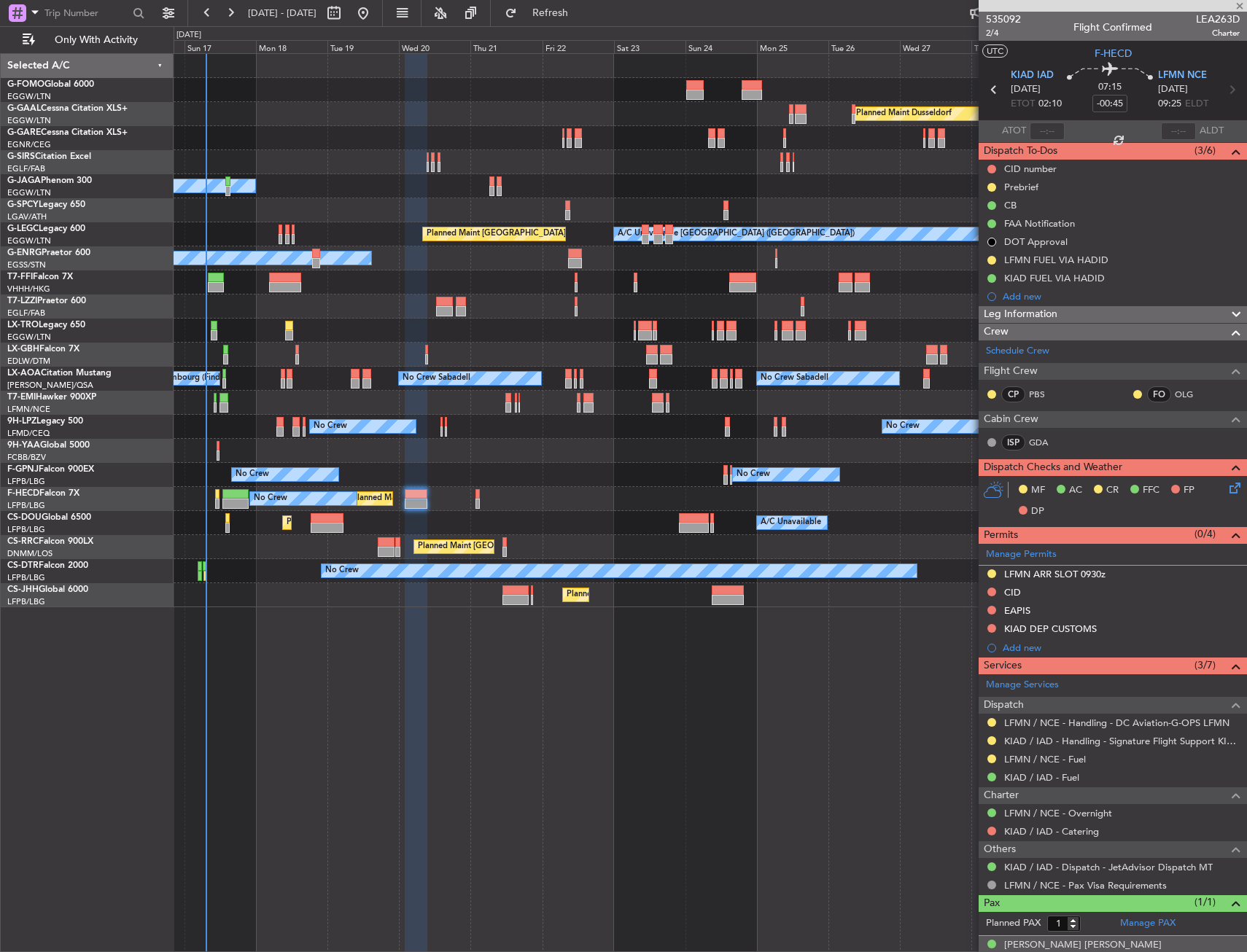
type input "+00:10"
type input "0"
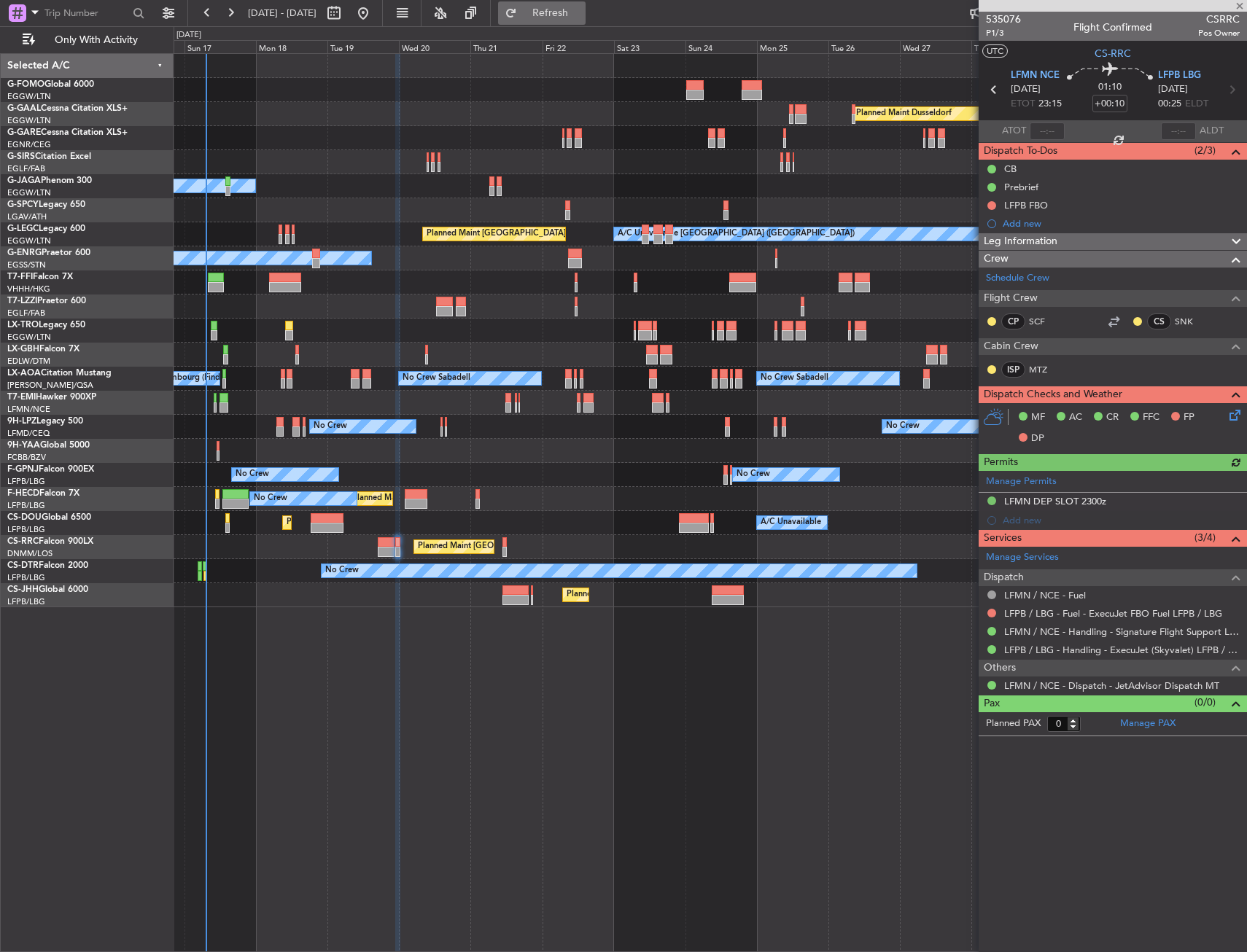
click at [572, 13] on span "Refresh" at bounding box center [551, 13] width 62 height 10
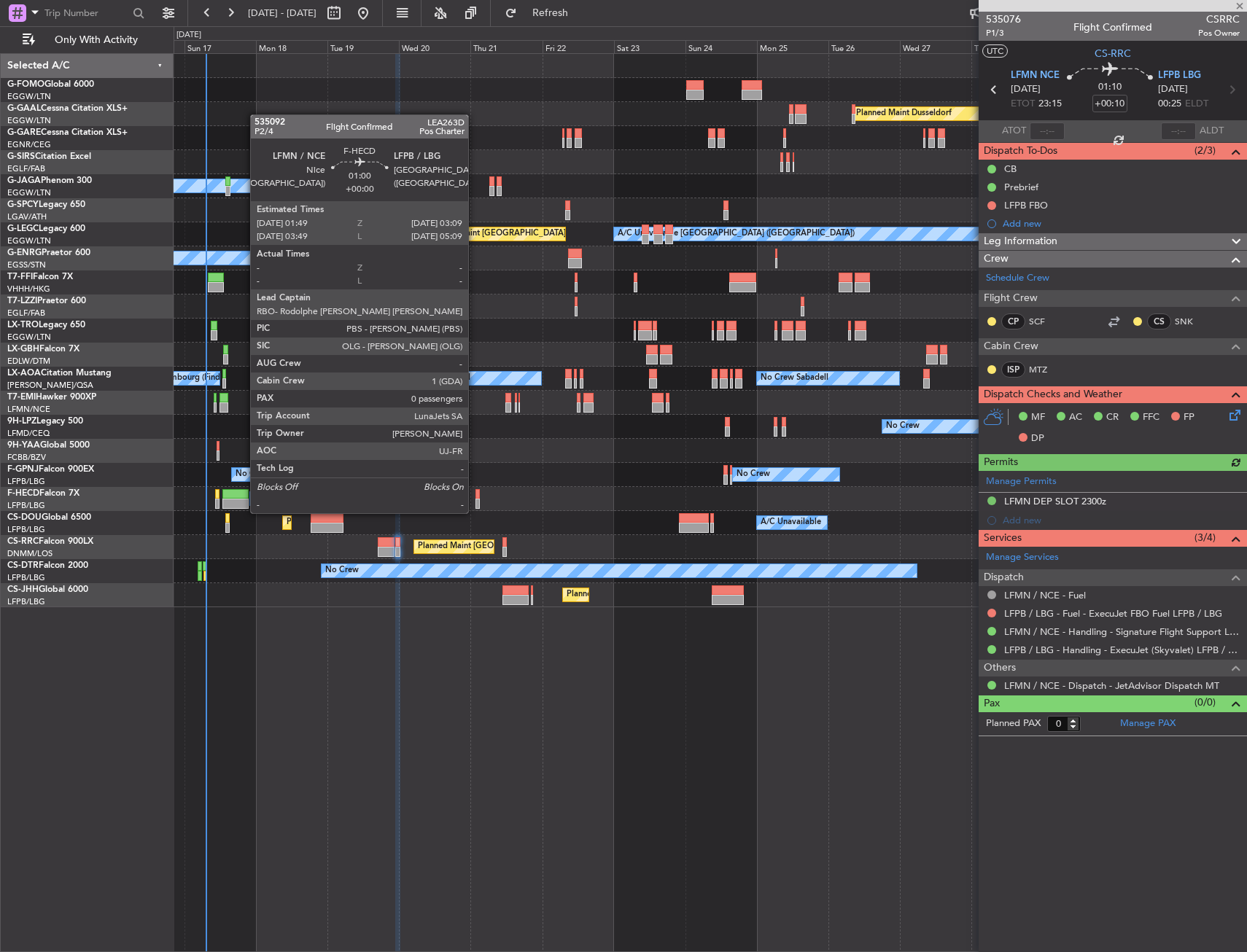
click at [475, 499] on div at bounding box center [477, 504] width 4 height 10
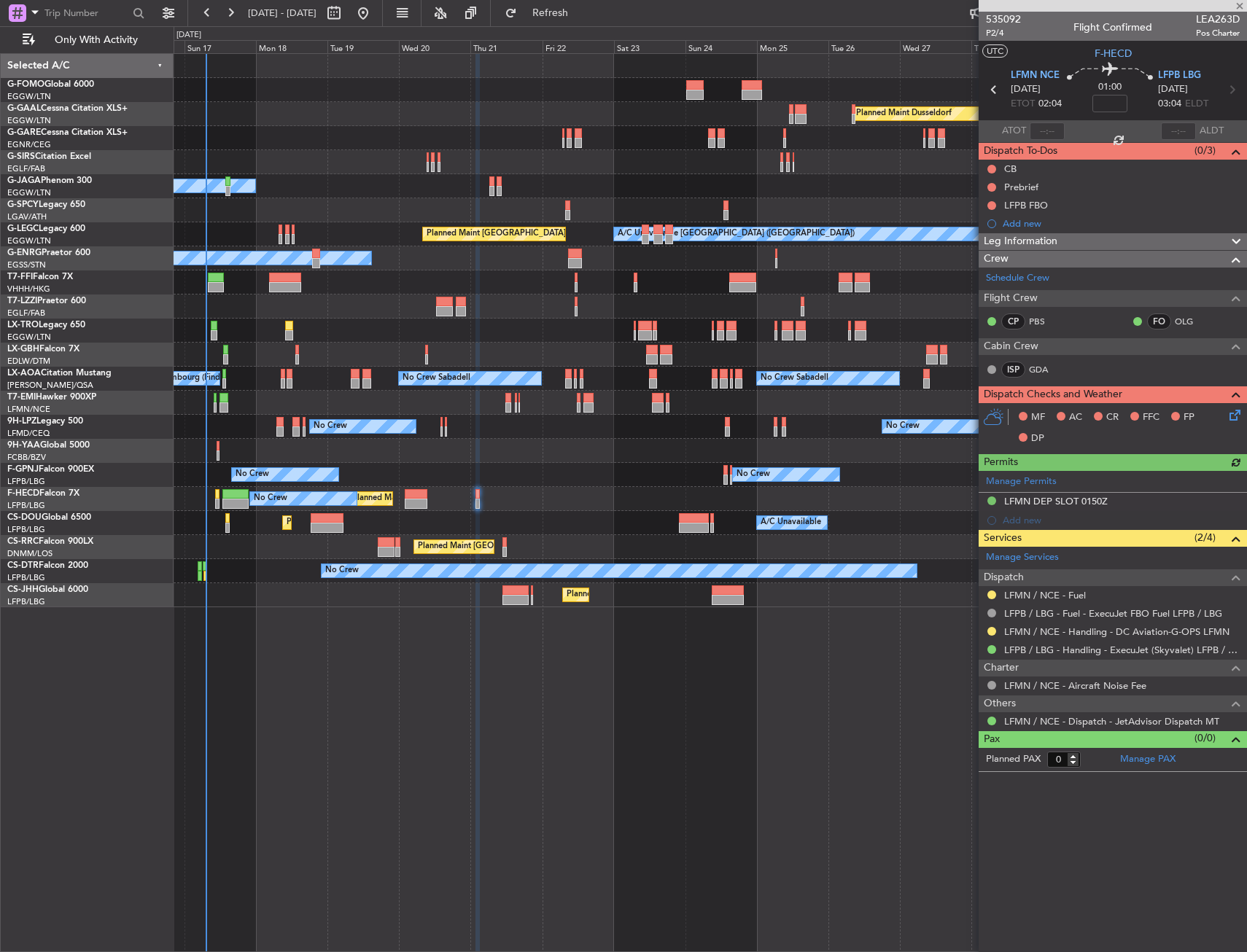
click at [585, 1] on fb-refresh-button "Refresh" at bounding box center [542, 13] width 102 height 26
click at [581, 8] on span "Refresh" at bounding box center [551, 13] width 62 height 10
click at [581, 16] on span "Refresh" at bounding box center [551, 13] width 62 height 10
click at [585, 4] on button "Refresh" at bounding box center [542, 13] width 88 height 23
click at [1036, 233] on span "Leg Information" at bounding box center [1021, 241] width 74 height 16
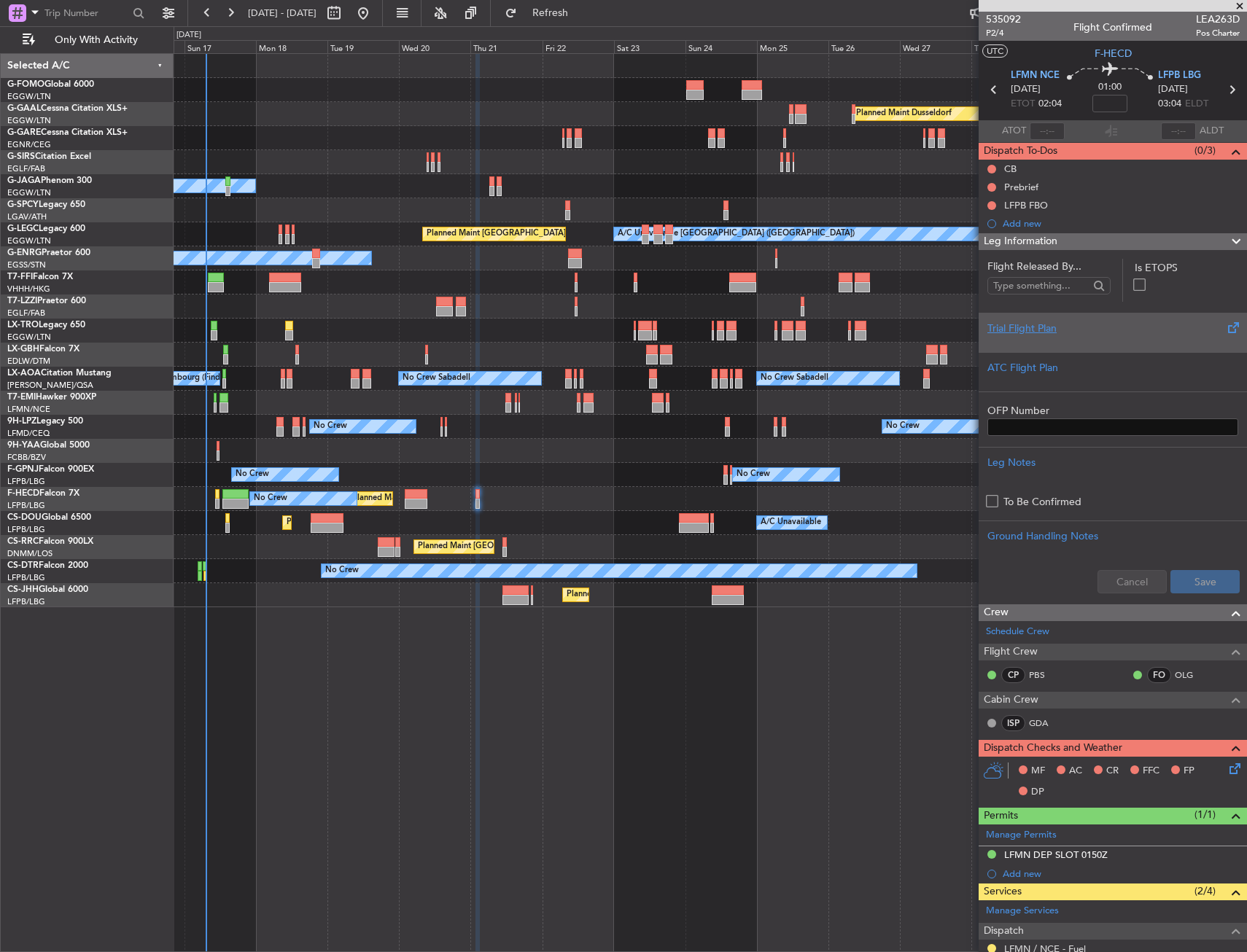
click at [1044, 329] on div "Trial Flight Plan" at bounding box center [1113, 328] width 251 height 16
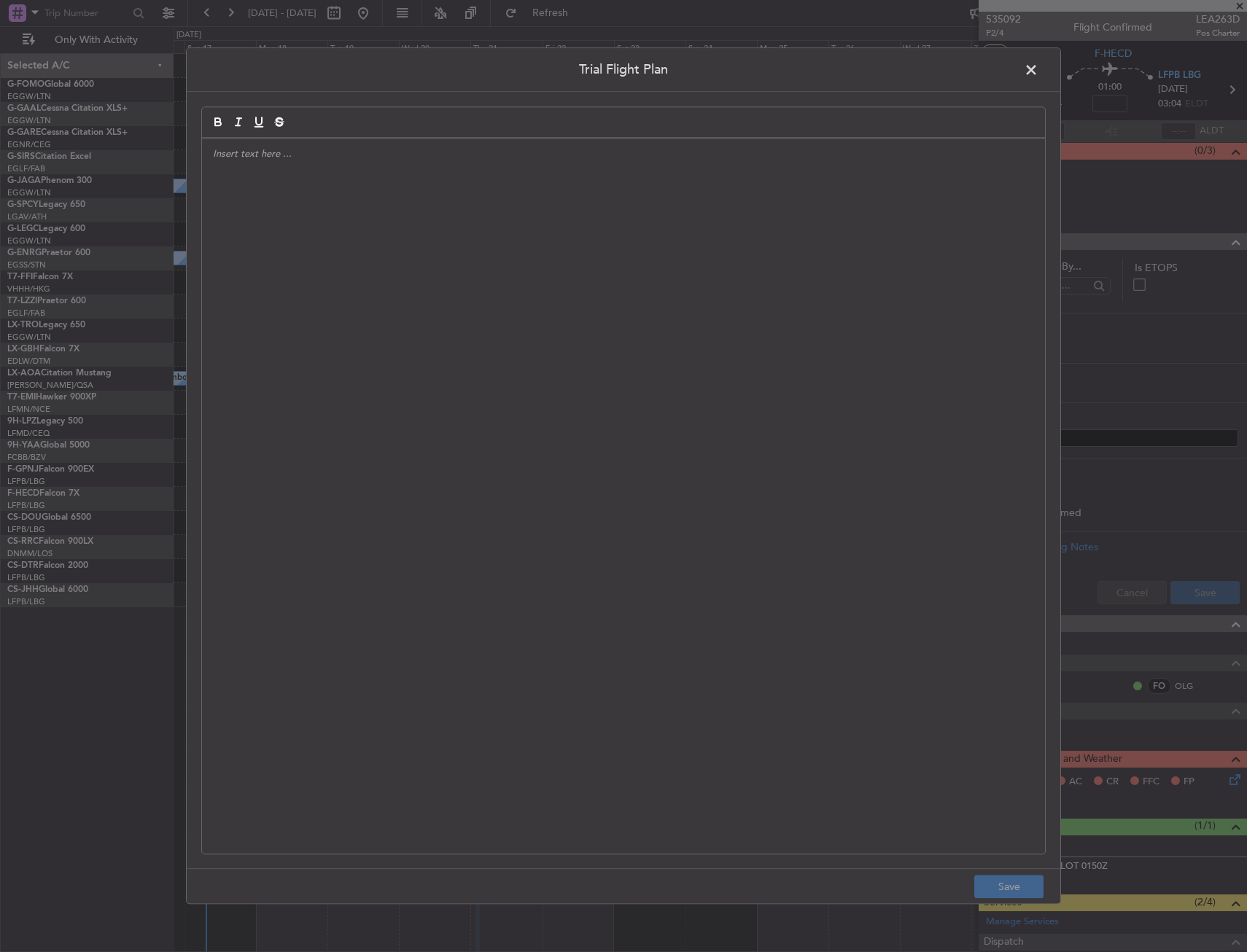
click at [636, 304] on div at bounding box center [623, 497] width 843 height 716
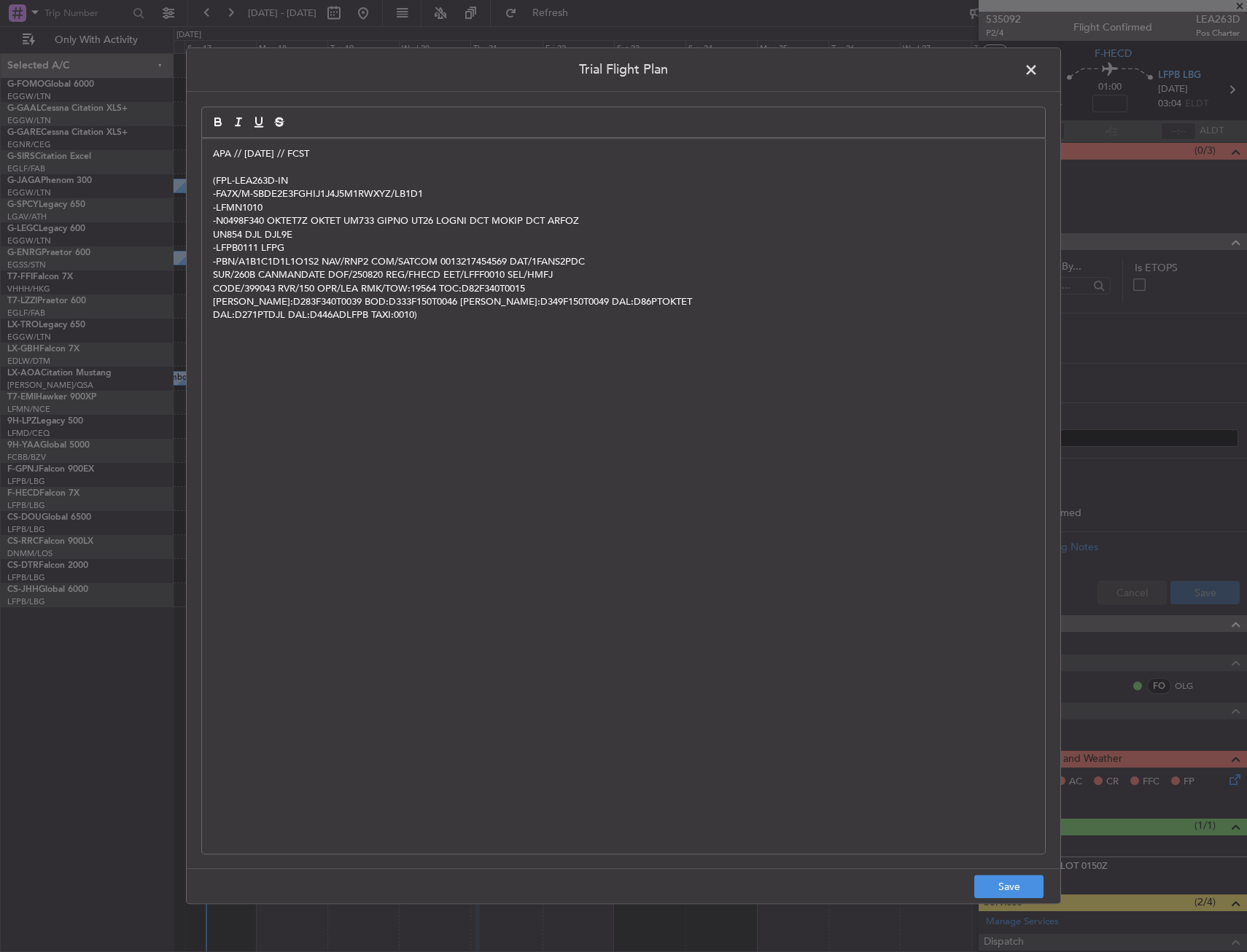
scroll to position [0, 0]
click at [988, 904] on div "Trial Flight Plan APA // [DATE] // FCST (FPL-LEA263D-IN -FA7X/M-SBDE2E3FGHIJ1J4…" at bounding box center [623, 476] width 1247 height 952
click at [993, 893] on button "Save" at bounding box center [1009, 887] width 69 height 23
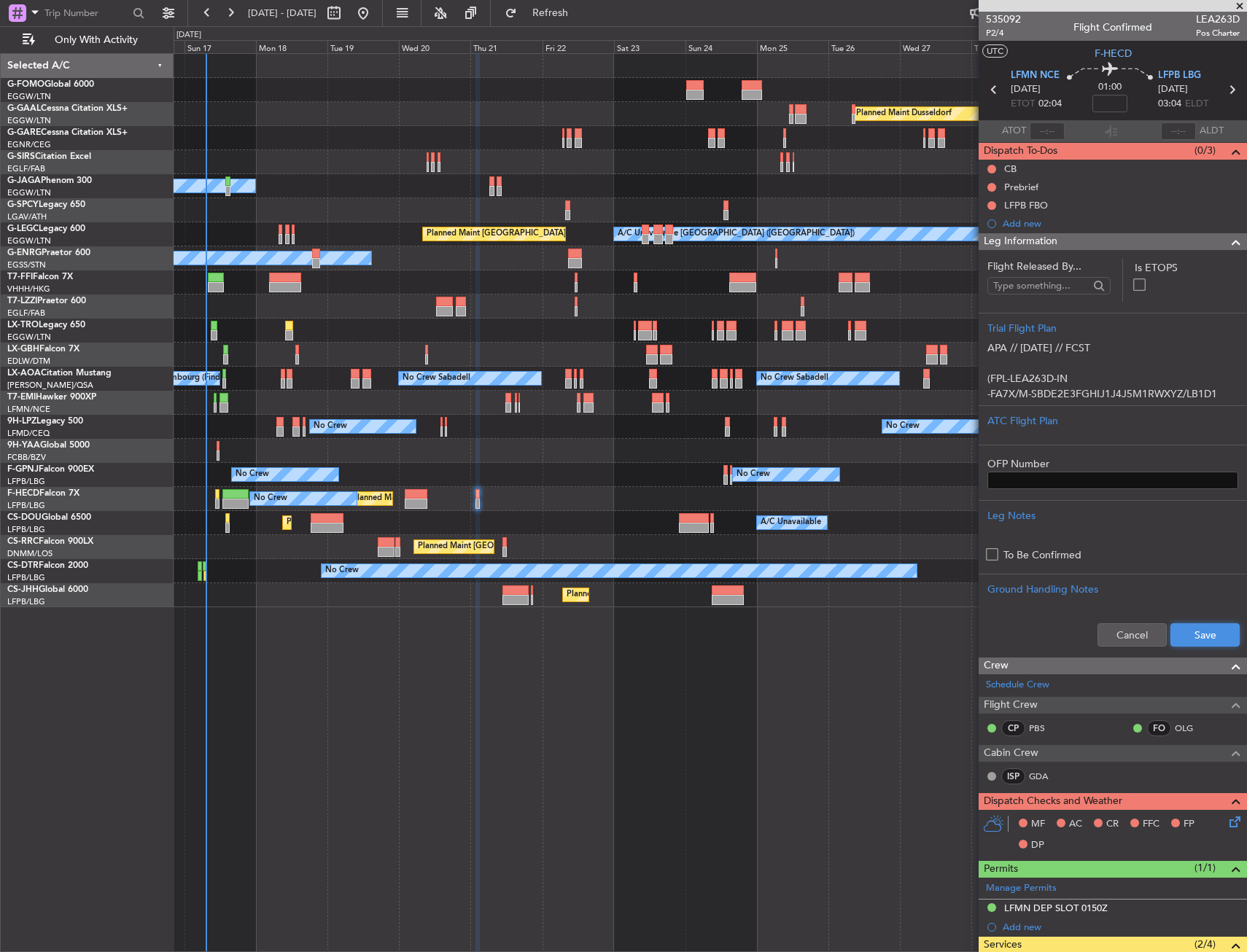
drag, startPoint x: 1194, startPoint y: 632, endPoint x: 1224, endPoint y: 565, distance: 73.4
click at [1196, 632] on button "Save" at bounding box center [1205, 635] width 69 height 23
click at [1202, 245] on div "Leg Information" at bounding box center [1112, 241] width 268 height 16
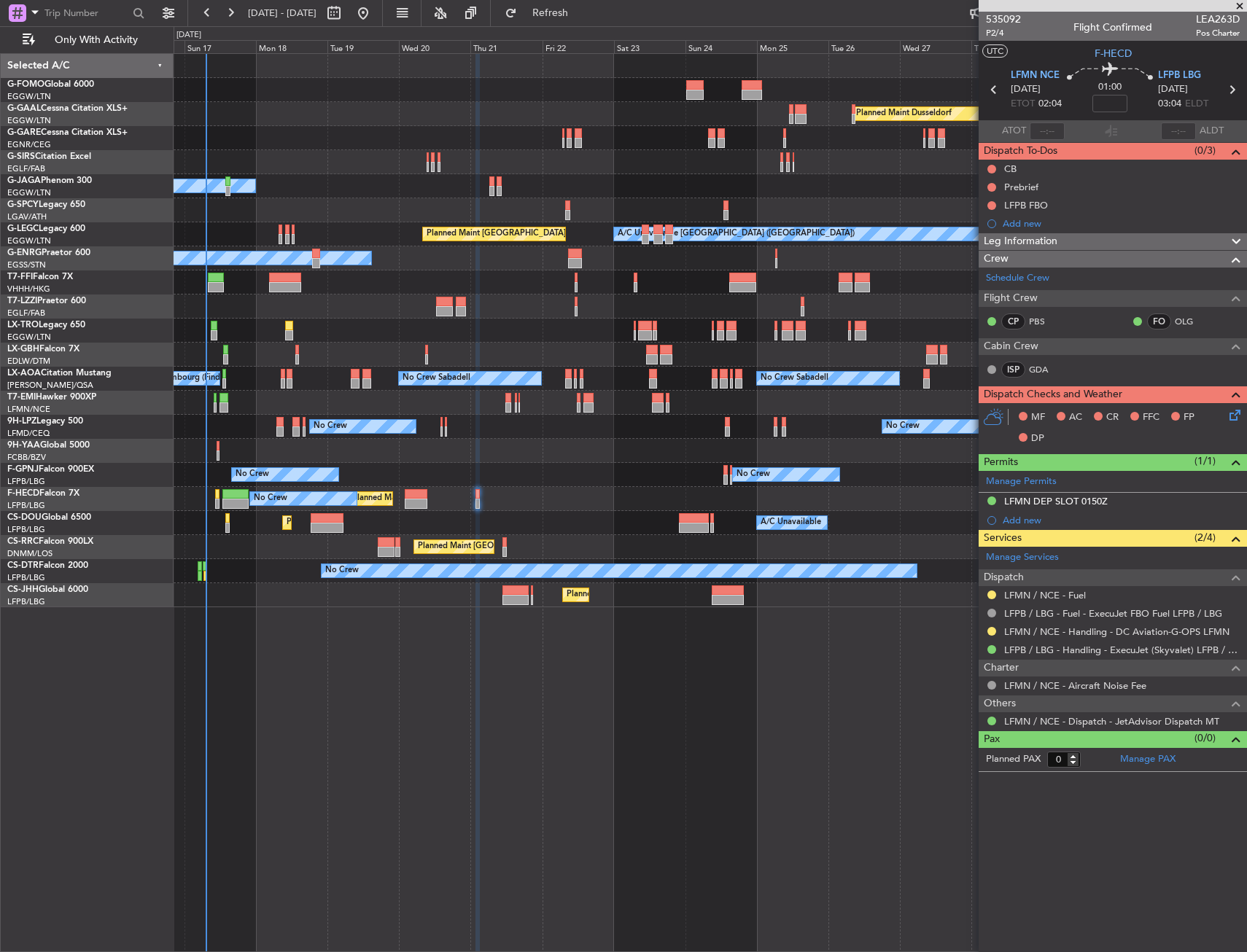
click at [1239, 411] on icon at bounding box center [1232, 413] width 11 height 11
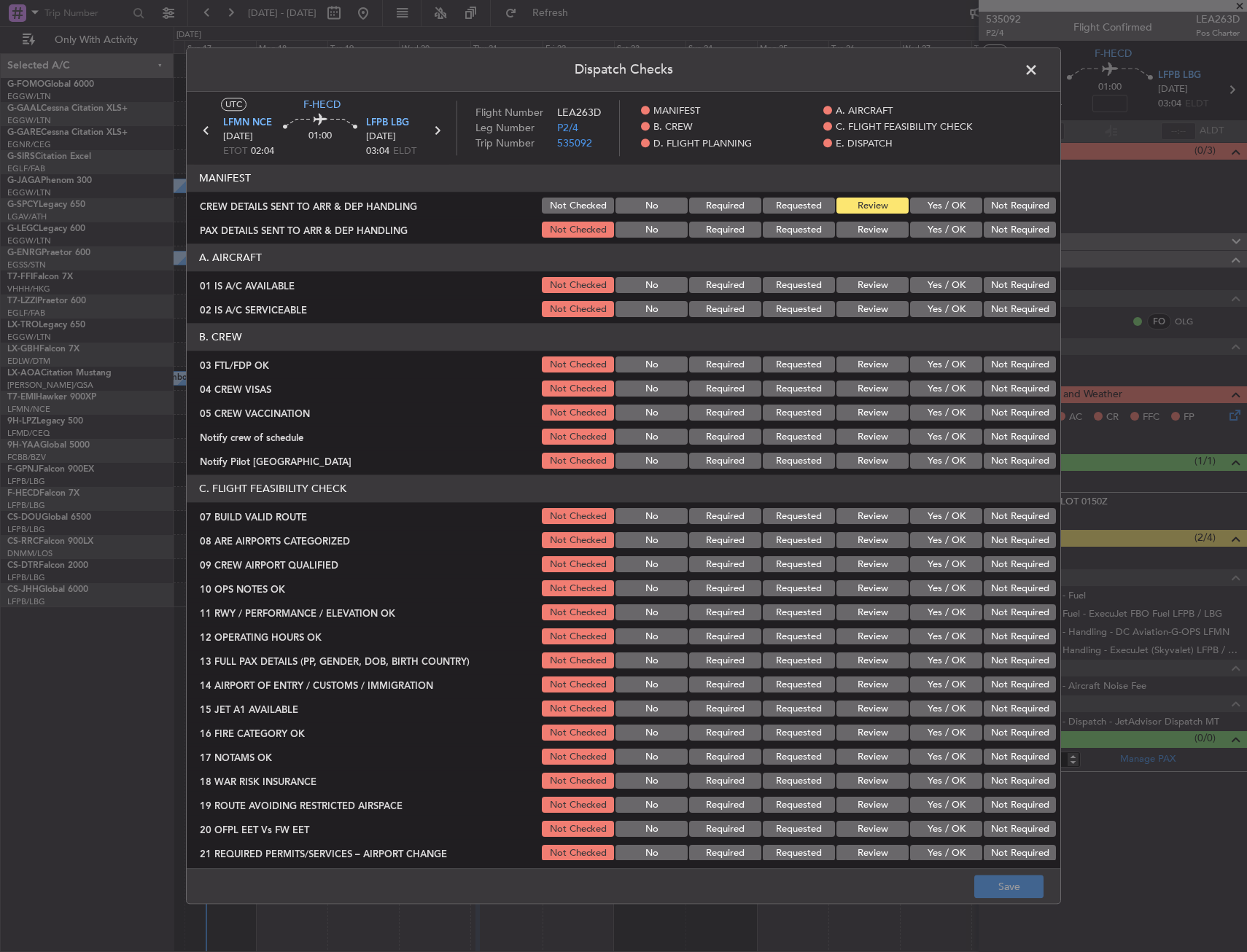
click at [942, 291] on button "Yes / OK" at bounding box center [947, 286] width 72 height 16
click at [940, 312] on button "Yes / OK" at bounding box center [947, 310] width 72 height 16
drag, startPoint x: 945, startPoint y: 365, endPoint x: 974, endPoint y: 391, distance: 38.9
click at [945, 367] on button "Yes / OK" at bounding box center [947, 365] width 72 height 16
click at [1007, 408] on div "Not Required" at bounding box center [1019, 413] width 74 height 21
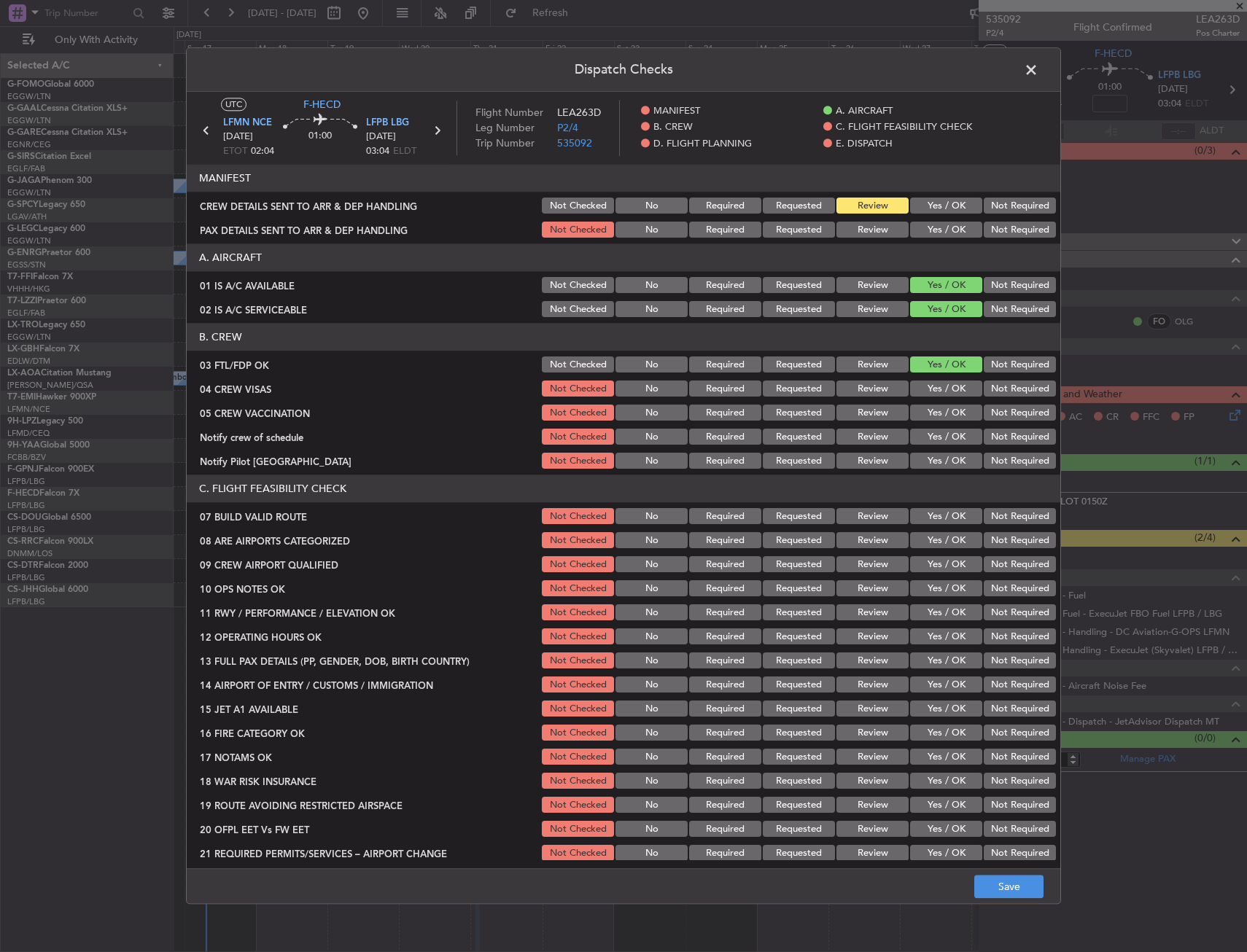
drag, startPoint x: 1007, startPoint y: 428, endPoint x: 1006, endPoint y: 414, distance: 14.0
click at [1006, 428] on div "Not Required" at bounding box center [1019, 437] width 74 height 21
click at [1006, 389] on button "Not Required" at bounding box center [1020, 390] width 72 height 16
click at [1002, 411] on button "Not Required" at bounding box center [1020, 414] width 72 height 16
click at [950, 441] on button "Yes / OK" at bounding box center [947, 437] width 72 height 16
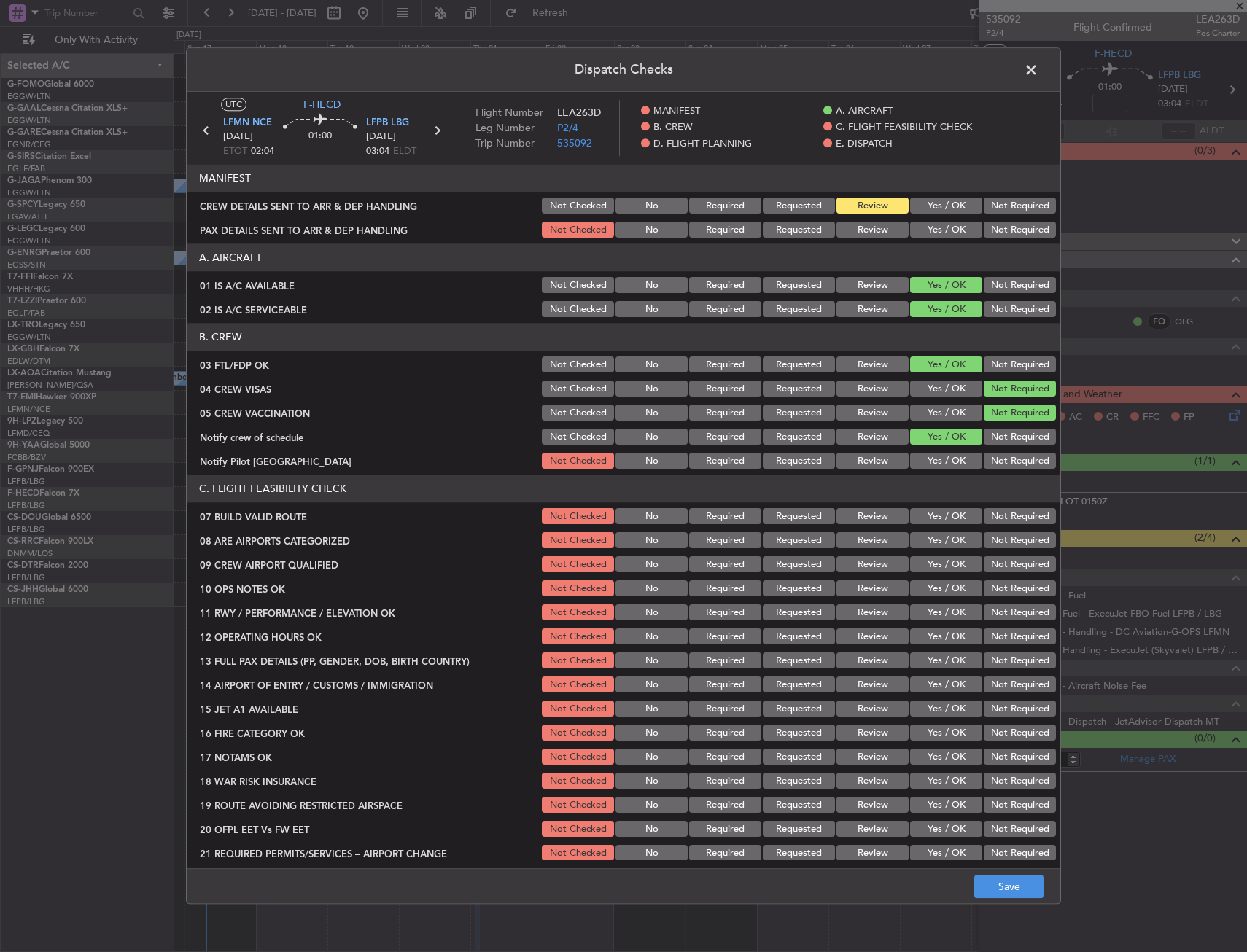
click at [941, 454] on button "Yes / OK" at bounding box center [947, 462] width 72 height 16
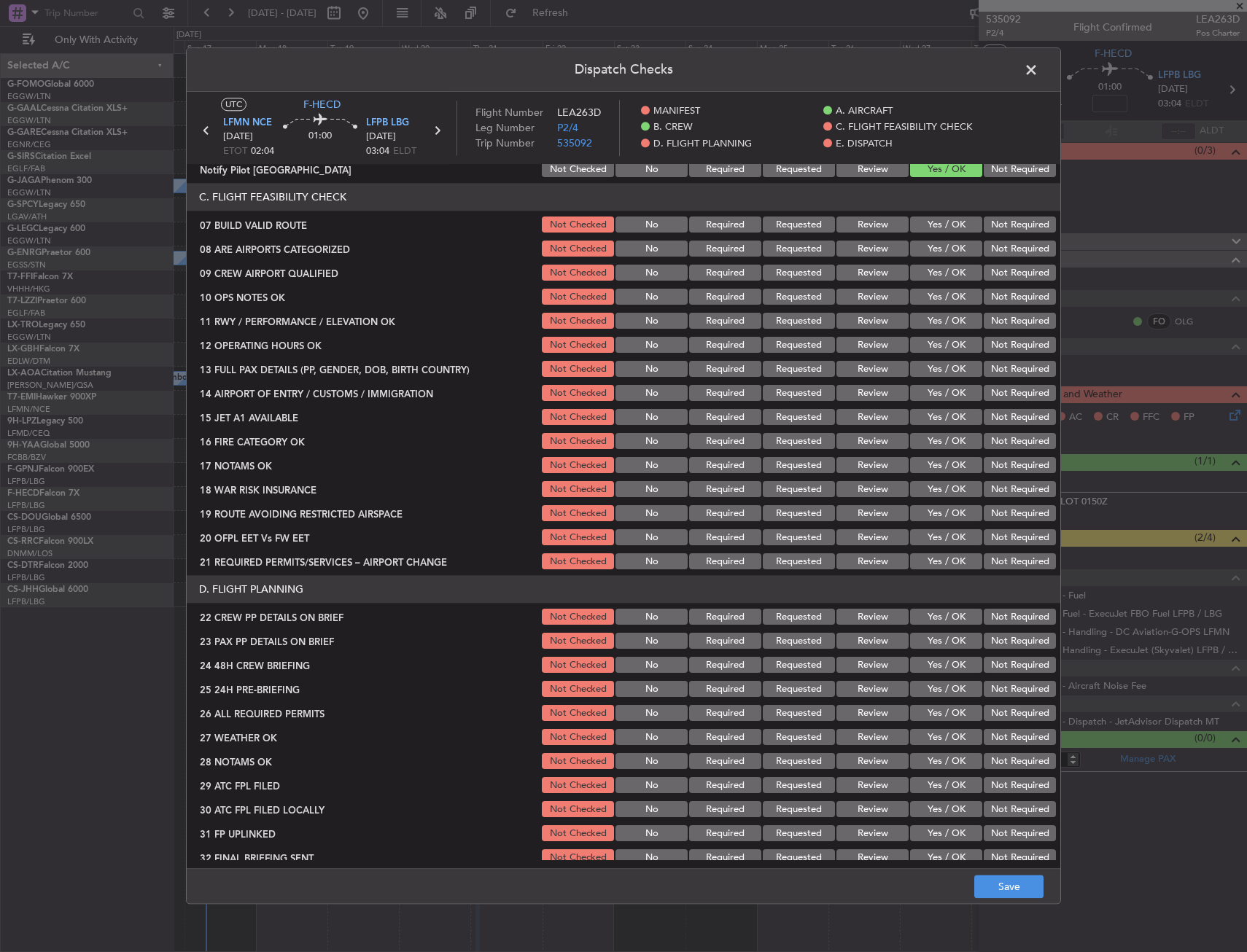
click at [925, 253] on button "Yes / OK" at bounding box center [947, 249] width 72 height 16
click at [922, 221] on button "Yes / OK" at bounding box center [947, 226] width 72 height 16
click at [919, 265] on button "Yes / OK" at bounding box center [947, 273] width 72 height 16
drag, startPoint x: 923, startPoint y: 287, endPoint x: 926, endPoint y: 299, distance: 12.4
click at [923, 291] on div "Yes / OK" at bounding box center [945, 297] width 74 height 21
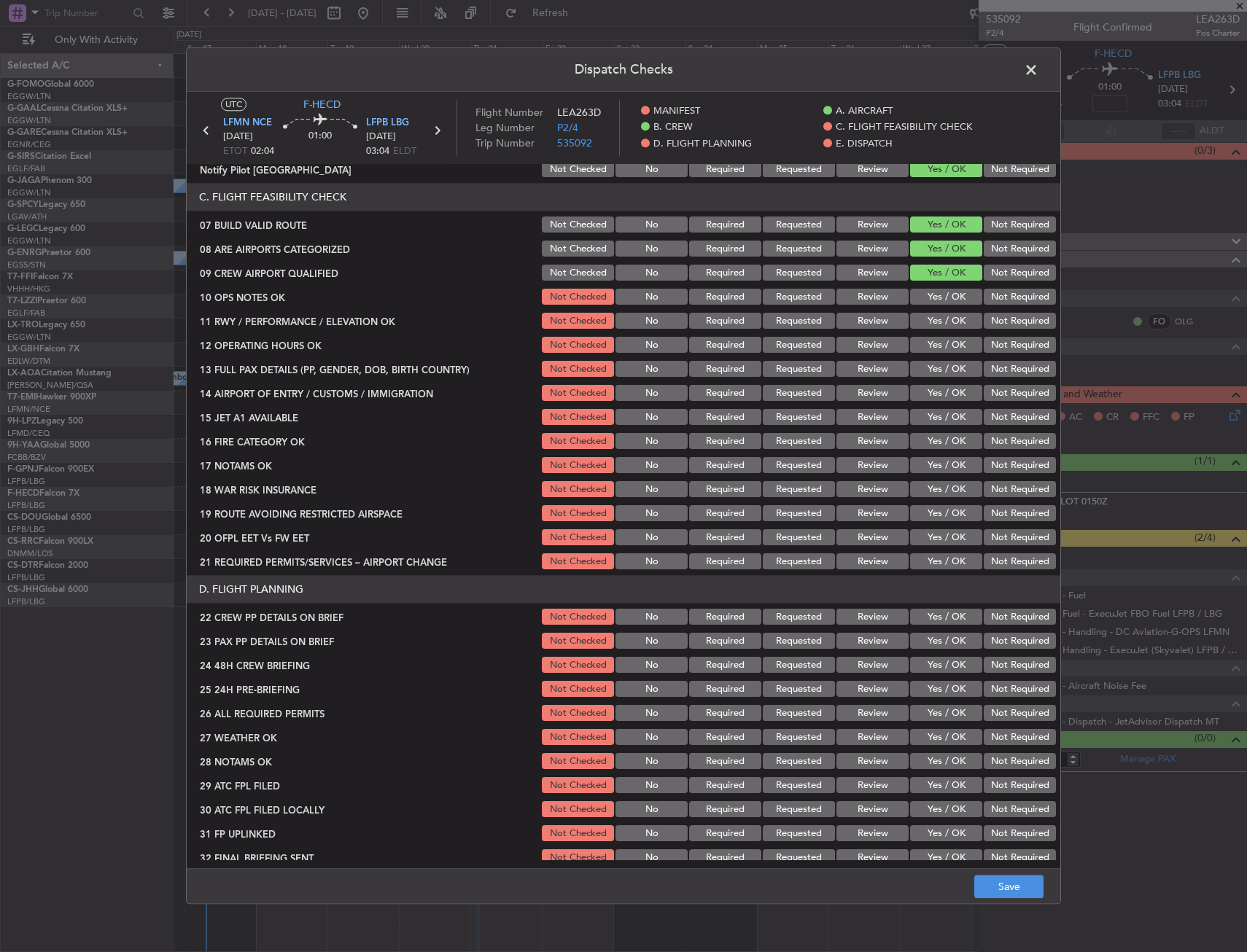
click at [928, 302] on button "Yes / OK" at bounding box center [947, 298] width 72 height 16
click at [928, 333] on section "C. FLIGHT FEASIBILITY CHECK 07 BUILD VALID ROUTE Not Checked No Required Reques…" at bounding box center [623, 378] width 873 height 389
click at [931, 352] on button "Yes / OK" at bounding box center [947, 346] width 72 height 16
click at [933, 317] on button "Yes / OK" at bounding box center [947, 322] width 72 height 16
click at [936, 376] on button "Yes / OK" at bounding box center [947, 370] width 72 height 16
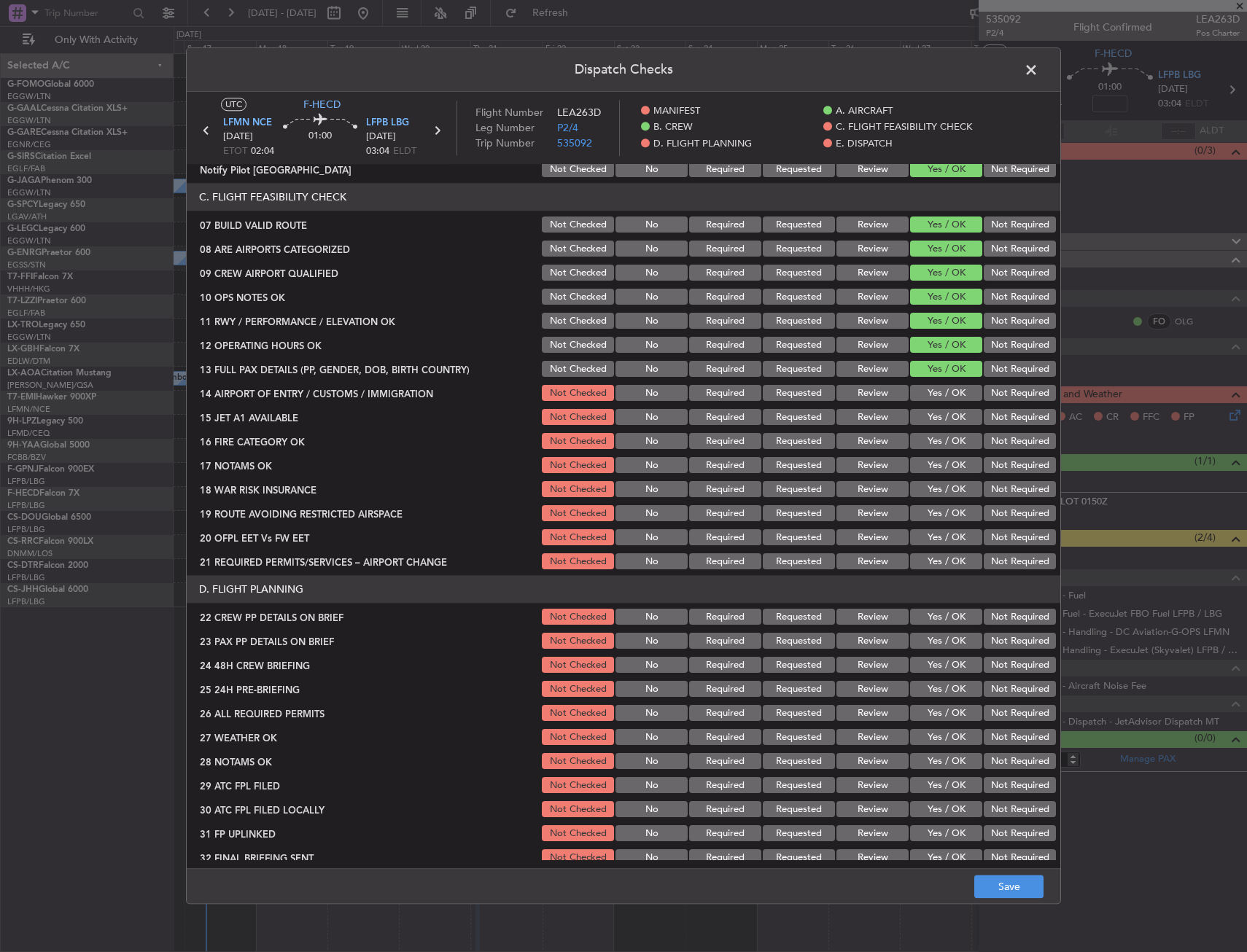
click at [940, 398] on button "Yes / OK" at bounding box center [947, 394] width 72 height 16
drag, startPoint x: 943, startPoint y: 412, endPoint x: 939, endPoint y: 437, distance: 25.3
click at [942, 415] on button "Yes / OK" at bounding box center [947, 418] width 72 height 16
click at [939, 437] on button "Yes / OK" at bounding box center [947, 442] width 72 height 16
click at [915, 461] on button "Yes / OK" at bounding box center [947, 466] width 72 height 16
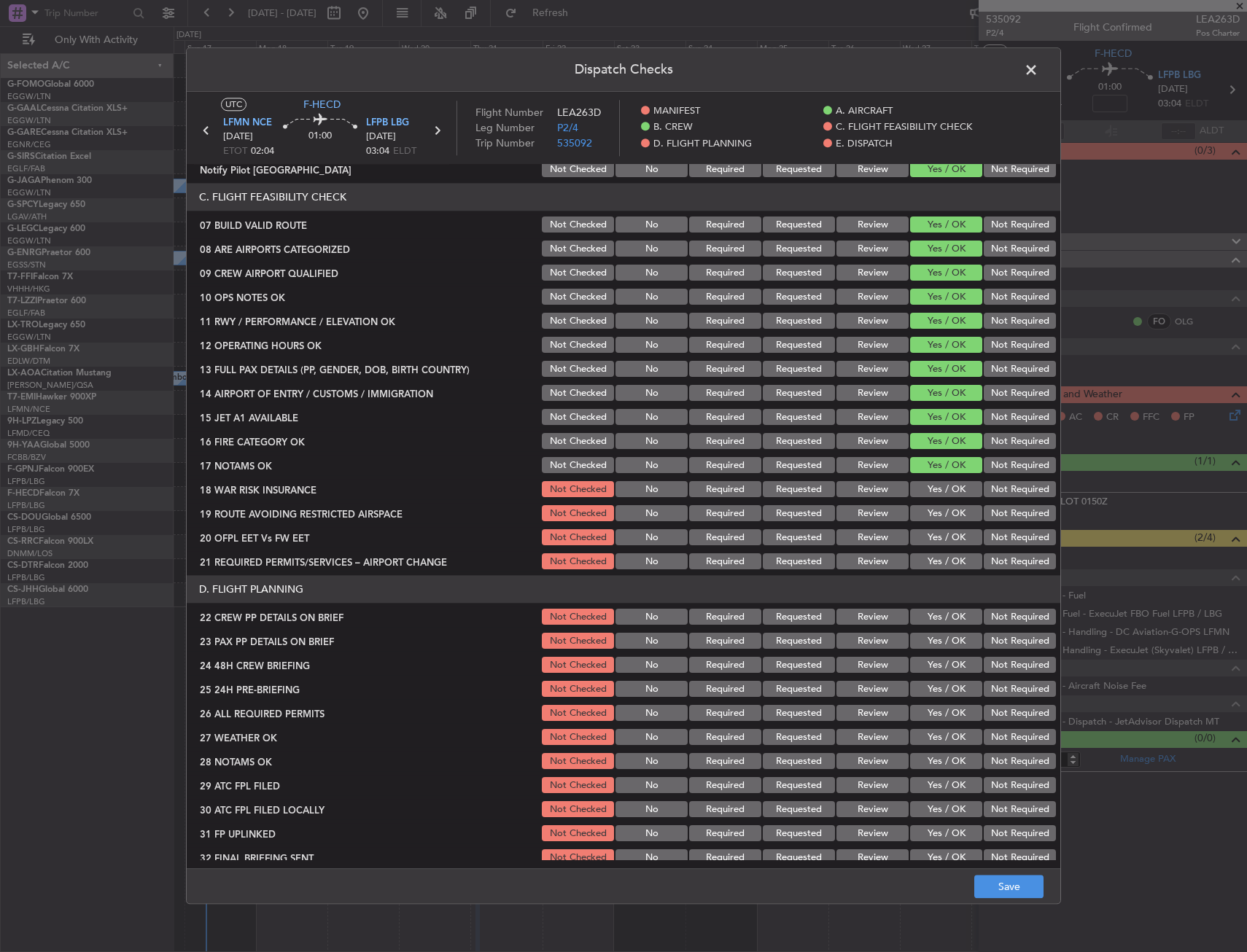
click at [984, 492] on button "Not Required" at bounding box center [1020, 490] width 72 height 16
drag, startPoint x: 928, startPoint y: 507, endPoint x: 919, endPoint y: 529, distance: 23.8
click at [927, 507] on button "Yes / OK" at bounding box center [947, 515] width 72 height 16
drag, startPoint x: 917, startPoint y: 532, endPoint x: 919, endPoint y: 542, distance: 10.2
click at [919, 538] on button "Yes / OK" at bounding box center [947, 538] width 72 height 16
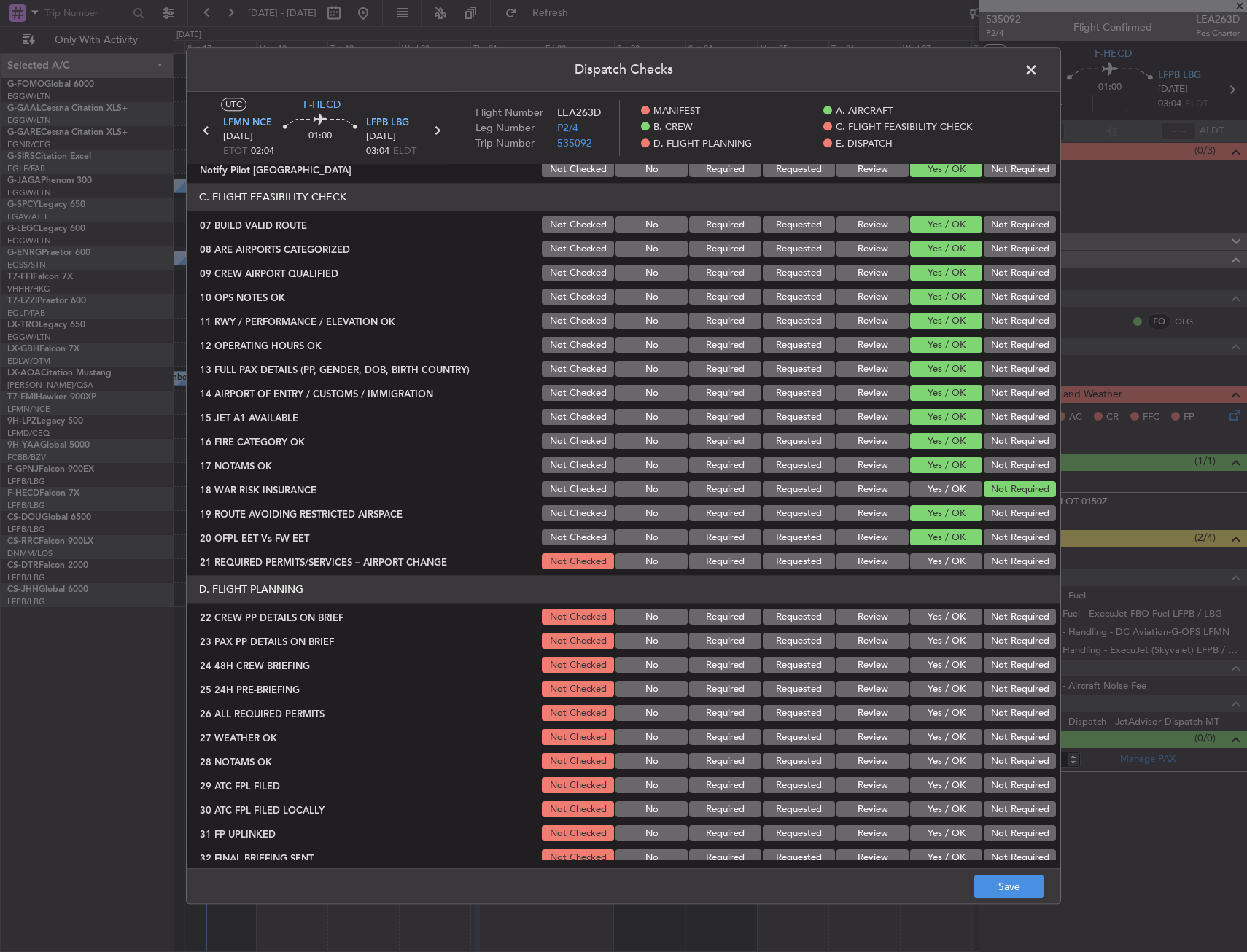
click at [920, 569] on button "Yes / OK" at bounding box center [947, 562] width 72 height 16
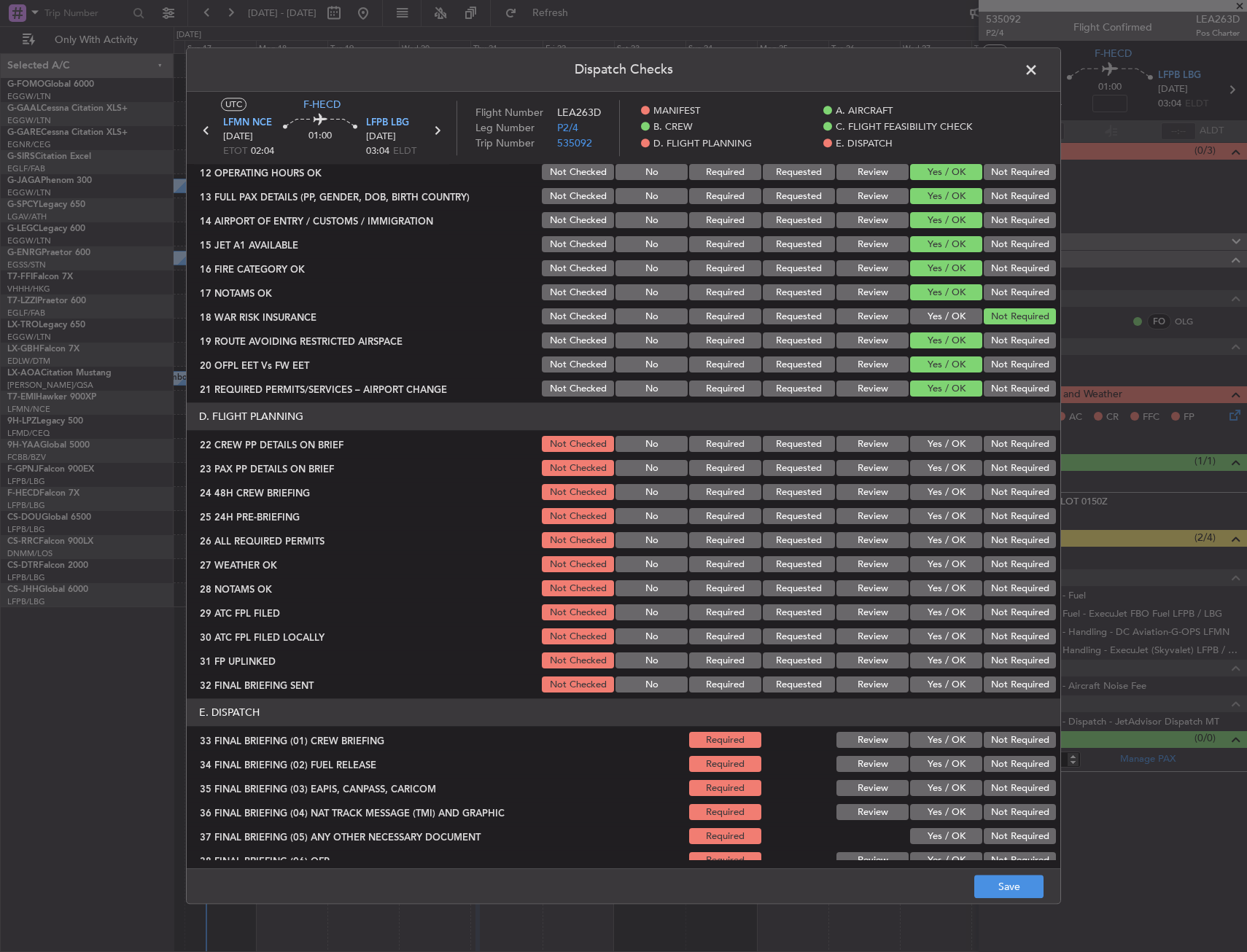
scroll to position [510, 0]
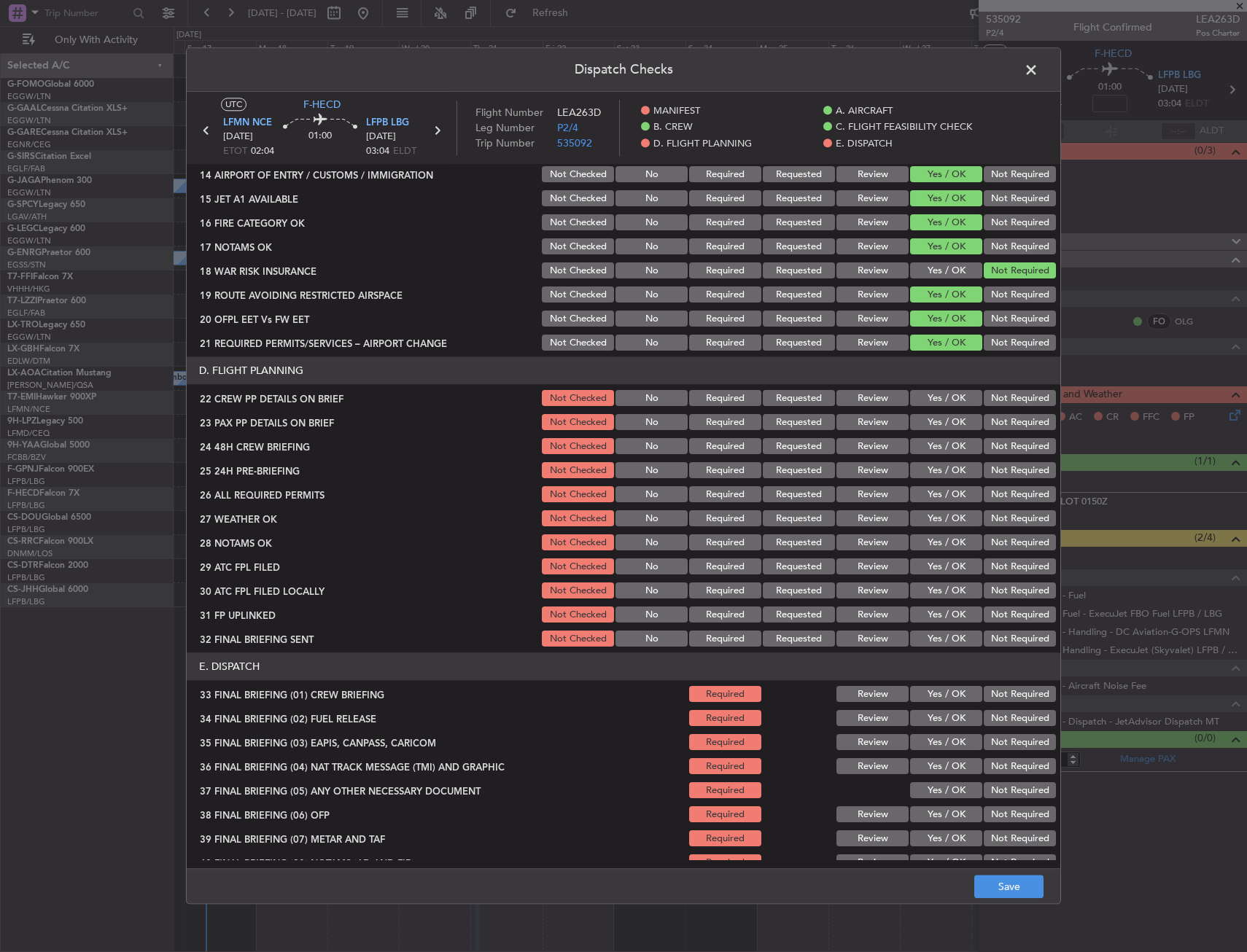
click at [933, 403] on button "Yes / OK" at bounding box center [947, 399] width 72 height 16
click at [931, 428] on button "Yes / OK" at bounding box center [947, 423] width 72 height 16
drag, startPoint x: 929, startPoint y: 453, endPoint x: 967, endPoint y: 477, distance: 44.9
click at [929, 454] on button "Yes / OK" at bounding box center [947, 447] width 72 height 16
click at [988, 480] on div "Not Required" at bounding box center [1019, 471] width 74 height 21
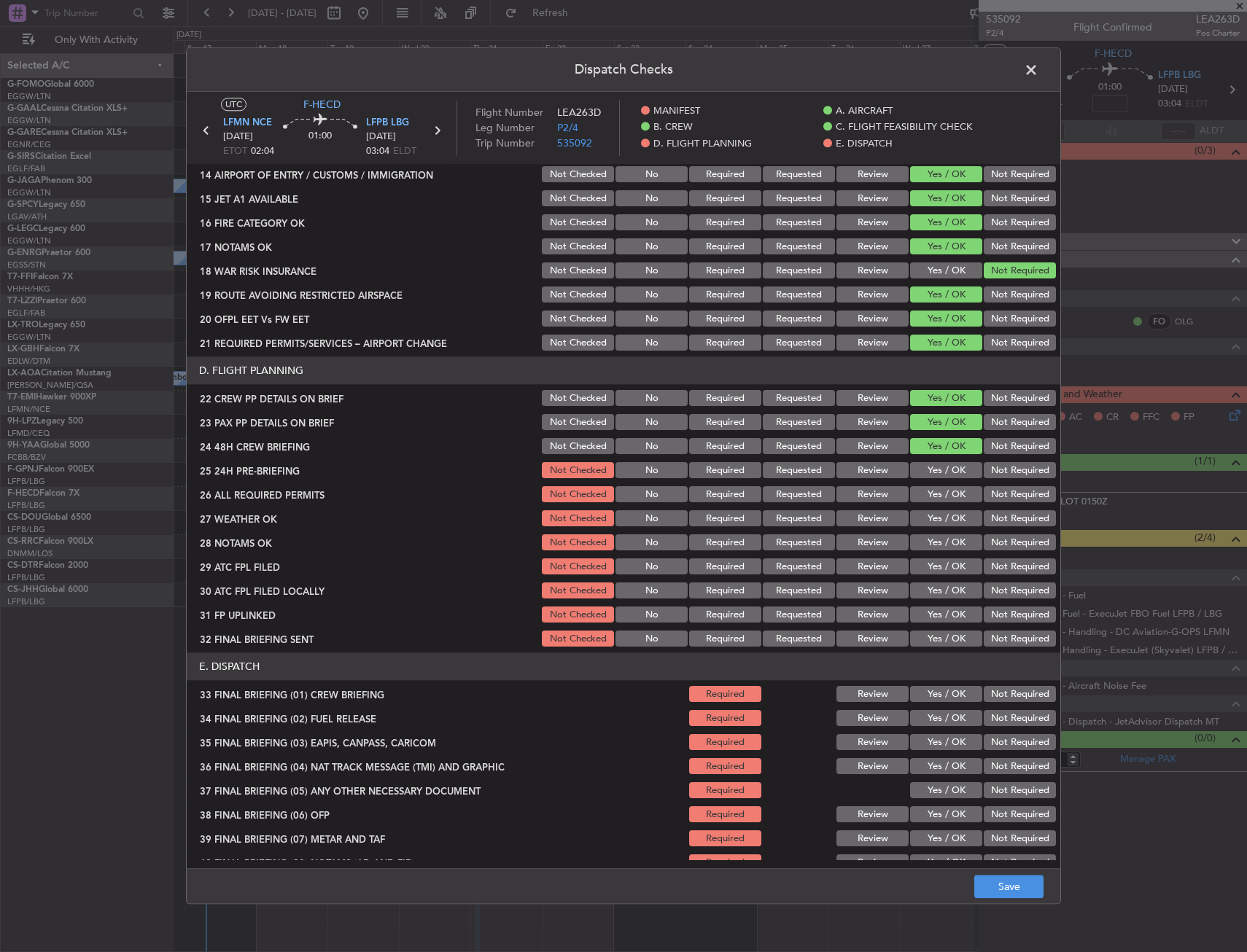
click at [1002, 469] on button "Not Required" at bounding box center [1020, 471] width 72 height 16
click at [1029, 888] on button "Save" at bounding box center [1009, 887] width 69 height 23
click at [1038, 67] on span at bounding box center [1038, 74] width 0 height 30
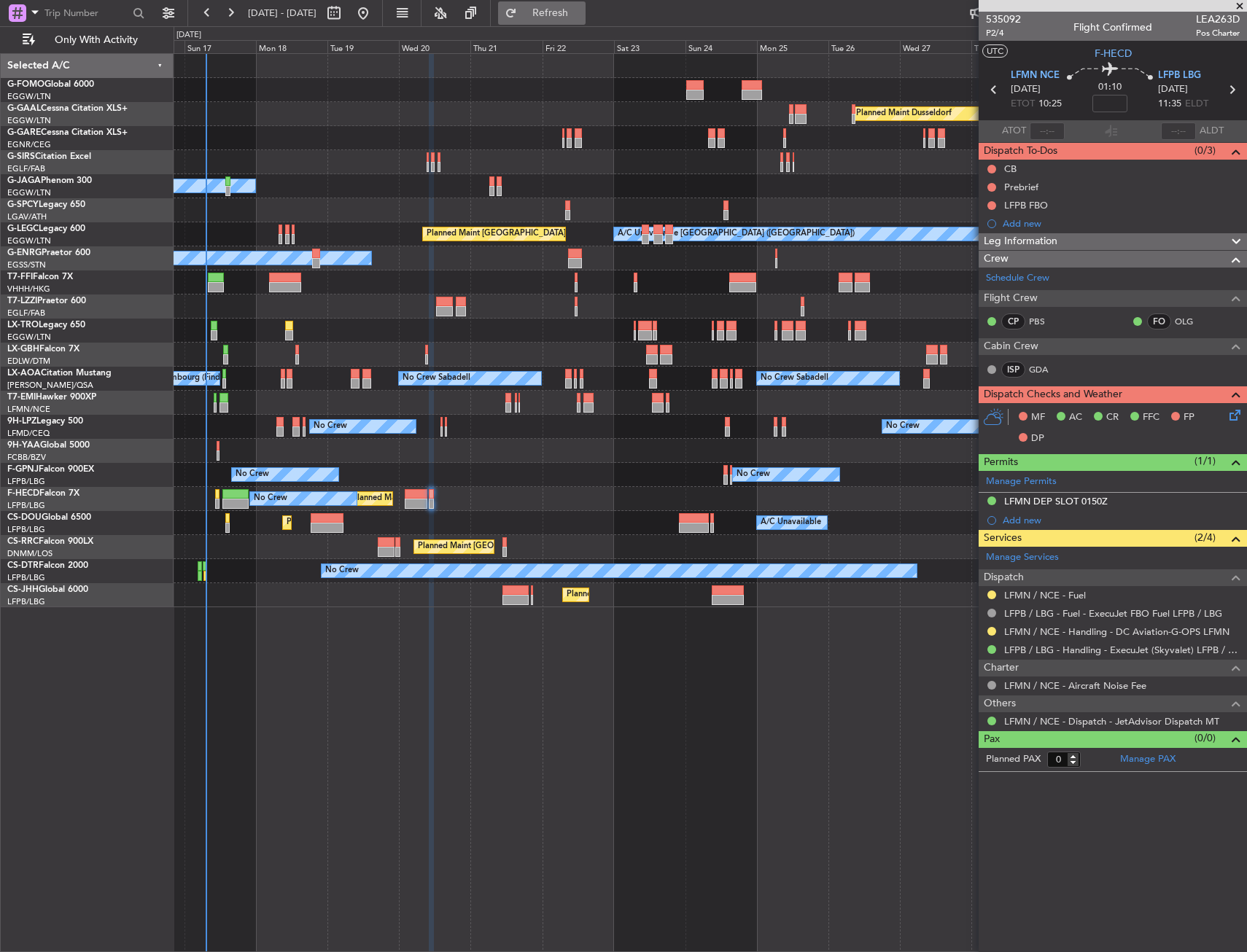
click at [581, 8] on span "Refresh" at bounding box center [551, 13] width 62 height 10
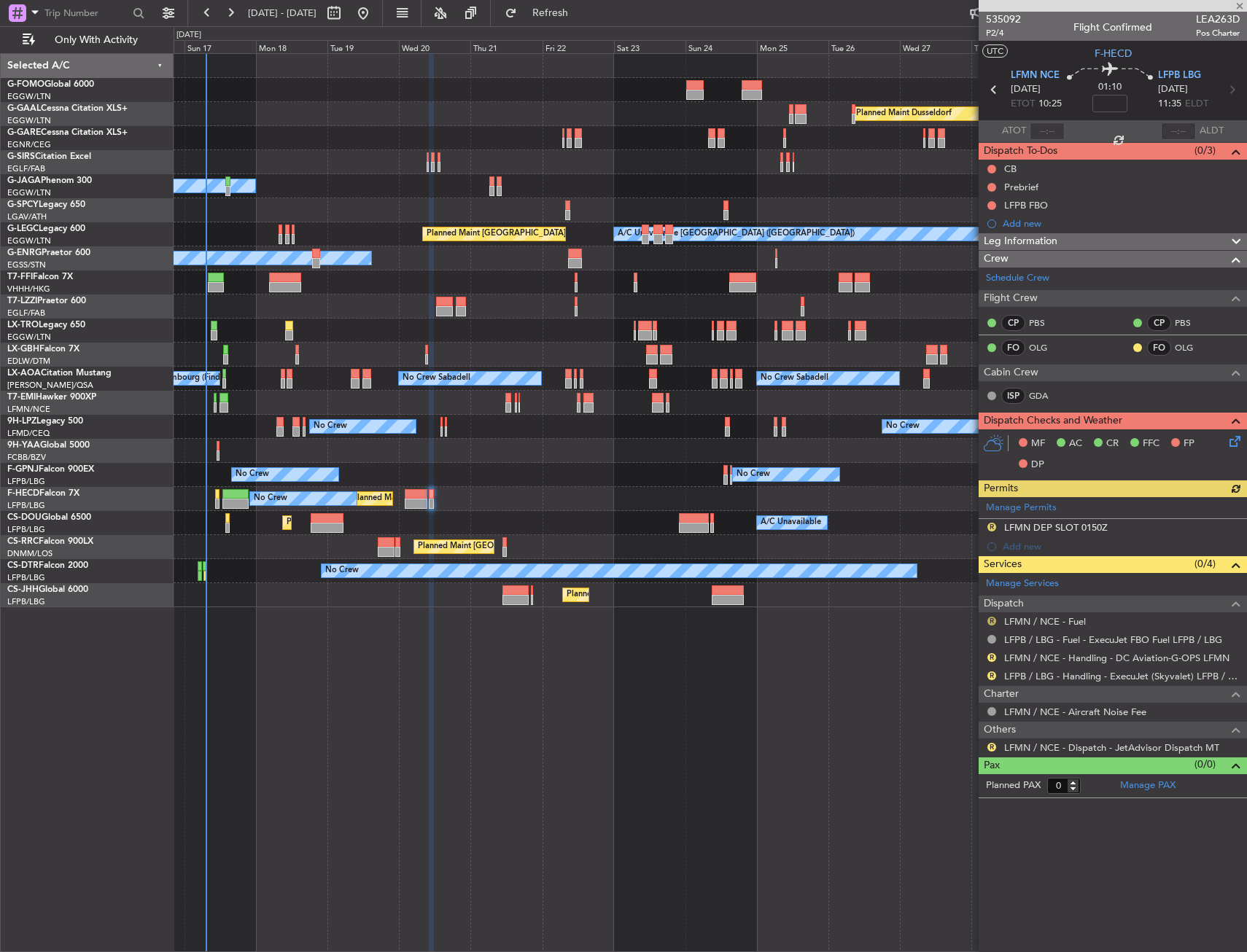
click at [993, 622] on button "R" at bounding box center [992, 621] width 9 height 9
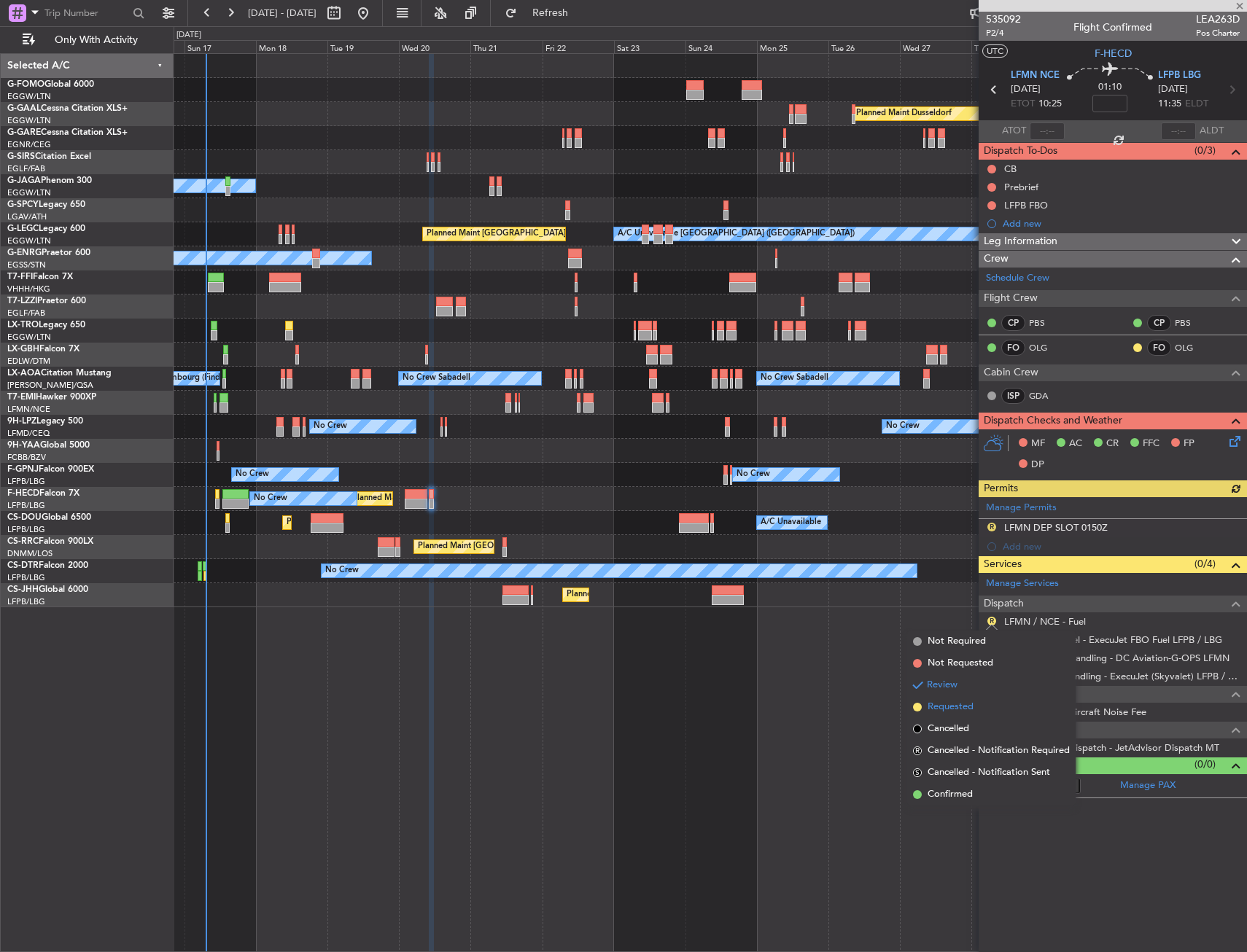
click at [957, 703] on span "Requested" at bounding box center [951, 707] width 46 height 15
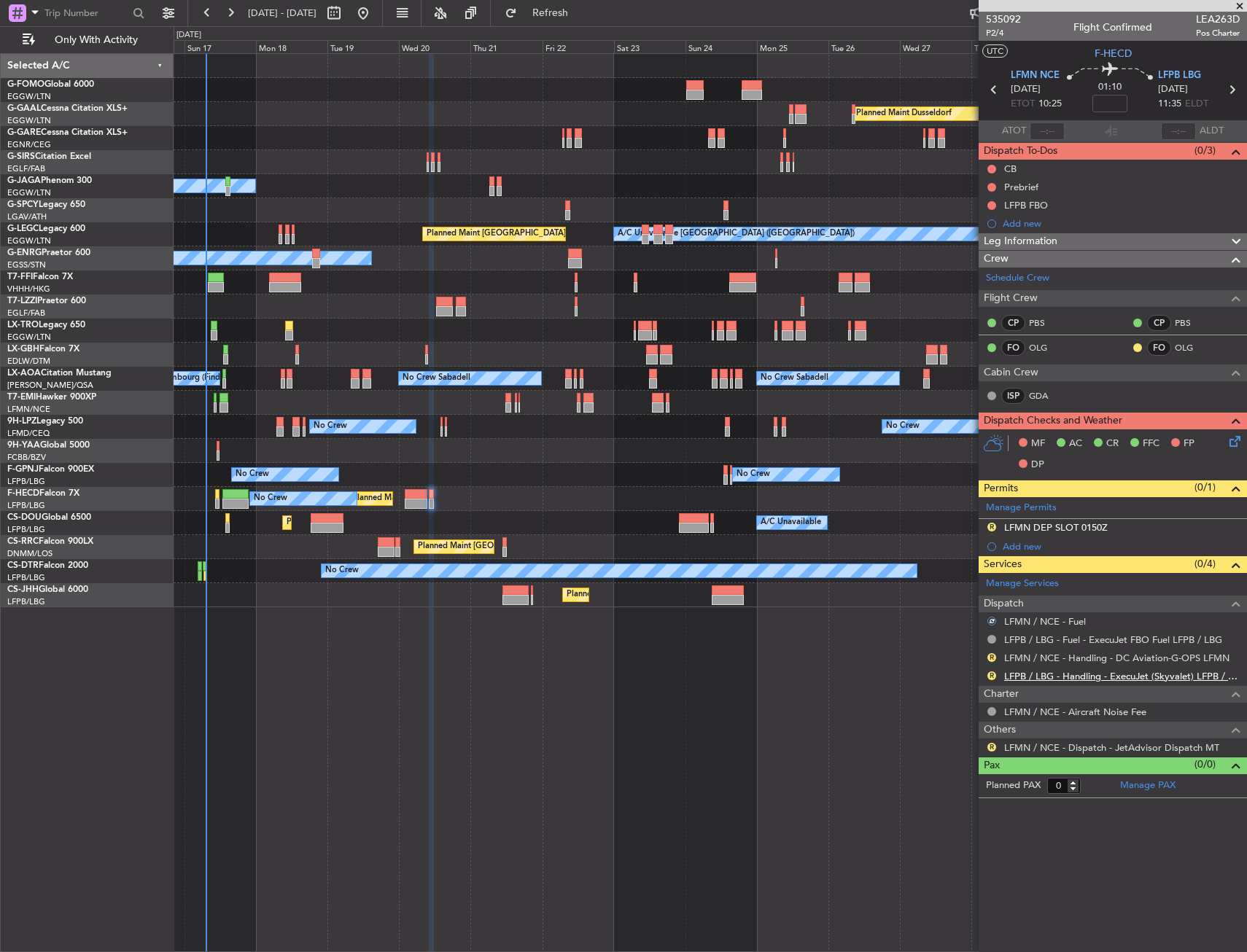
click at [1031, 677] on link "LFPB / LBG - Handling - ExecuJet (Skyvalet) LFPB / LBG" at bounding box center [1121, 676] width 236 height 12
click at [1083, 662] on link "LFMN / NCE - Handling - DC Aviation-G-OPS LFMN" at bounding box center [1116, 657] width 226 height 12
click at [581, 8] on span "Refresh" at bounding box center [551, 13] width 62 height 10
click at [1059, 525] on div "LFMN DEP SLOT 0150Z" at bounding box center [1056, 527] width 103 height 12
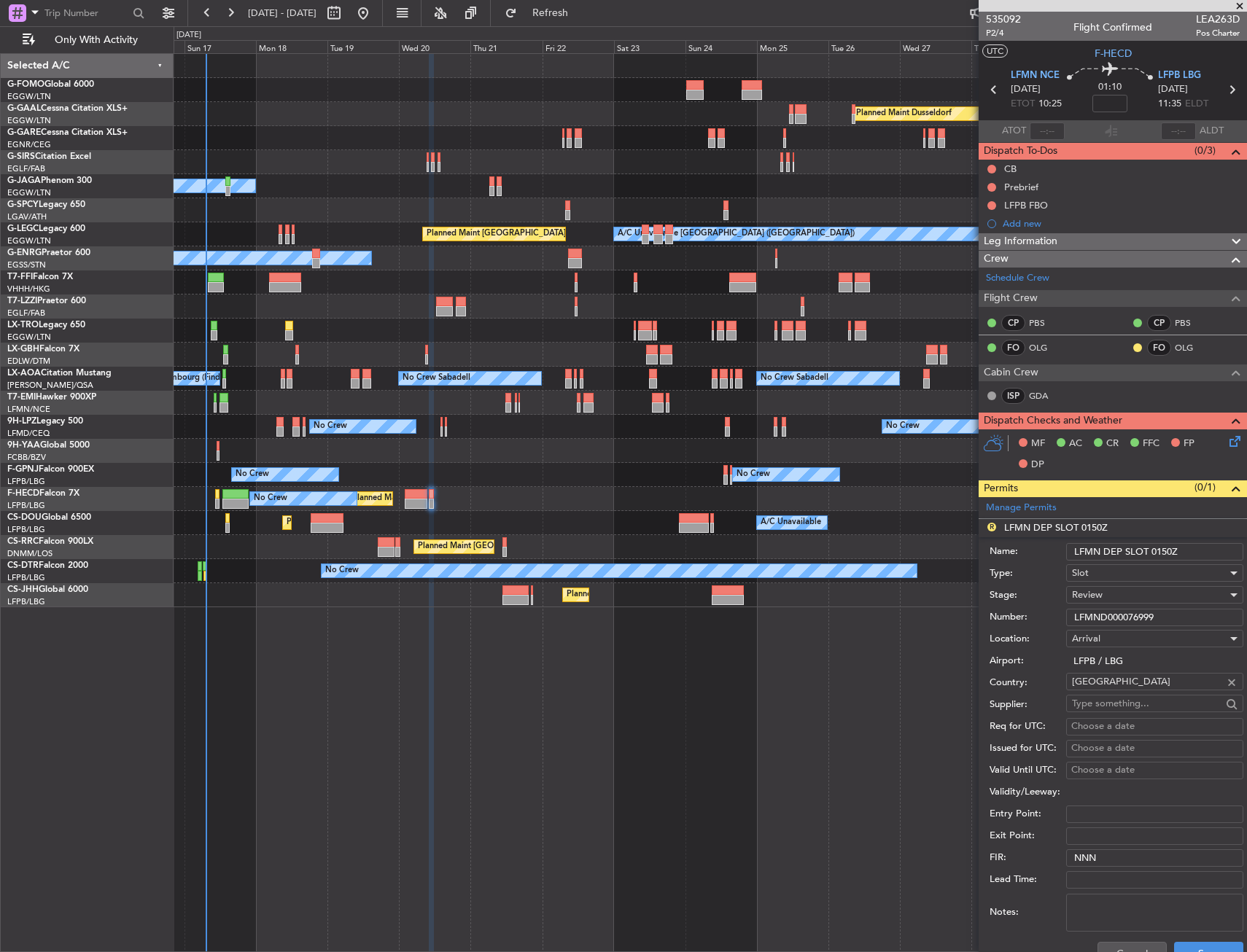
click at [1168, 551] on input "LFMN DEP SLOT 0150Z" at bounding box center [1155, 552] width 177 height 17
type input "LFMN DEP SLOT 1025Z"
click at [1139, 588] on div "Review" at bounding box center [1149, 595] width 155 height 22
click at [1116, 692] on span "Requested" at bounding box center [1149, 690] width 154 height 22
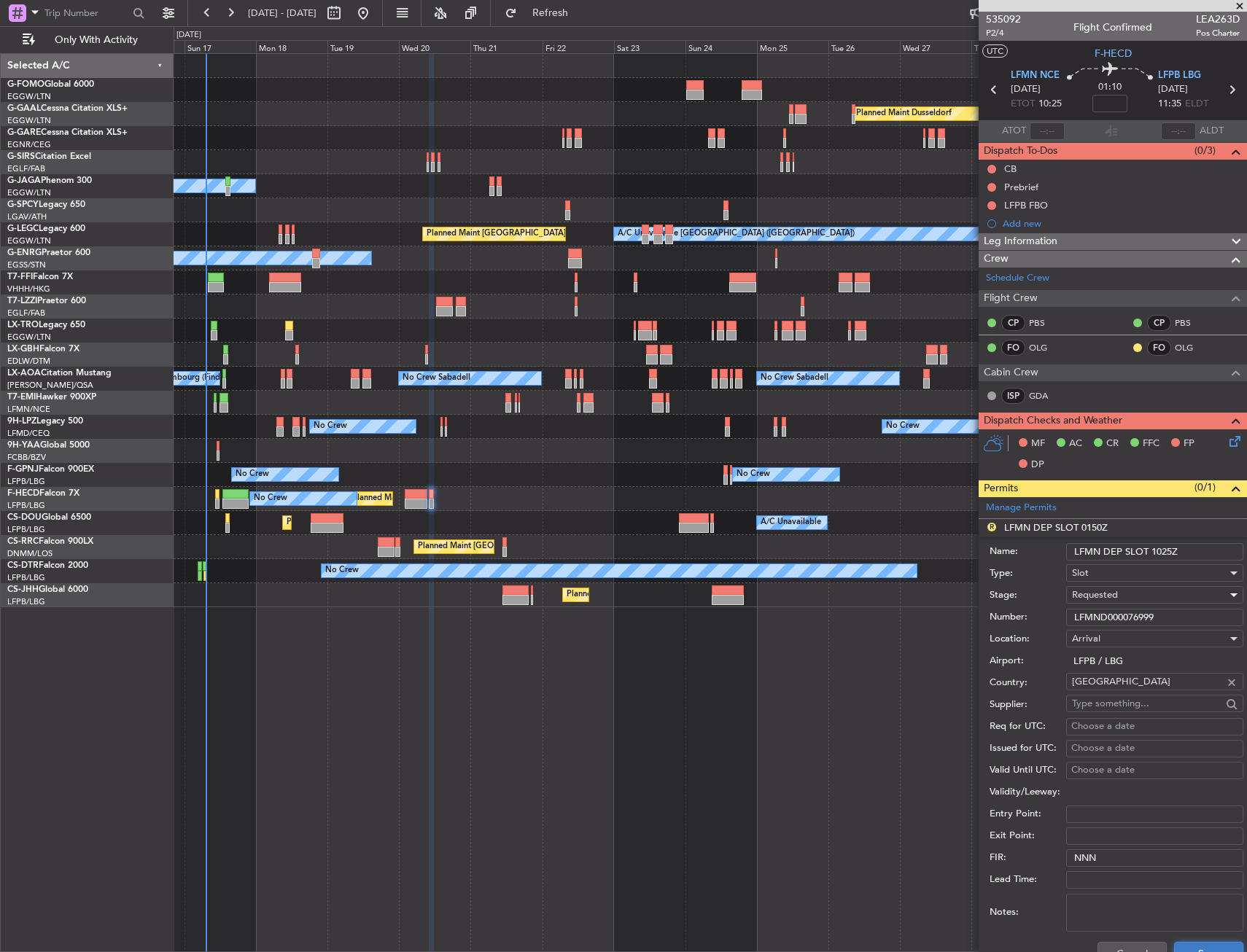
click at [1197, 945] on button "Save" at bounding box center [1209, 954] width 69 height 23
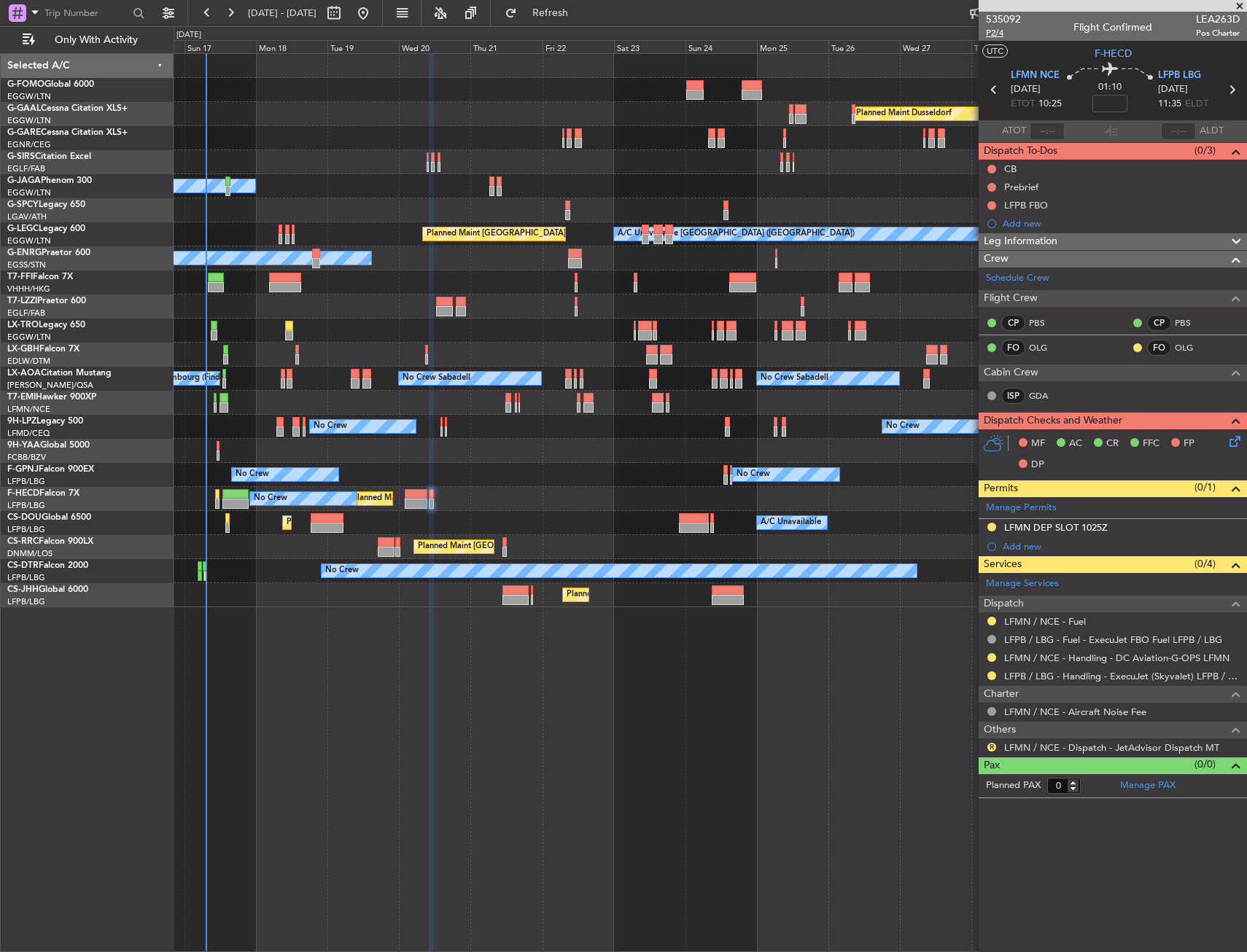
click at [1006, 33] on span "P2/4" at bounding box center [1003, 33] width 35 height 12
click at [990, 168] on button at bounding box center [992, 169] width 9 height 9
click at [986, 231] on span "Completed" at bounding box center [998, 233] width 48 height 15
click at [989, 189] on button at bounding box center [992, 187] width 9 height 9
click at [991, 232] on span "In Progress" at bounding box center [999, 230] width 49 height 15
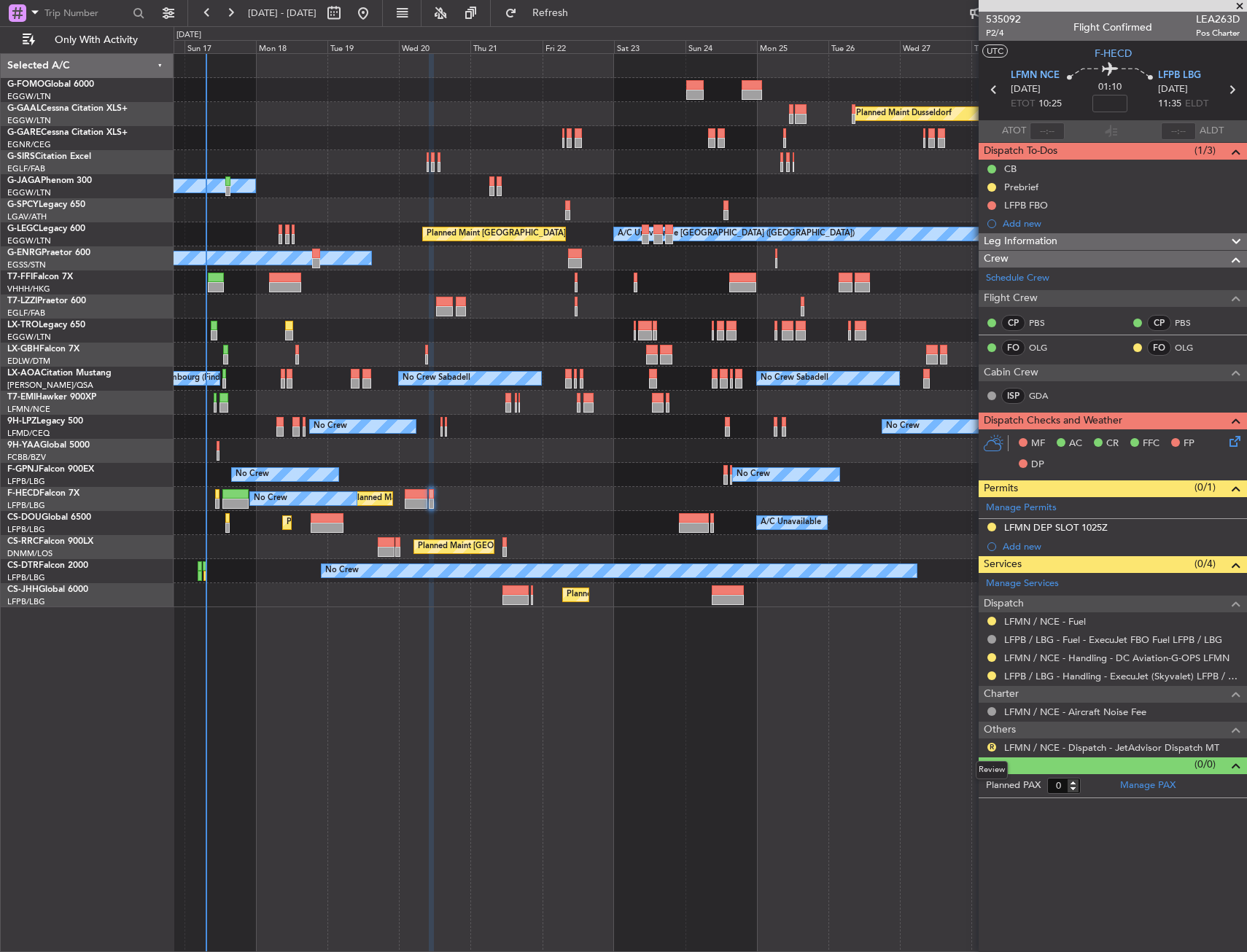
drag, startPoint x: 992, startPoint y: 746, endPoint x: 989, endPoint y: 785, distance: 39.1
click at [992, 746] on button "R" at bounding box center [992, 747] width 9 height 9
click at [950, 921] on span "Confirmed" at bounding box center [950, 921] width 45 height 15
click at [991, 676] on button at bounding box center [992, 675] width 9 height 9
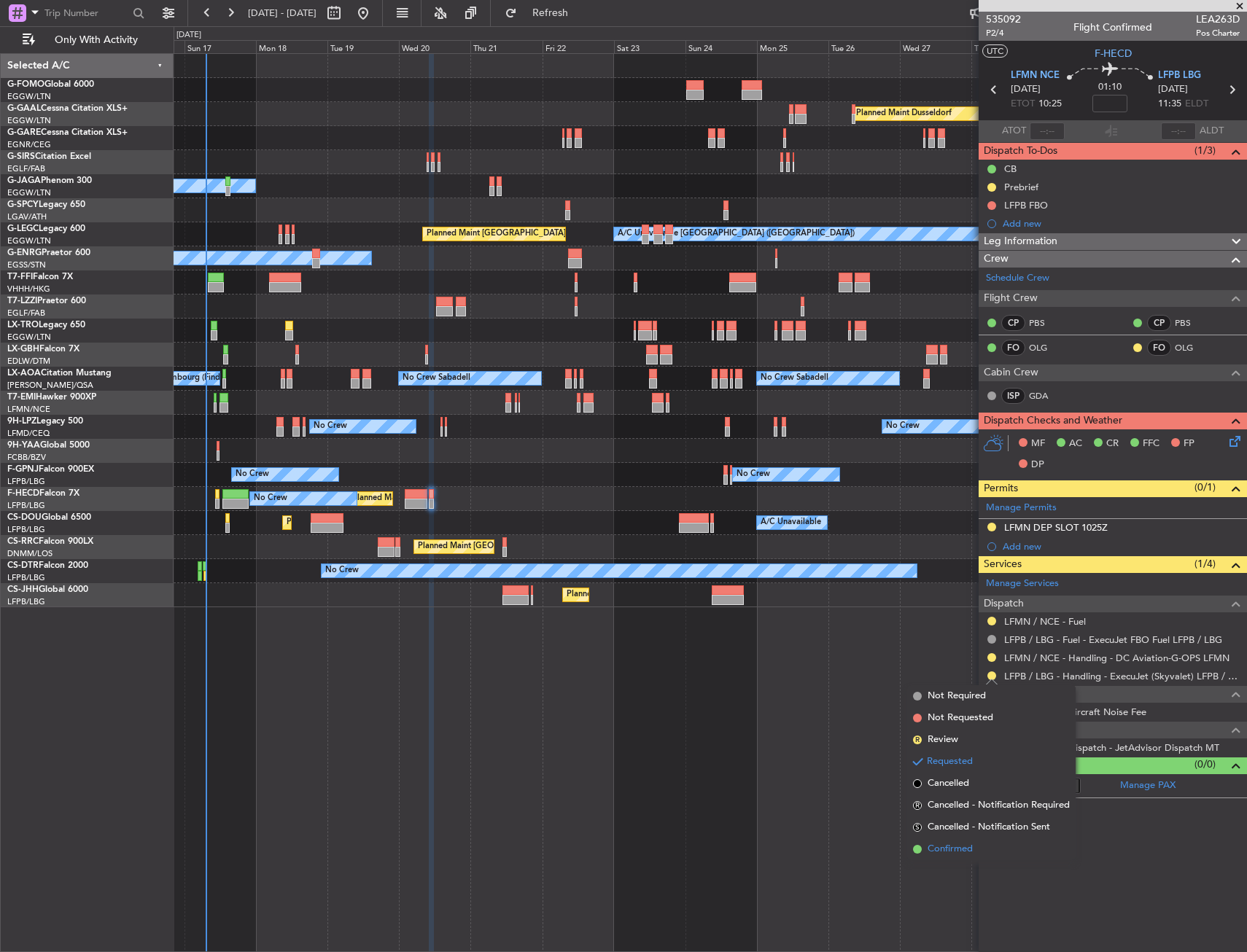
click at [959, 854] on span "Confirmed" at bounding box center [950, 849] width 45 height 15
